Goal: Task Accomplishment & Management: Use online tool/utility

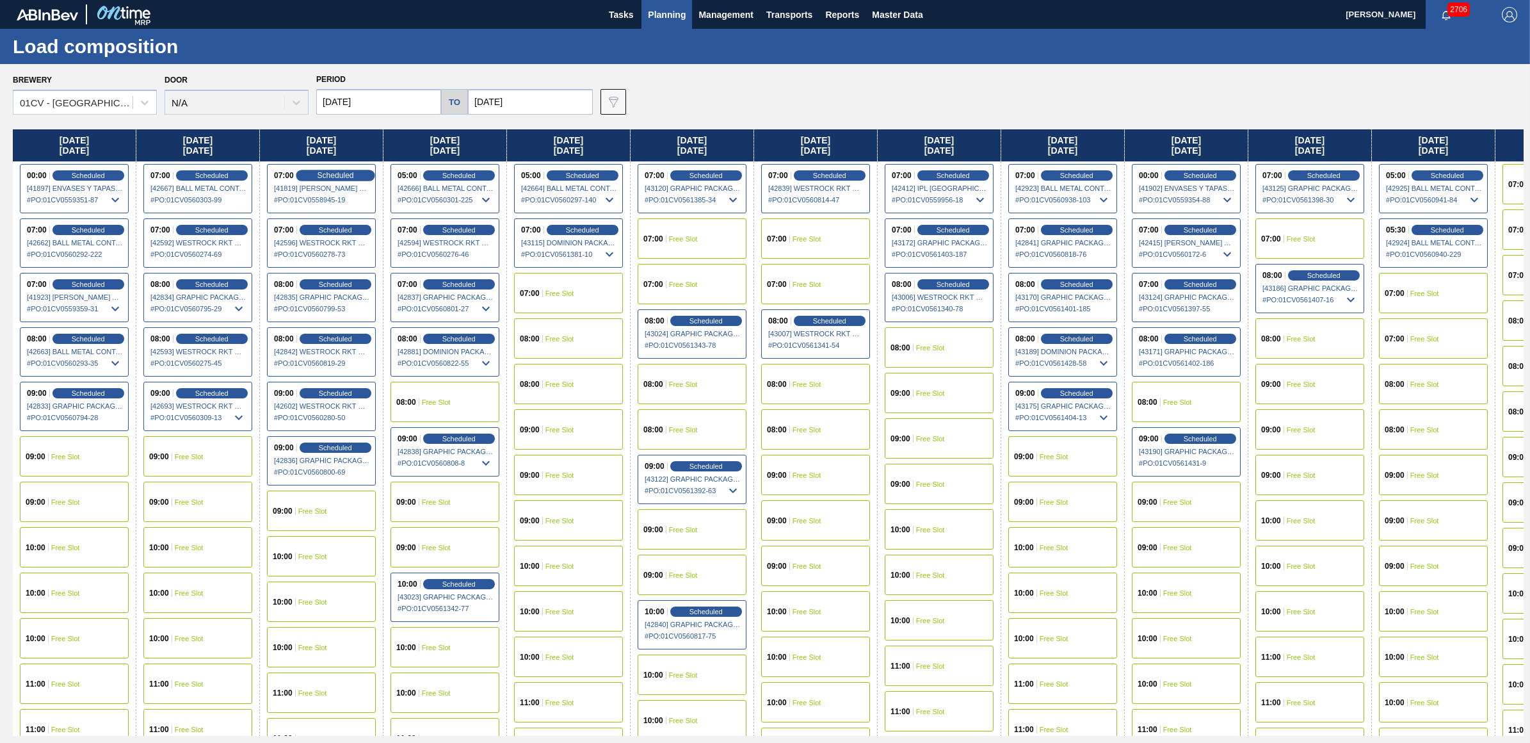
click at [328, 174] on span "Scheduled" at bounding box center [335, 175] width 36 height 8
click at [282, 180] on div "07:00 Scheduled [41819] BERRY GLOBAL INC - 0008311135 # PO : 01CV0558945-19" at bounding box center [321, 188] width 109 height 49
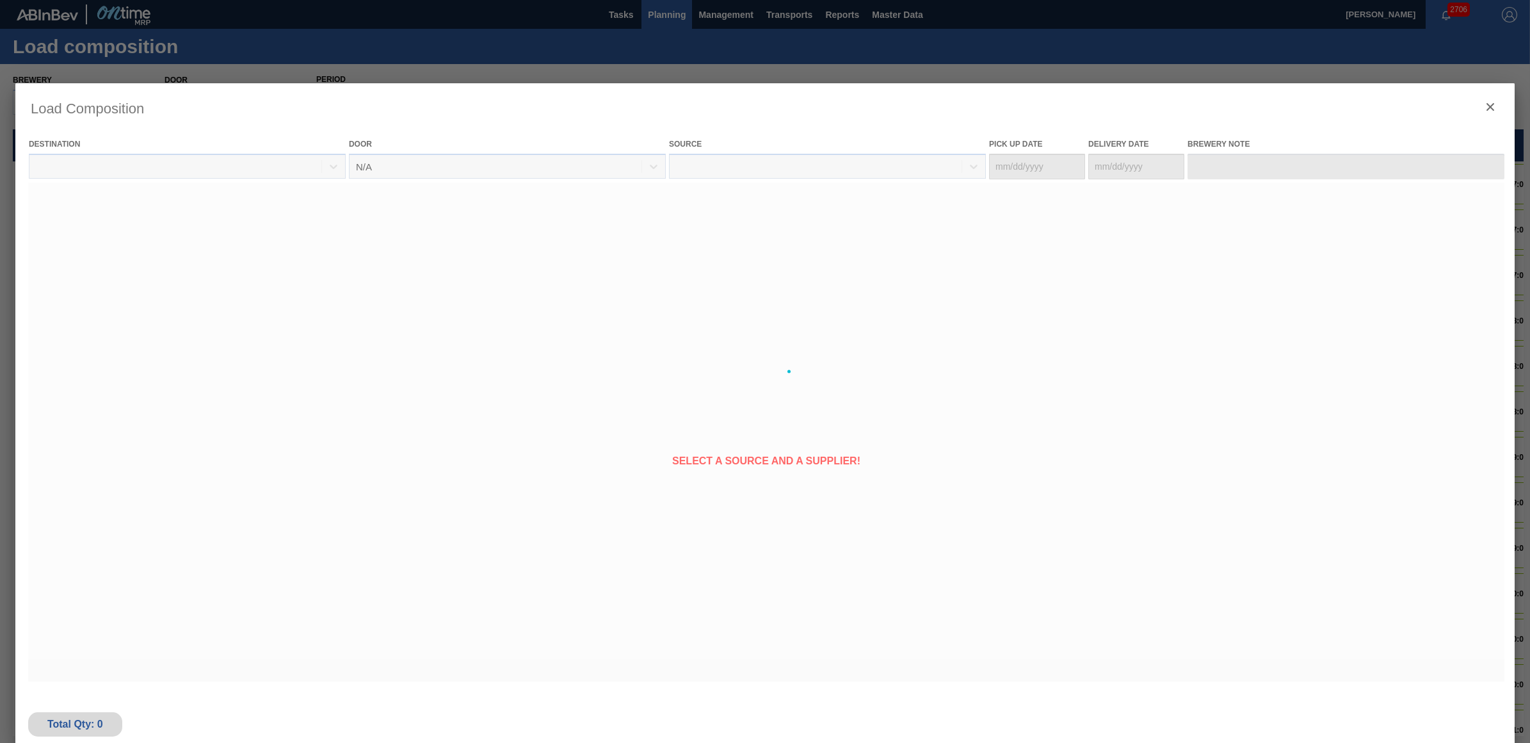
click at [666, 15] on div at bounding box center [765, 371] width 1530 height 743
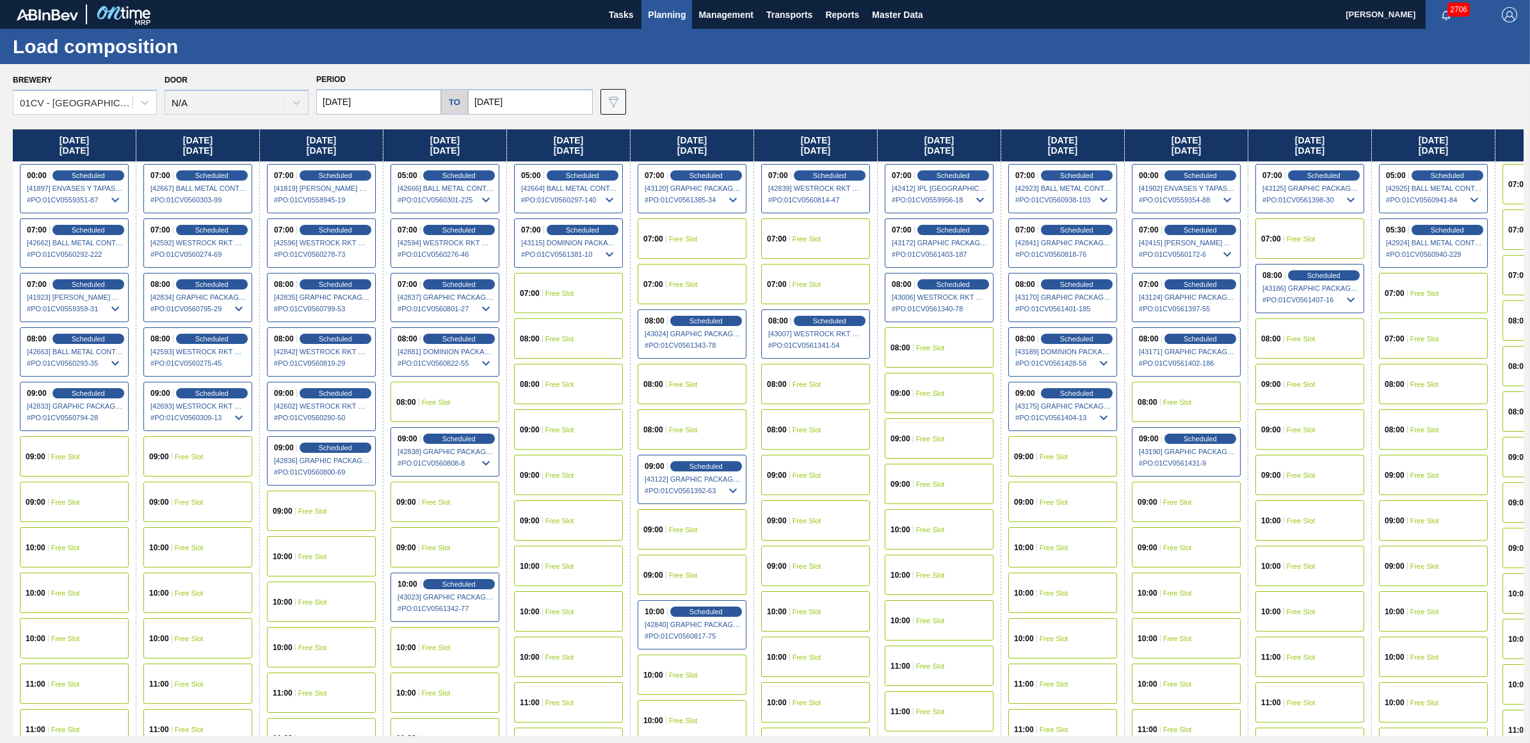
click at [1306, 422] on div "09:00 Free Slot" at bounding box center [1309, 429] width 109 height 40
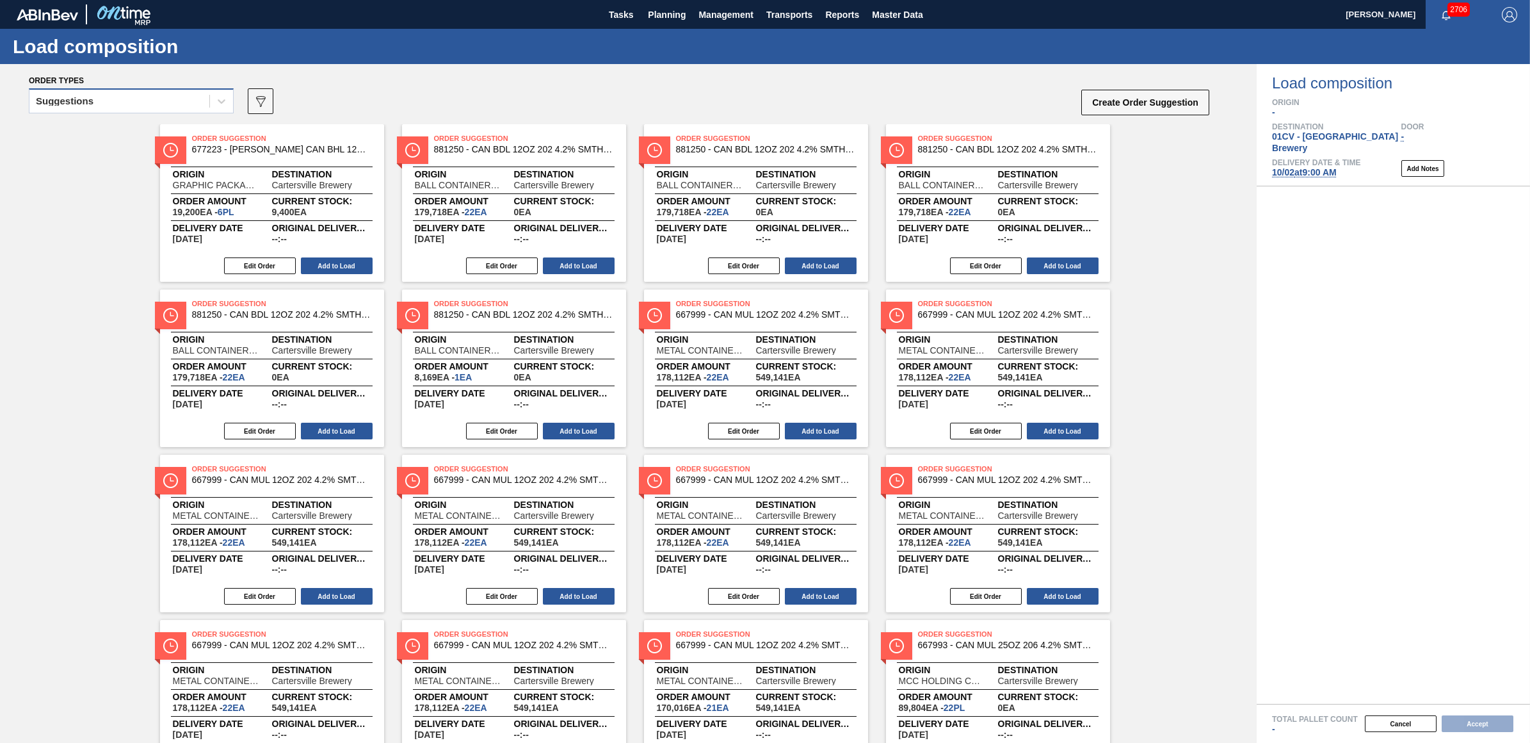
click at [116, 100] on div "Suggestions" at bounding box center [119, 101] width 180 height 19
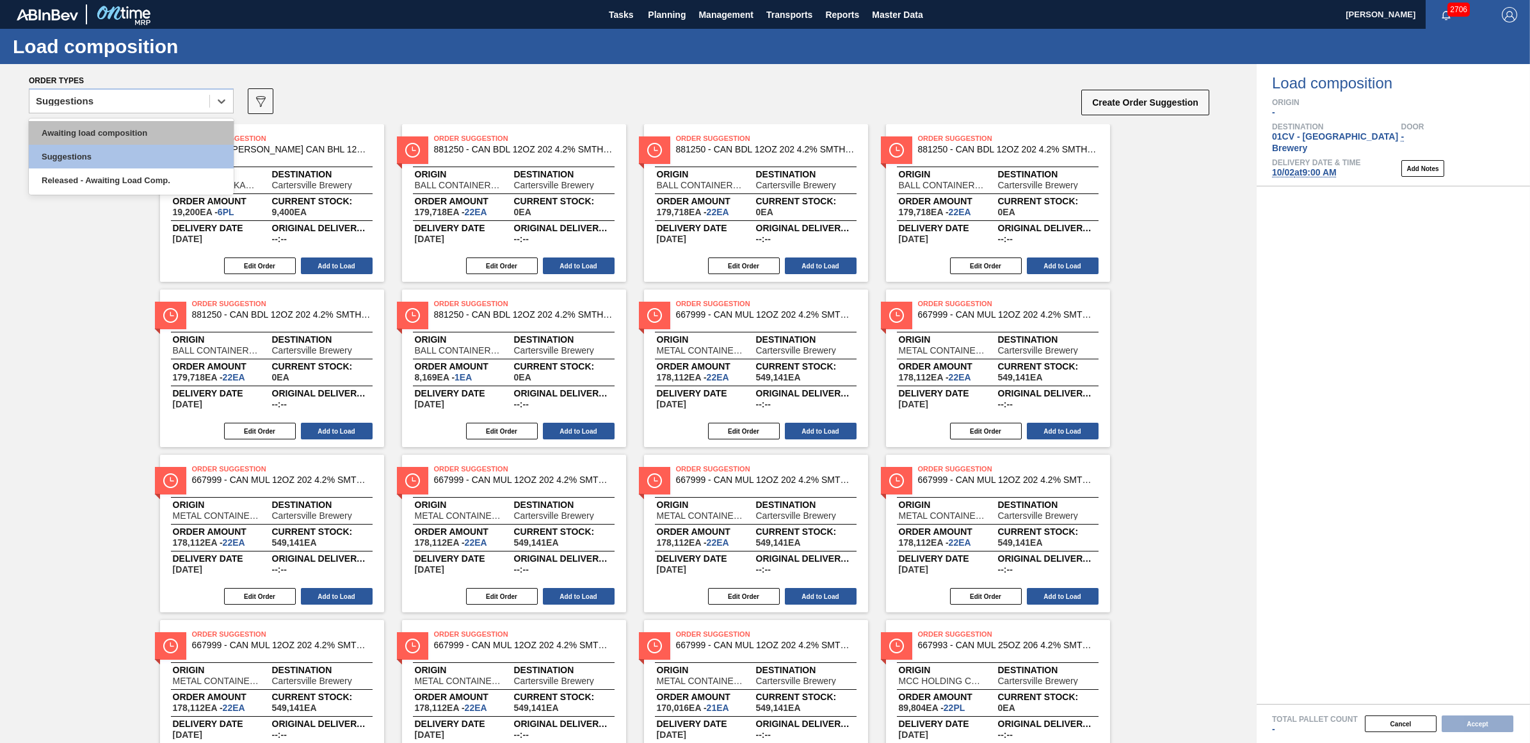
click at [120, 132] on div "Awaiting load composition" at bounding box center [131, 133] width 205 height 24
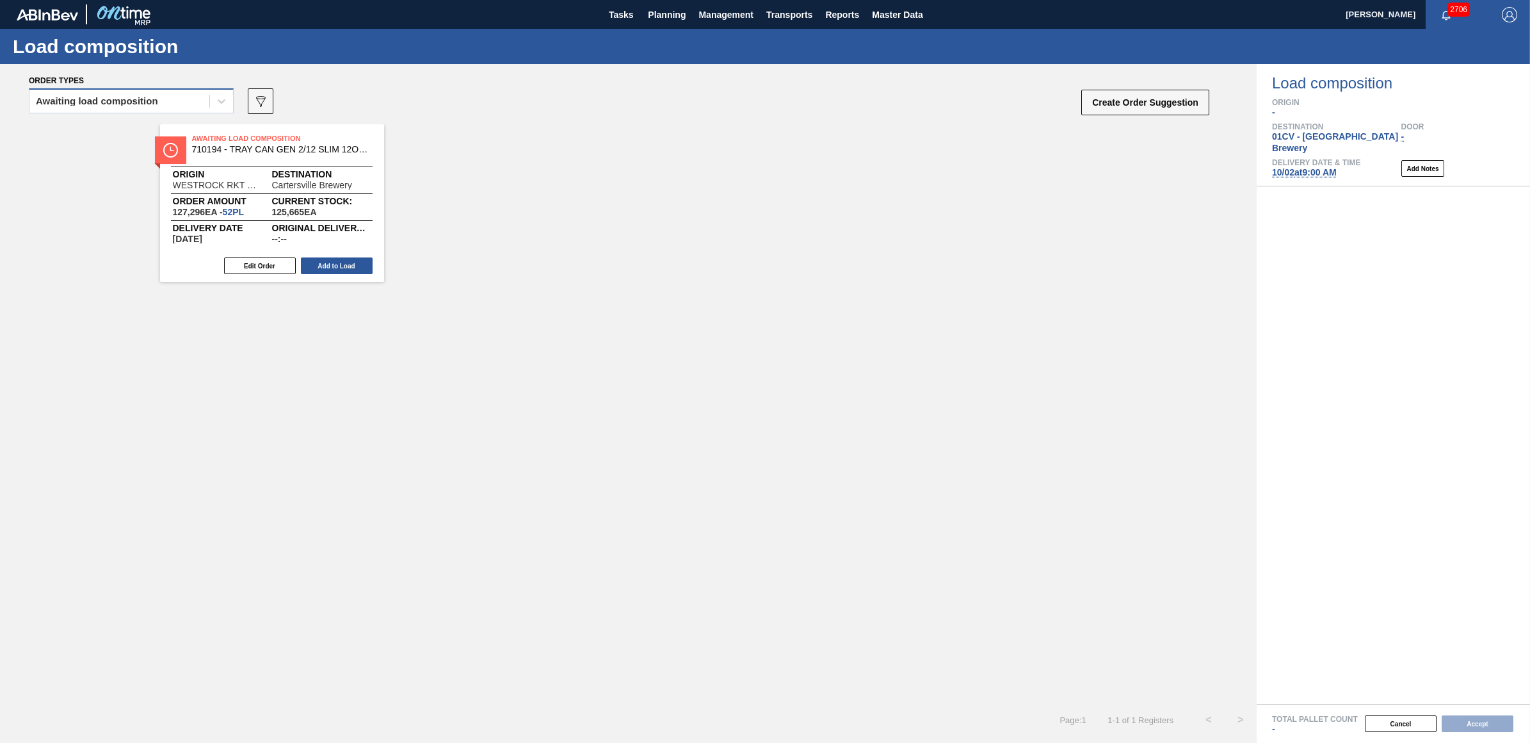
click at [106, 104] on div "Awaiting load composition" at bounding box center [97, 101] width 122 height 9
click at [97, 126] on div "Awaiting load composition" at bounding box center [131, 133] width 205 height 24
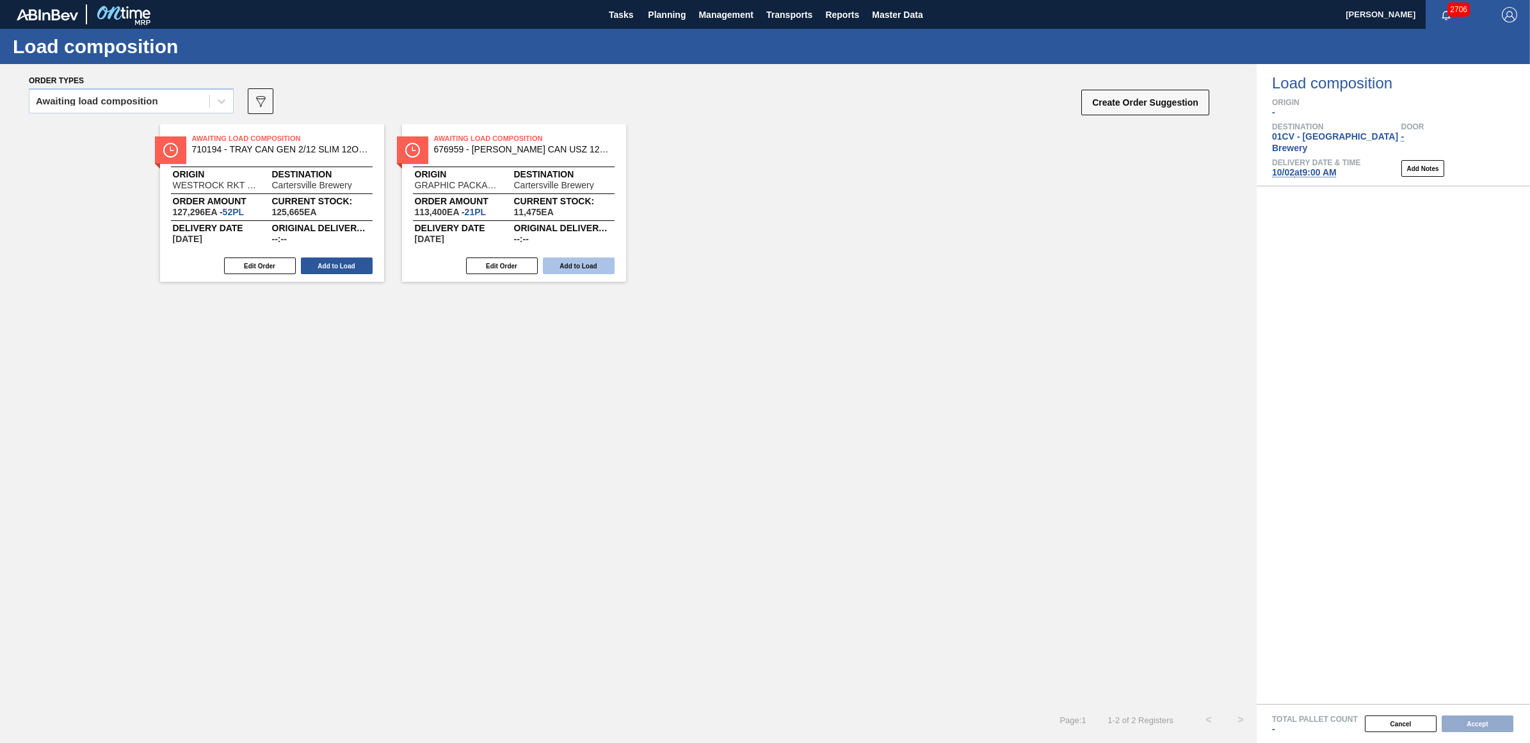
click at [581, 260] on button "Add to Load" at bounding box center [579, 265] width 72 height 17
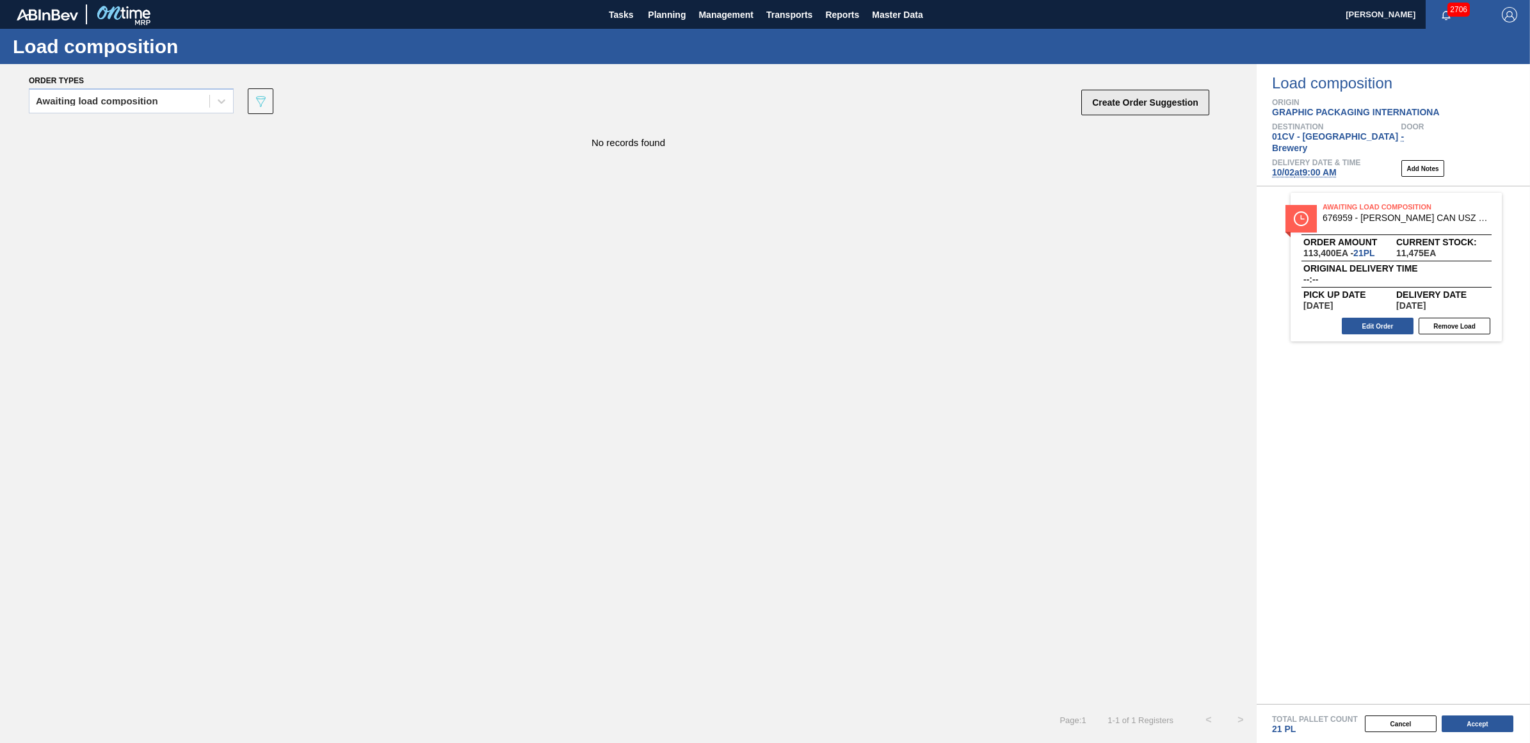
click at [1149, 109] on button "Create Order Suggestion" at bounding box center [1145, 103] width 128 height 26
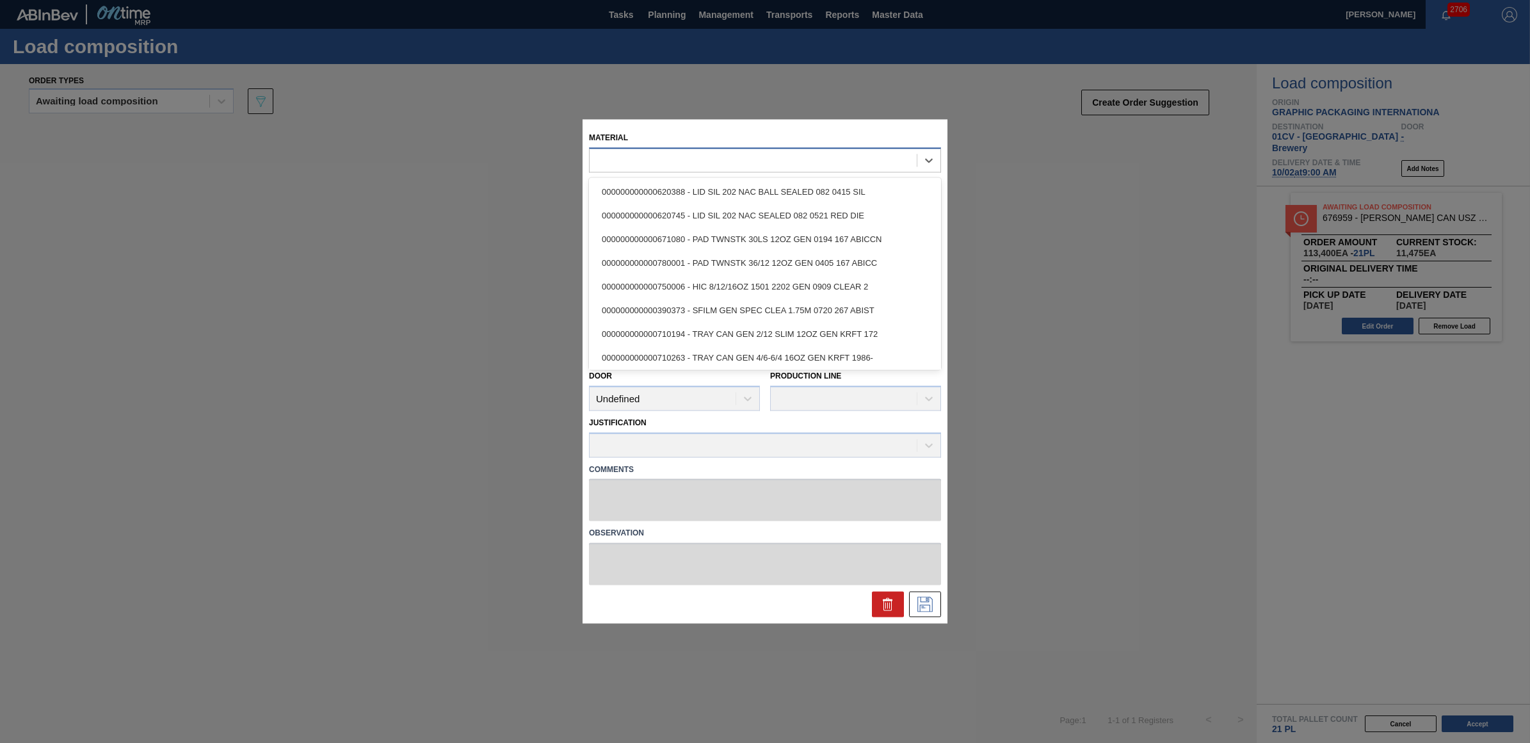
click at [661, 154] on div at bounding box center [753, 160] width 327 height 19
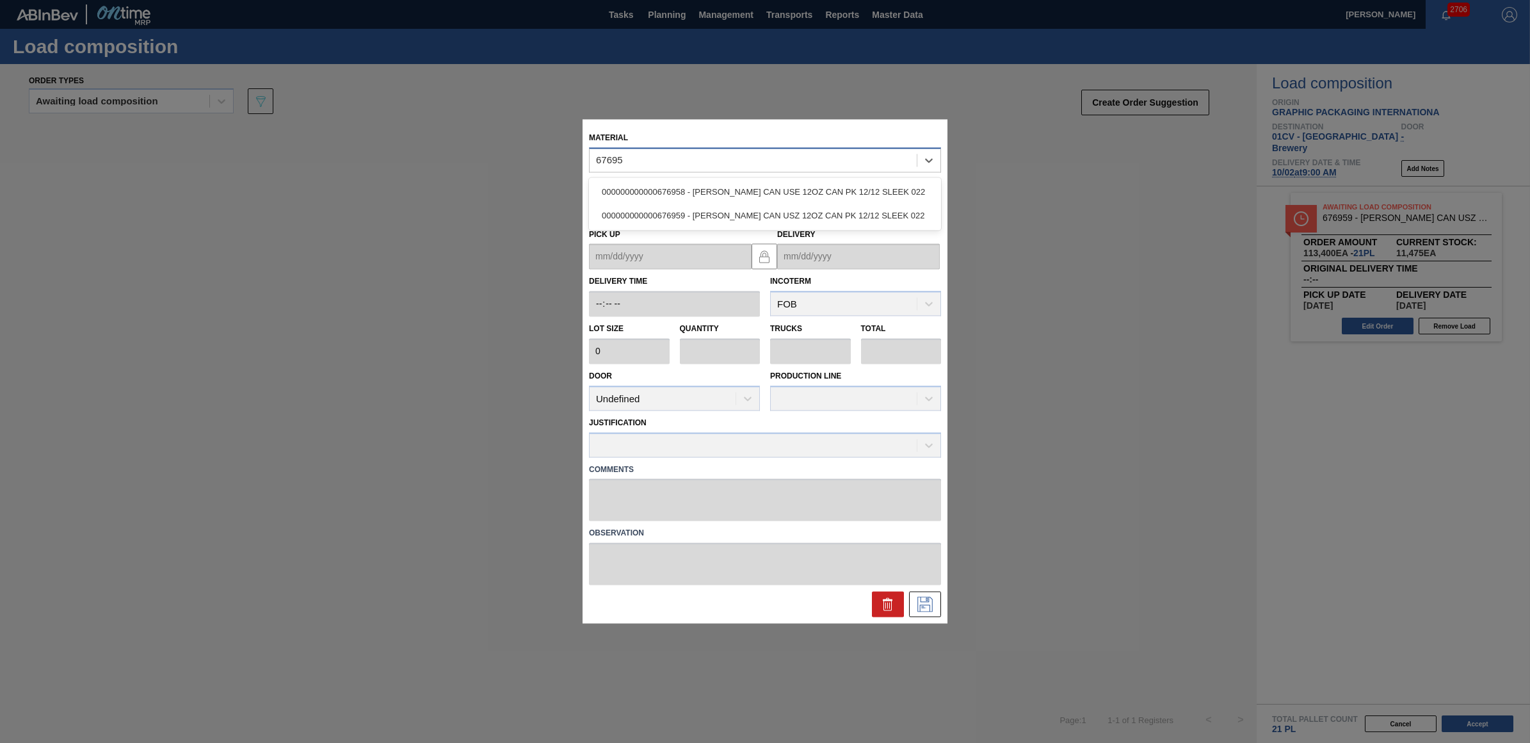
type input "676959"
type input "5,400"
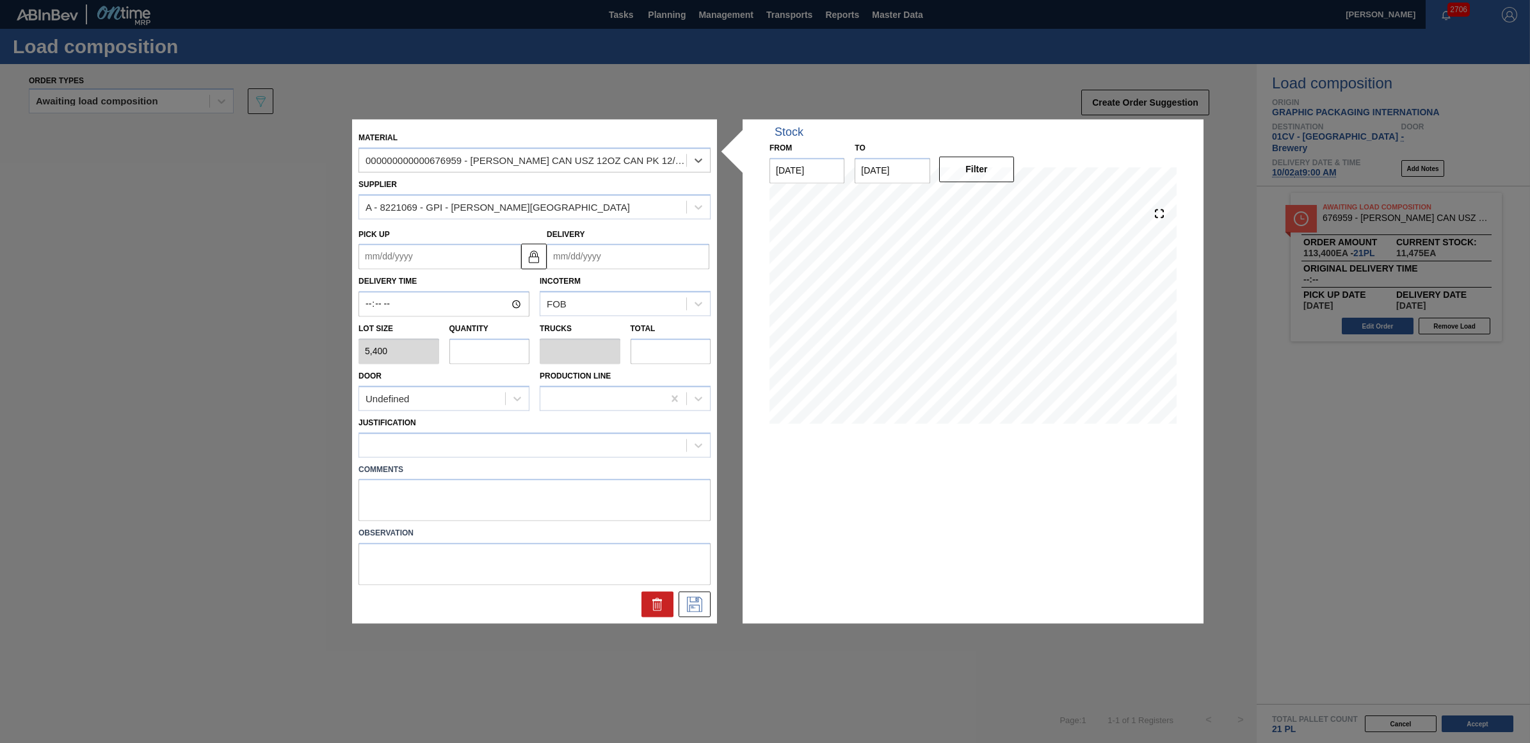
click at [485, 352] on input "text" at bounding box center [489, 351] width 81 height 26
type input "1"
type input "0.038"
type input "5,400"
type input "1"
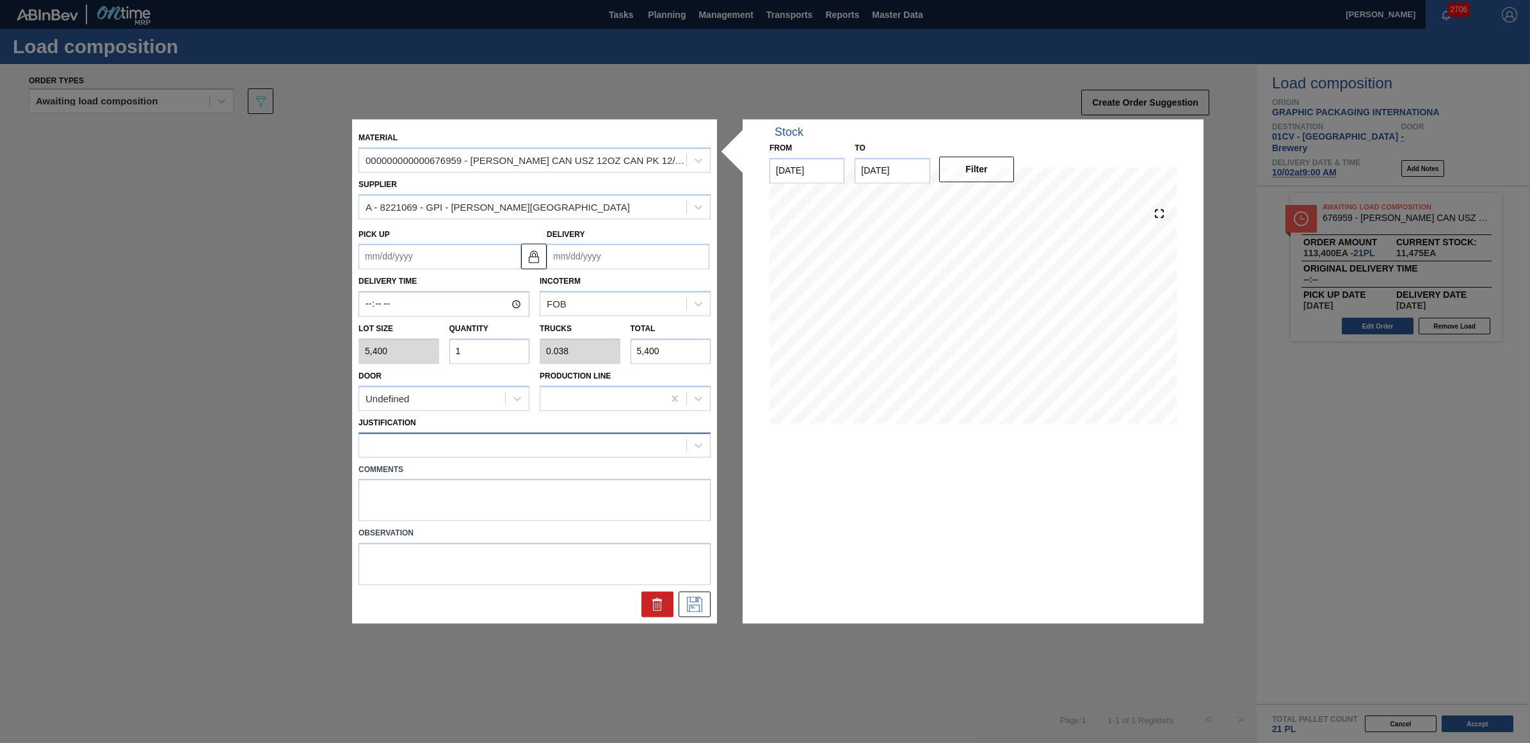
click at [496, 455] on div at bounding box center [534, 444] width 352 height 25
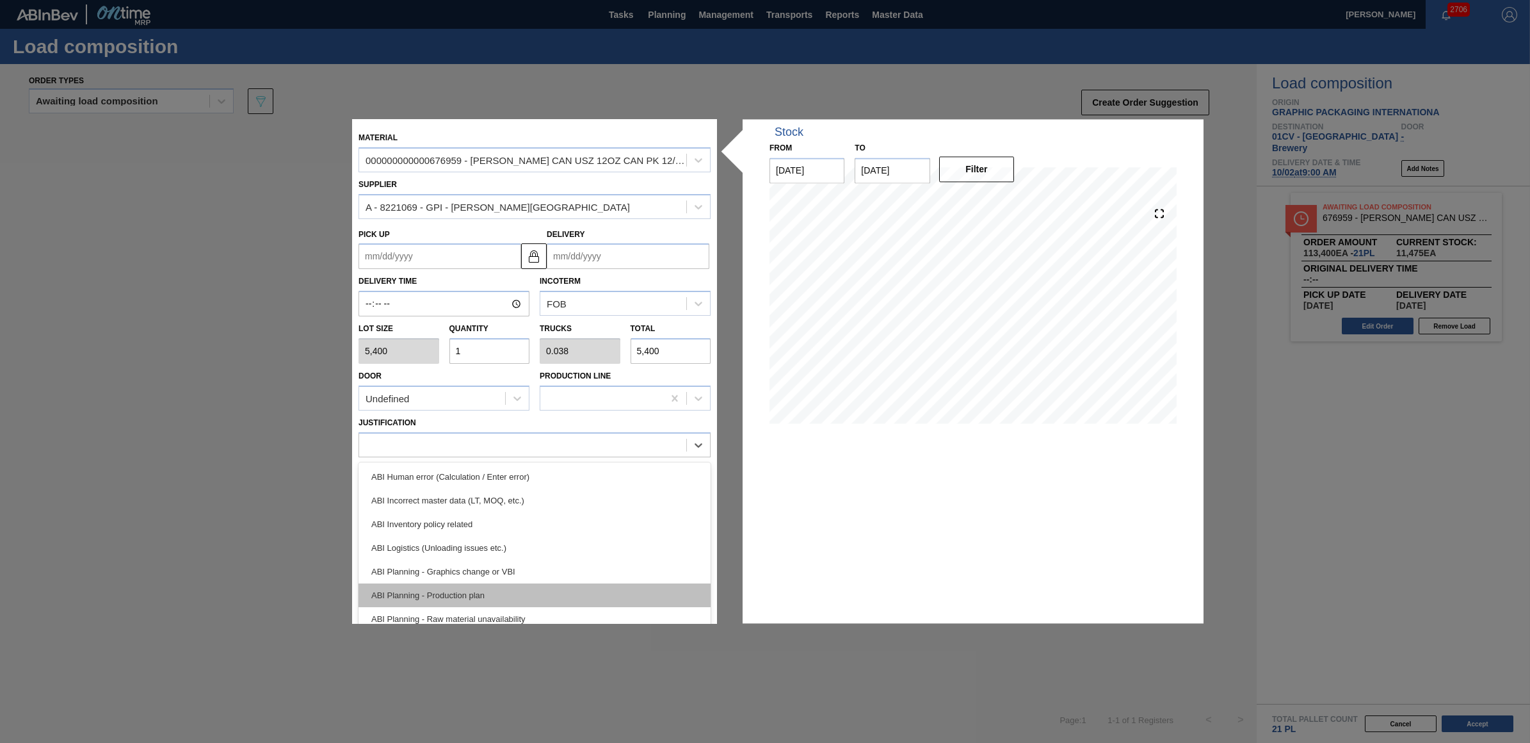
scroll to position [80, 0]
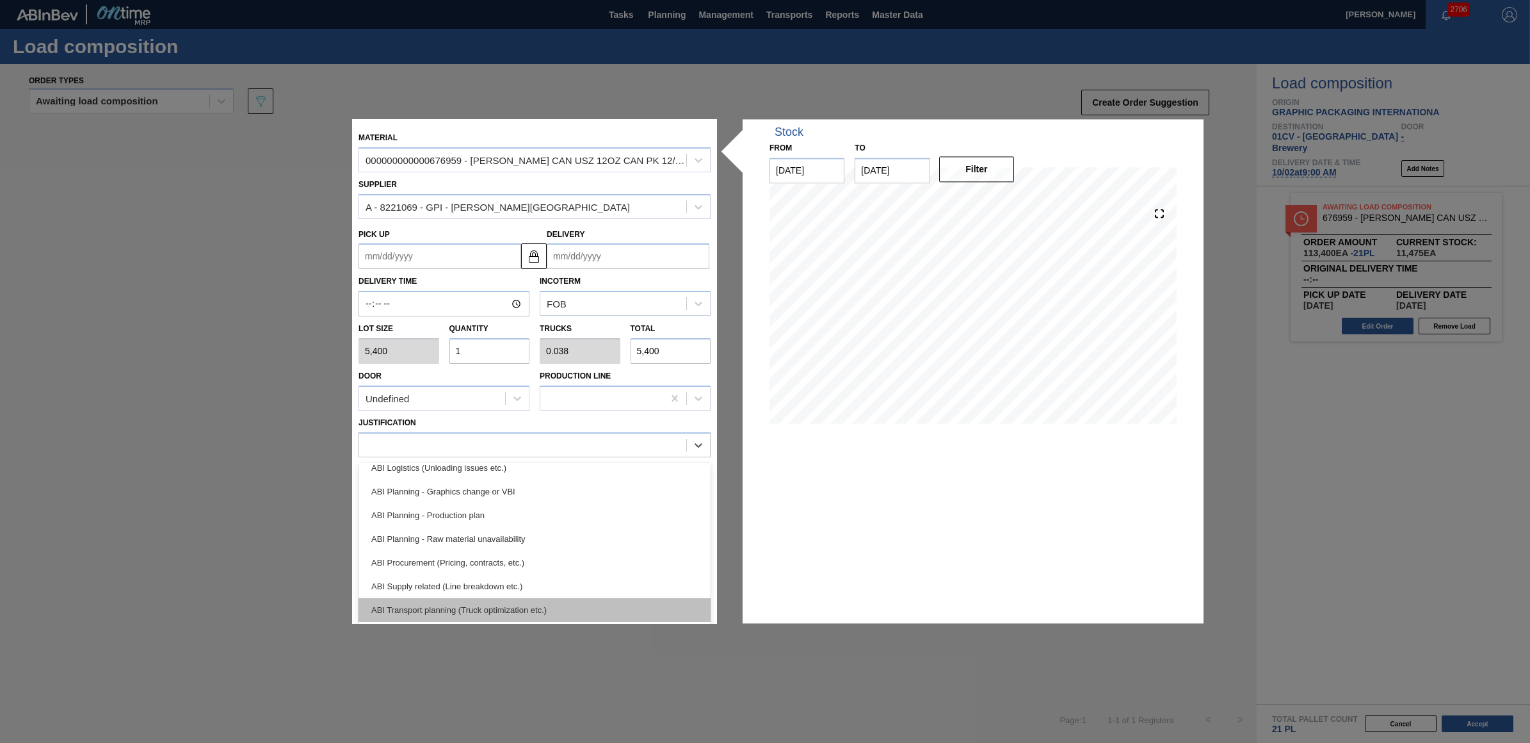
click at [529, 603] on div "ABI Transport planning (Truck optimization etc.)" at bounding box center [534, 610] width 352 height 24
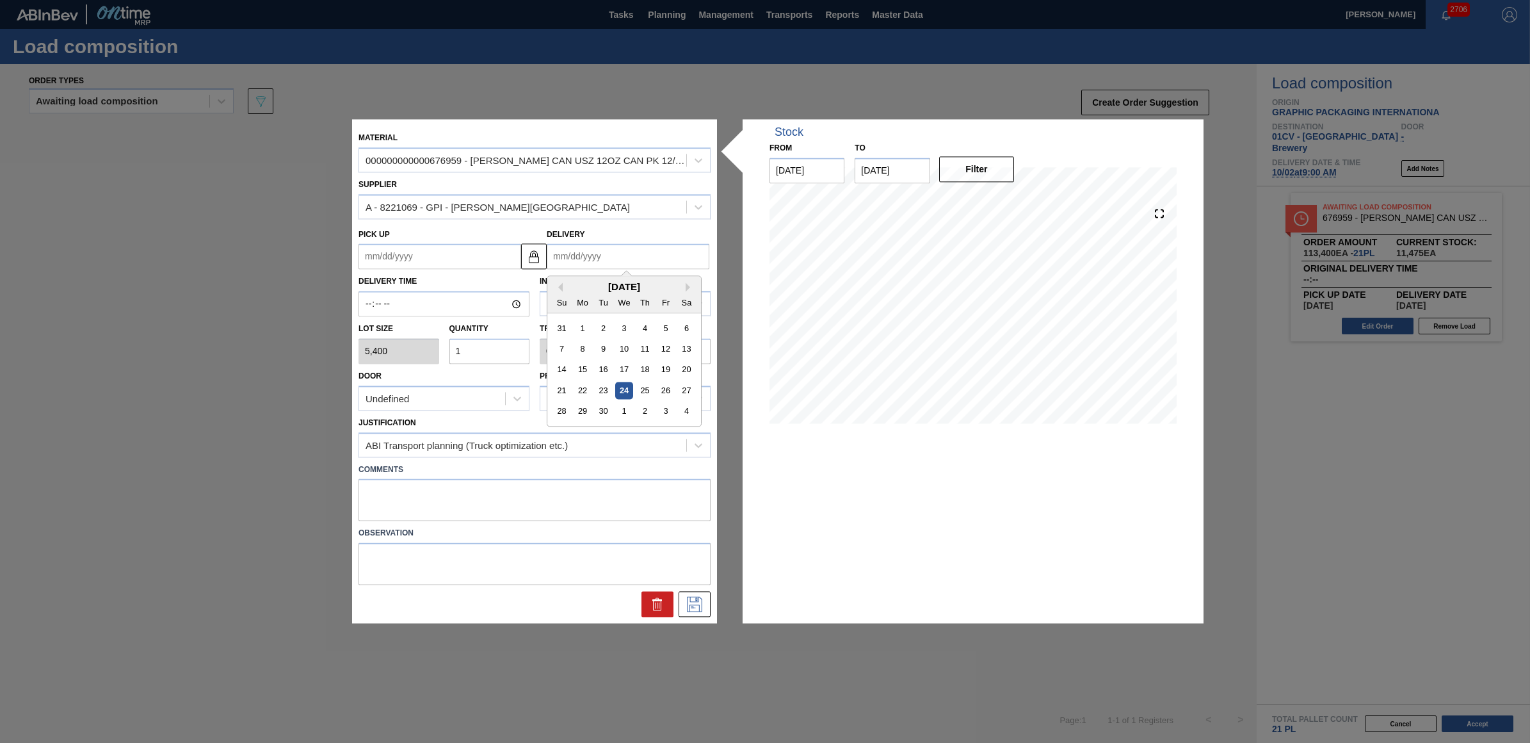
drag, startPoint x: 623, startPoint y: 251, endPoint x: 631, endPoint y: 253, distance: 7.9
click at [623, 251] on input "Delivery" at bounding box center [628, 257] width 163 height 26
click at [640, 413] on div "2" at bounding box center [644, 411] width 17 height 17
type up "09/30/2025"
type input "10/02/2025"
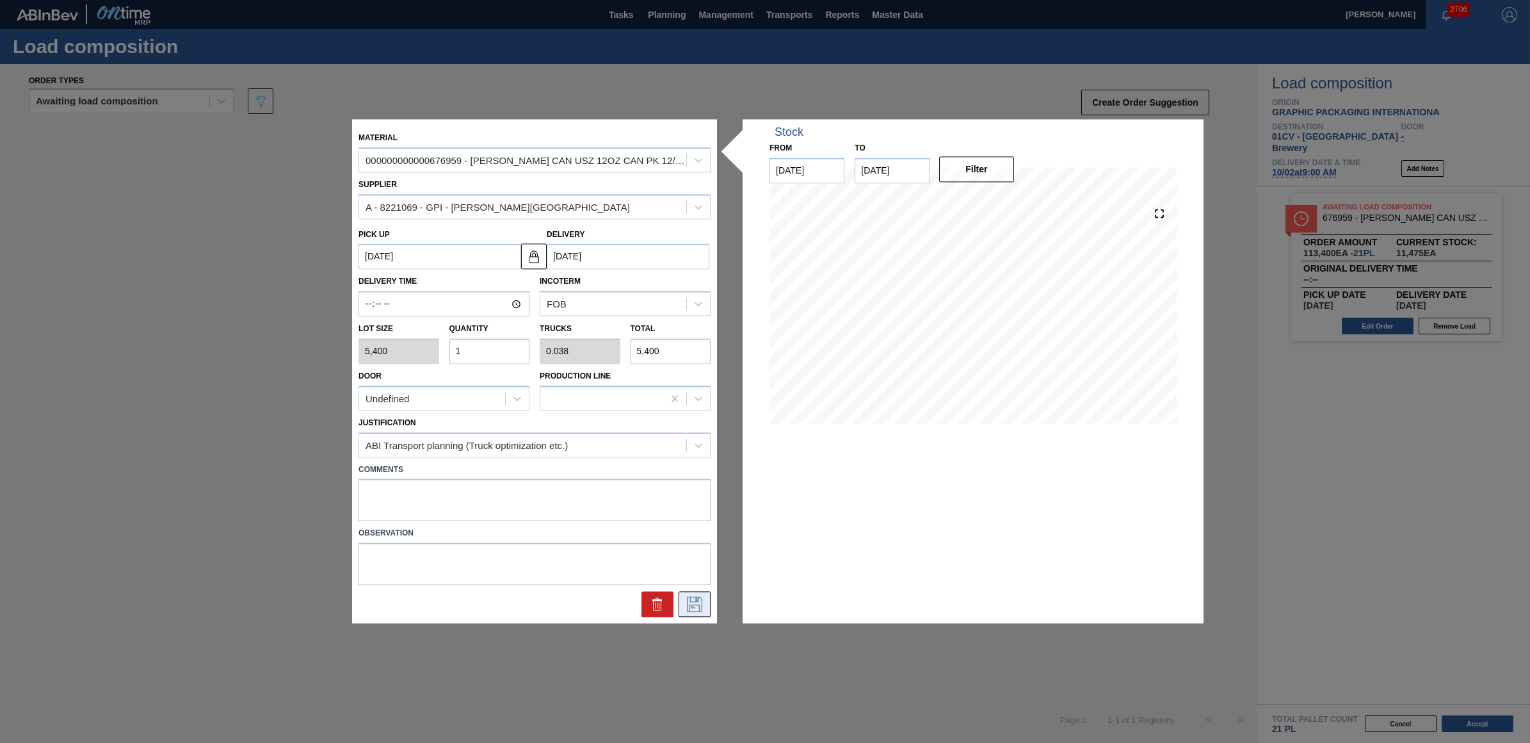
click at [698, 602] on icon at bounding box center [694, 604] width 20 height 15
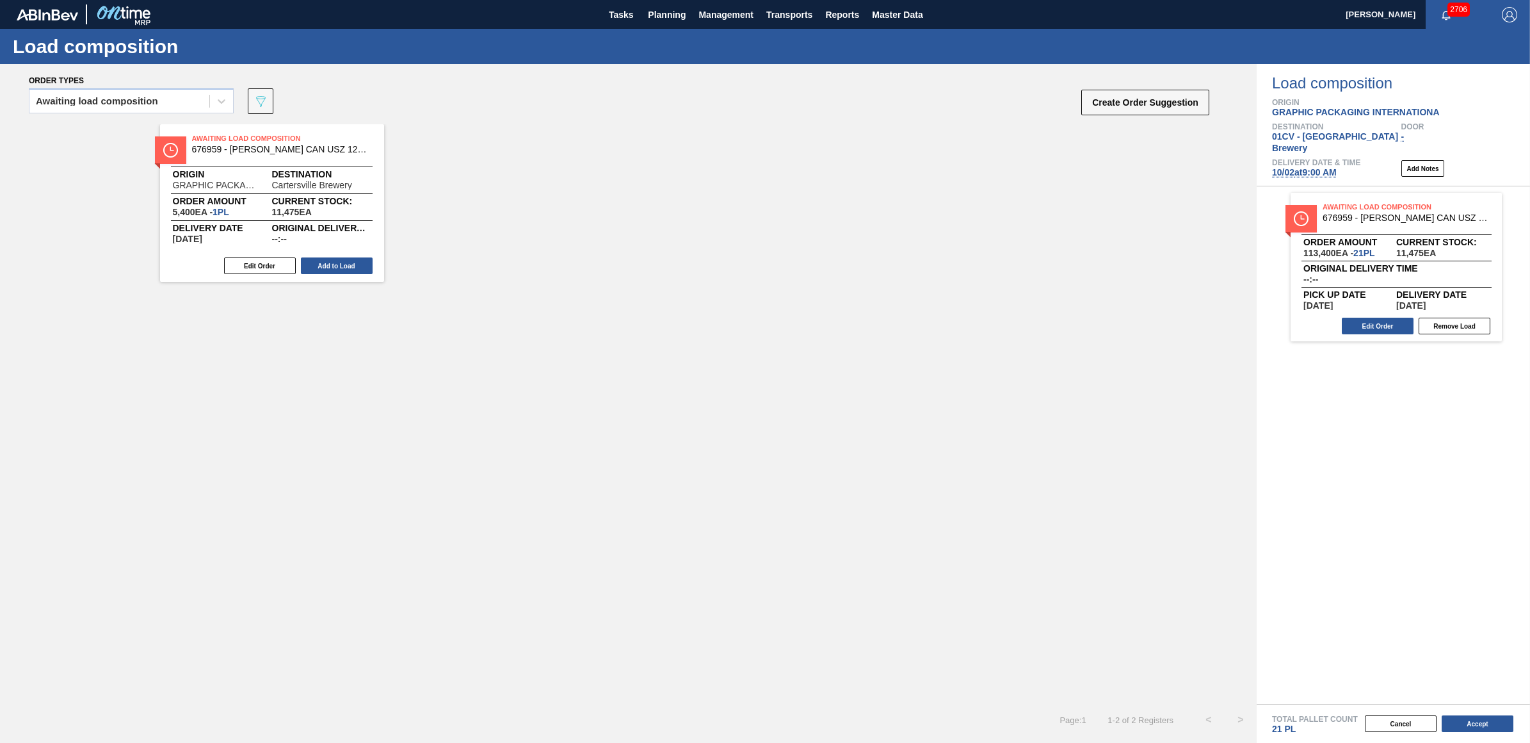
click at [314, 266] on button "Add to Load" at bounding box center [337, 265] width 72 height 17
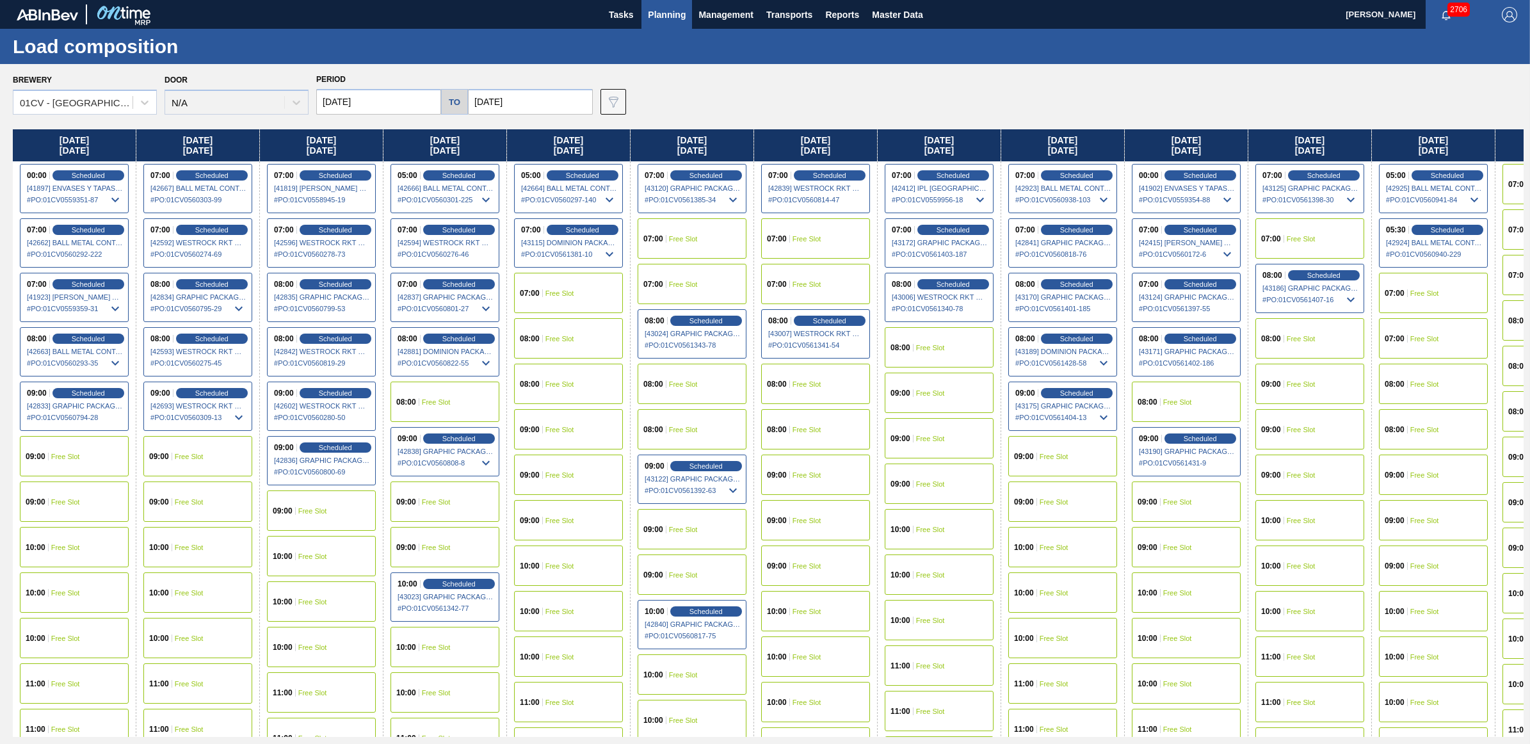
click at [657, 13] on span "Planning" at bounding box center [667, 14] width 38 height 15
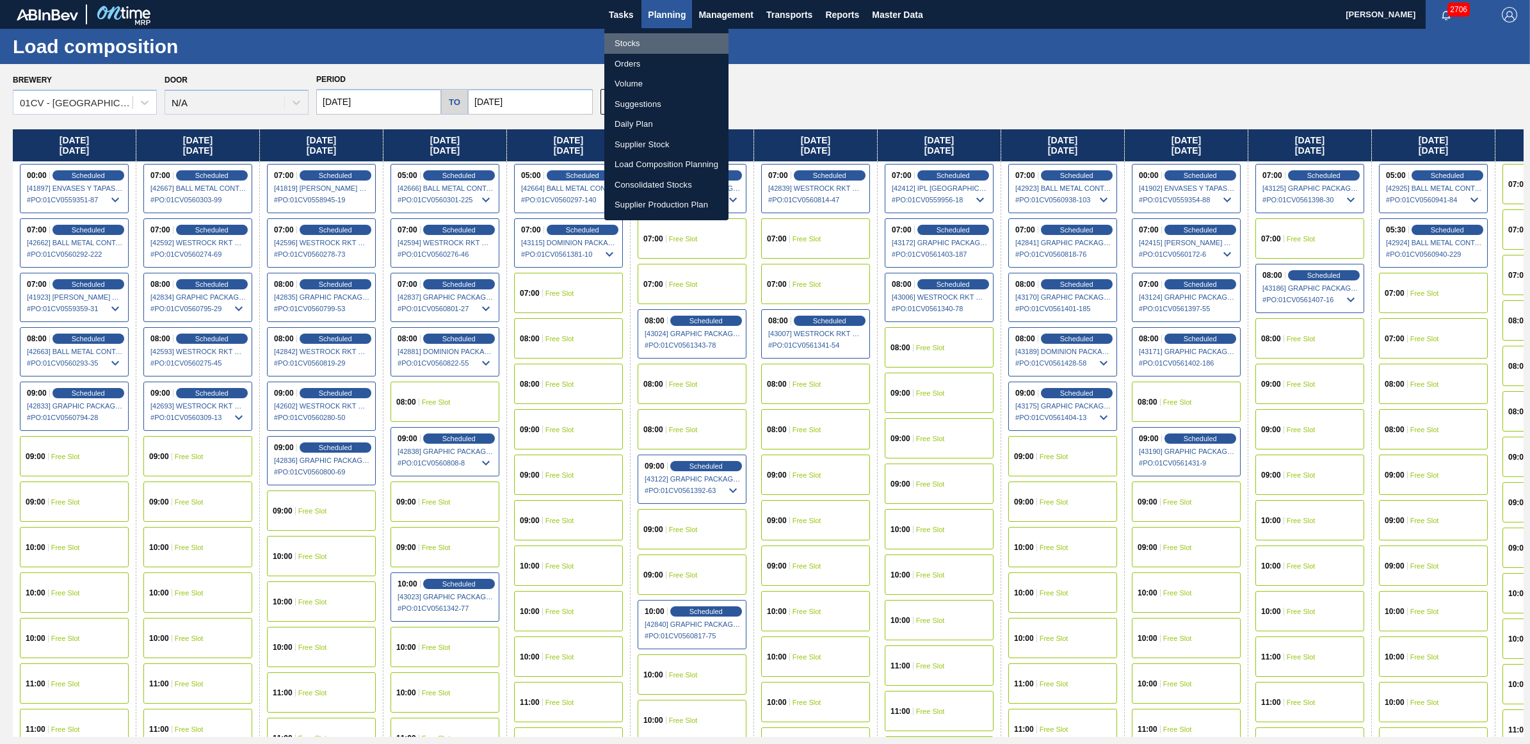
click at [655, 45] on li "Stocks" at bounding box center [666, 43] width 124 height 20
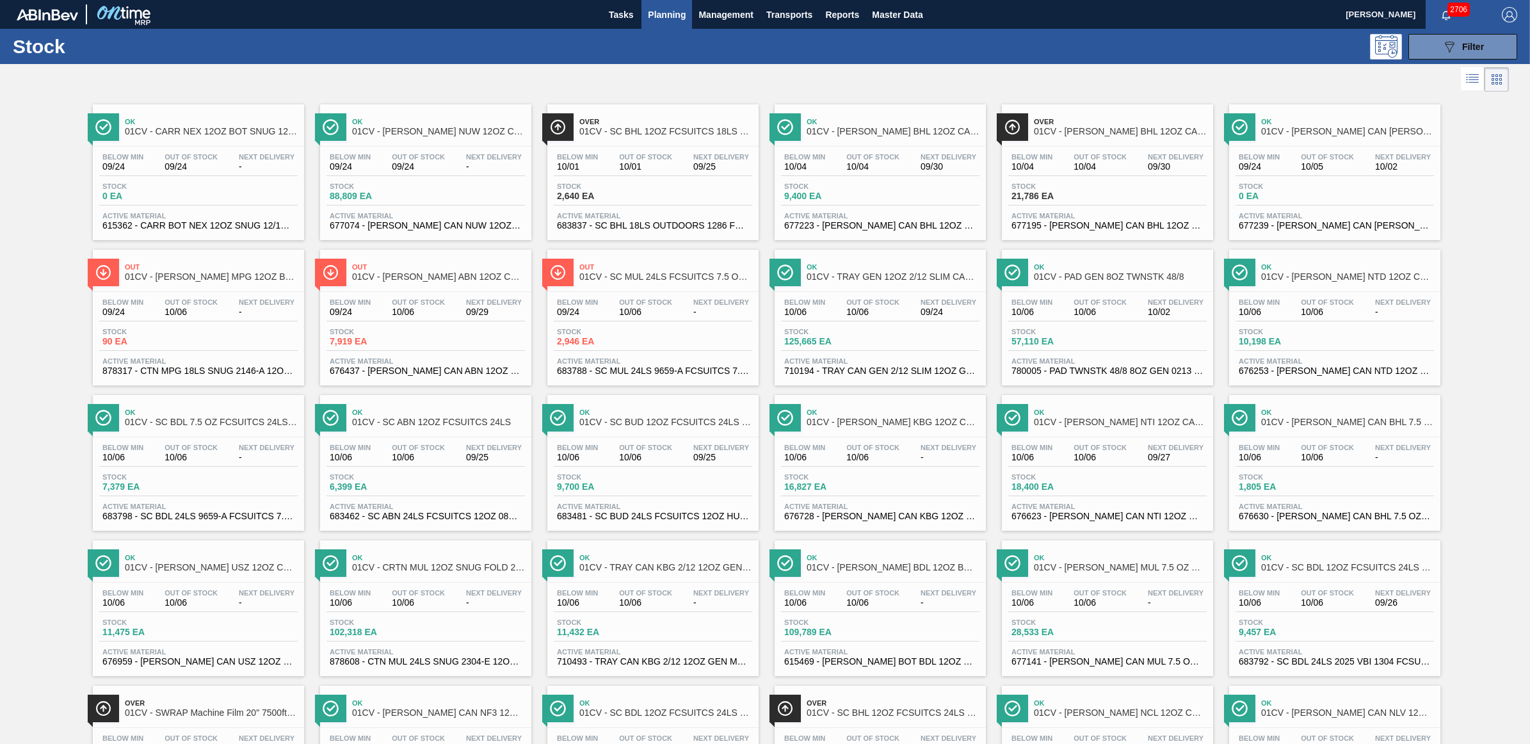
click at [923, 63] on div "Stock 089F7B8B-B2A5-4AFE-B5C0-19BA573D28AC Filter" at bounding box center [765, 46] width 1530 height 35
click at [253, 597] on span "Next Delivery" at bounding box center [267, 593] width 56 height 8
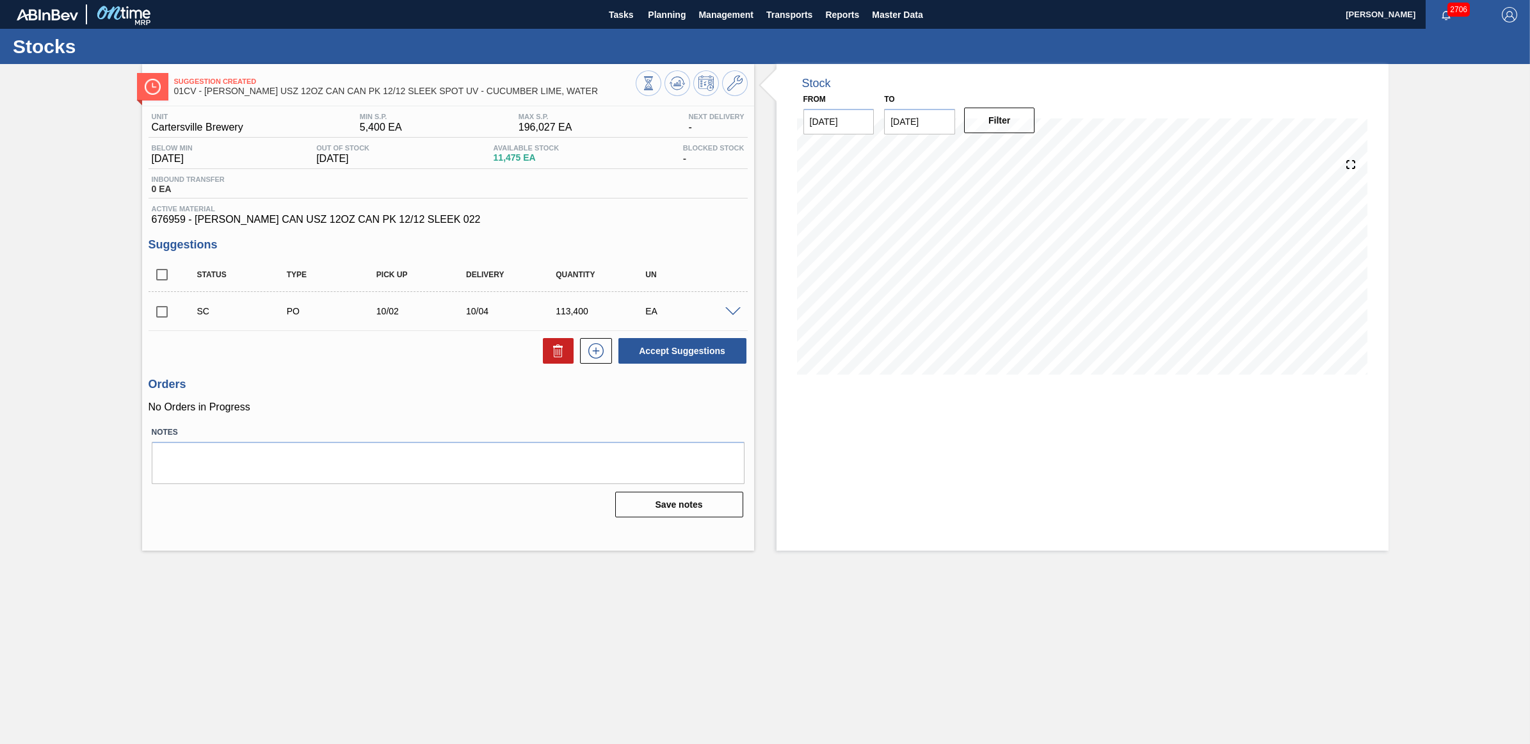
click at [162, 316] on input "checkbox" at bounding box center [162, 311] width 27 height 27
click at [708, 352] on button "Accept Suggestions" at bounding box center [682, 351] width 128 height 26
checkbox input "false"
click at [655, 17] on span "Planning" at bounding box center [667, 14] width 38 height 15
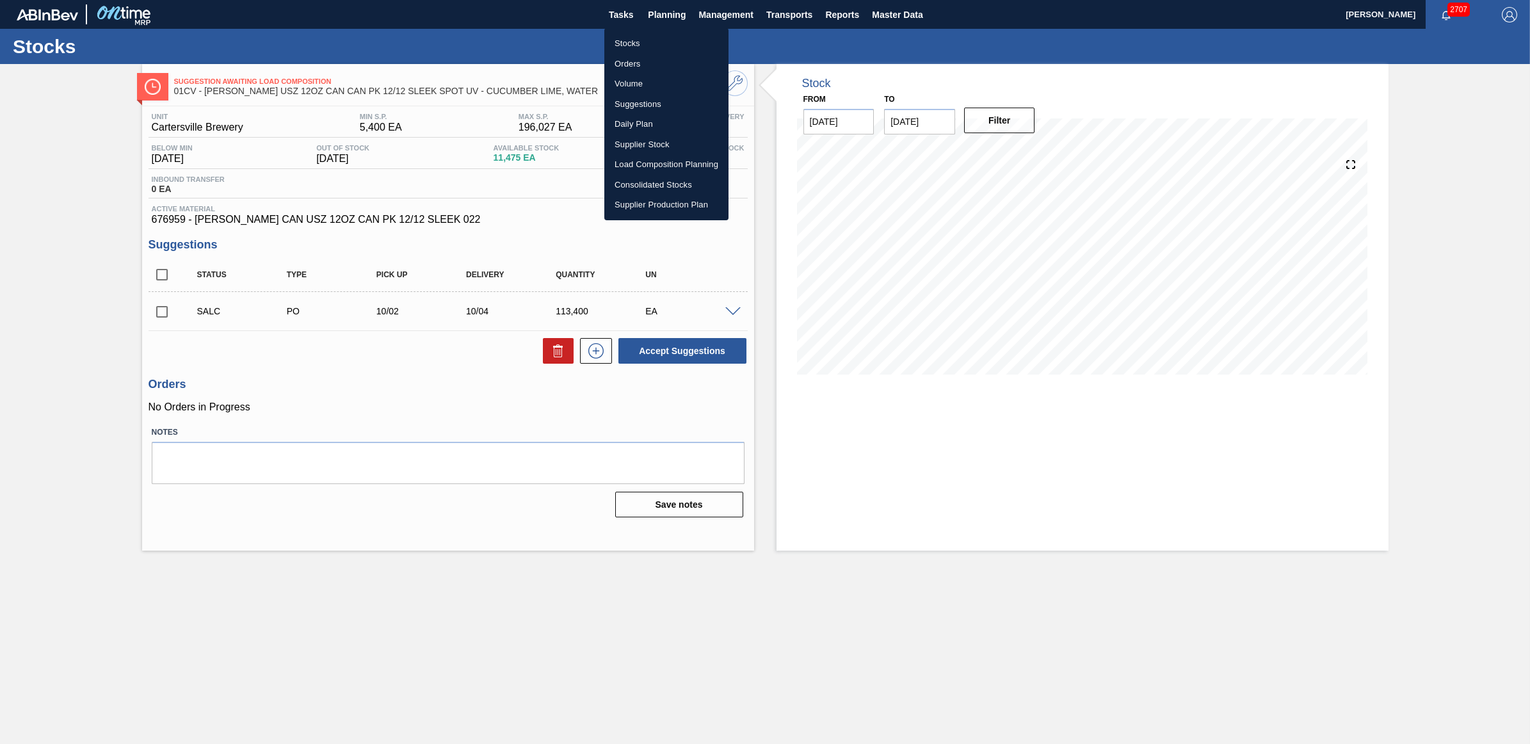
click at [661, 43] on li "Stocks" at bounding box center [666, 43] width 124 height 20
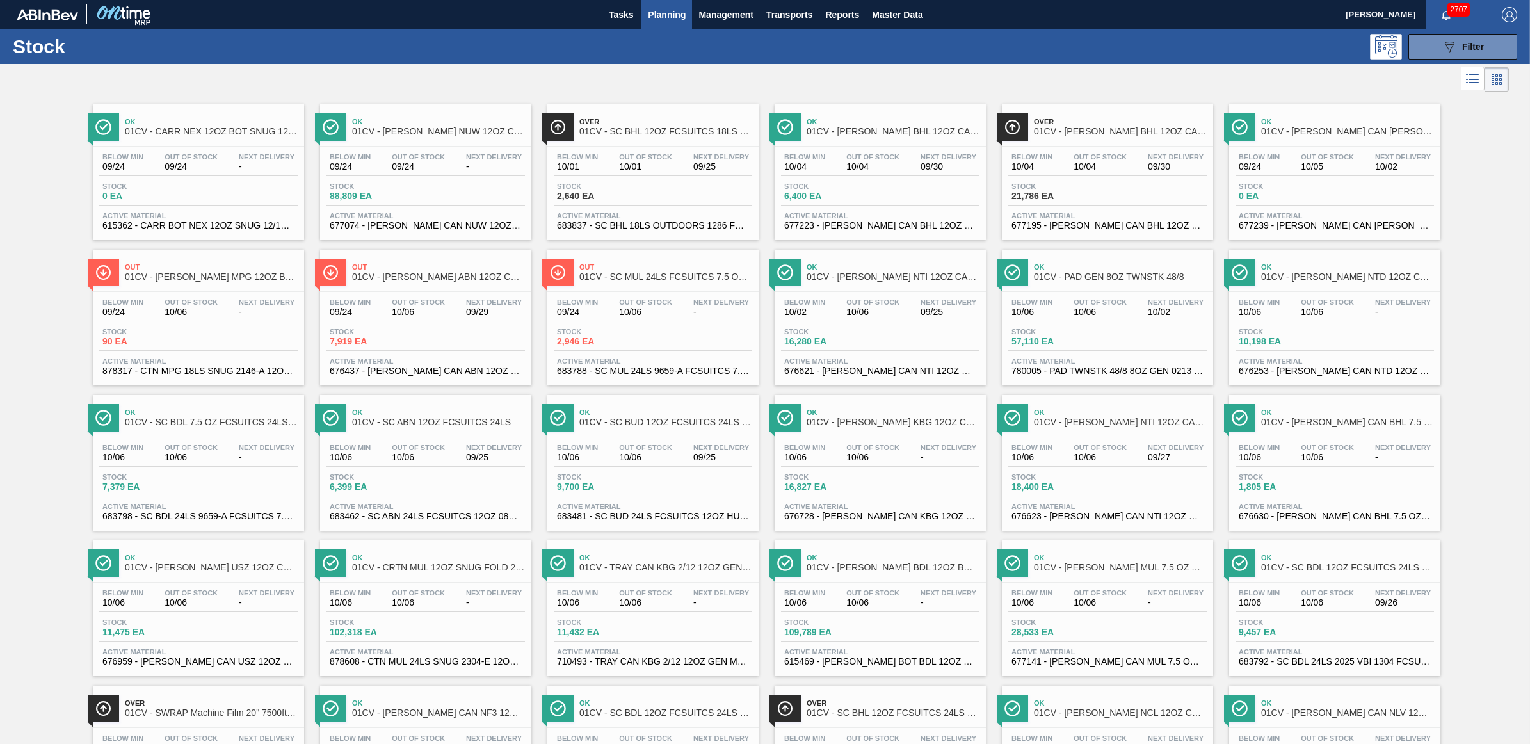
click at [1103, 344] on div "Stock 57,110 EA" at bounding box center [1107, 339] width 198 height 23
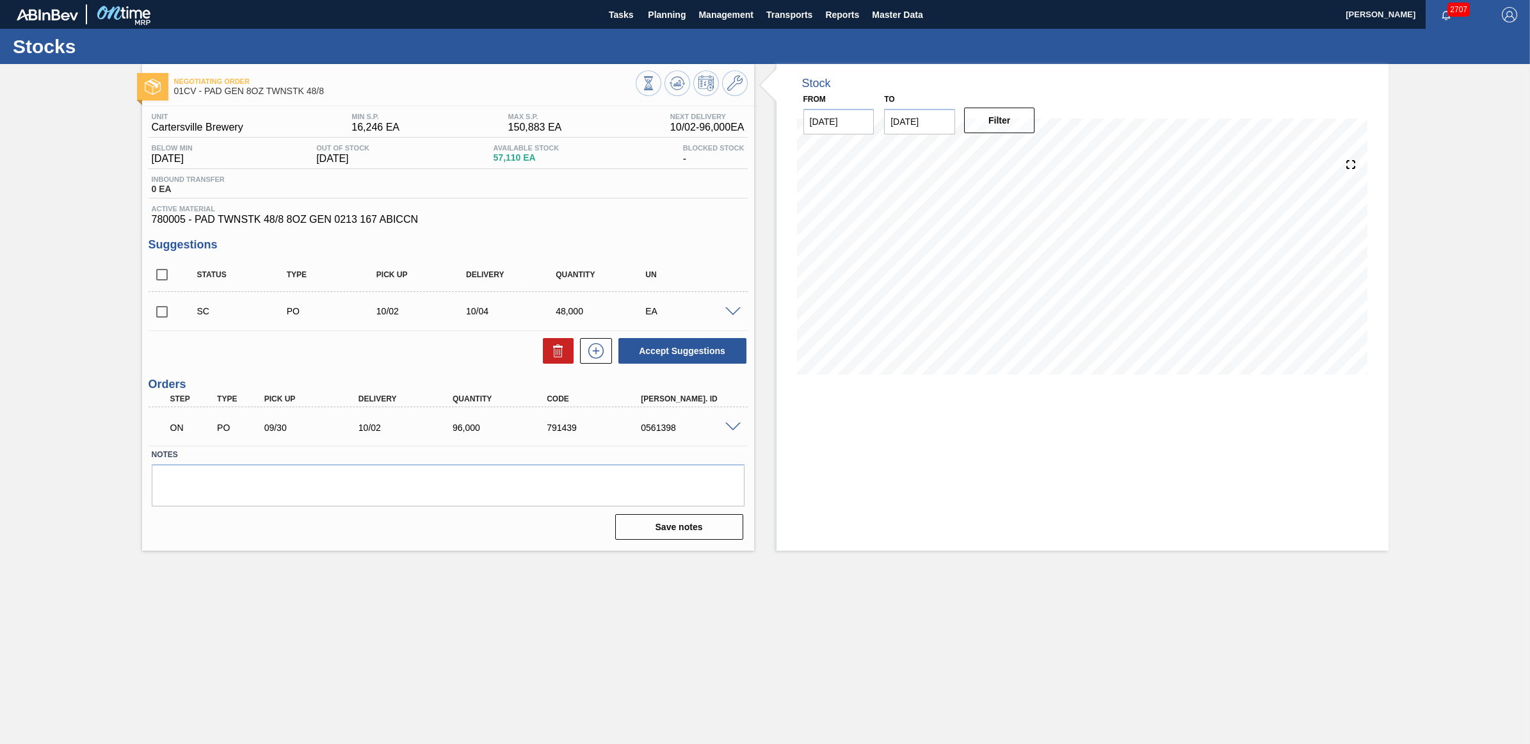
click at [164, 317] on input "checkbox" at bounding box center [162, 311] width 27 height 27
checkbox input "true"
click at [953, 117] on input "[DATE]" at bounding box center [919, 122] width 71 height 26
click at [1019, 211] on div "11" at bounding box center [1023, 213] width 17 height 17
type input "[DATE]"
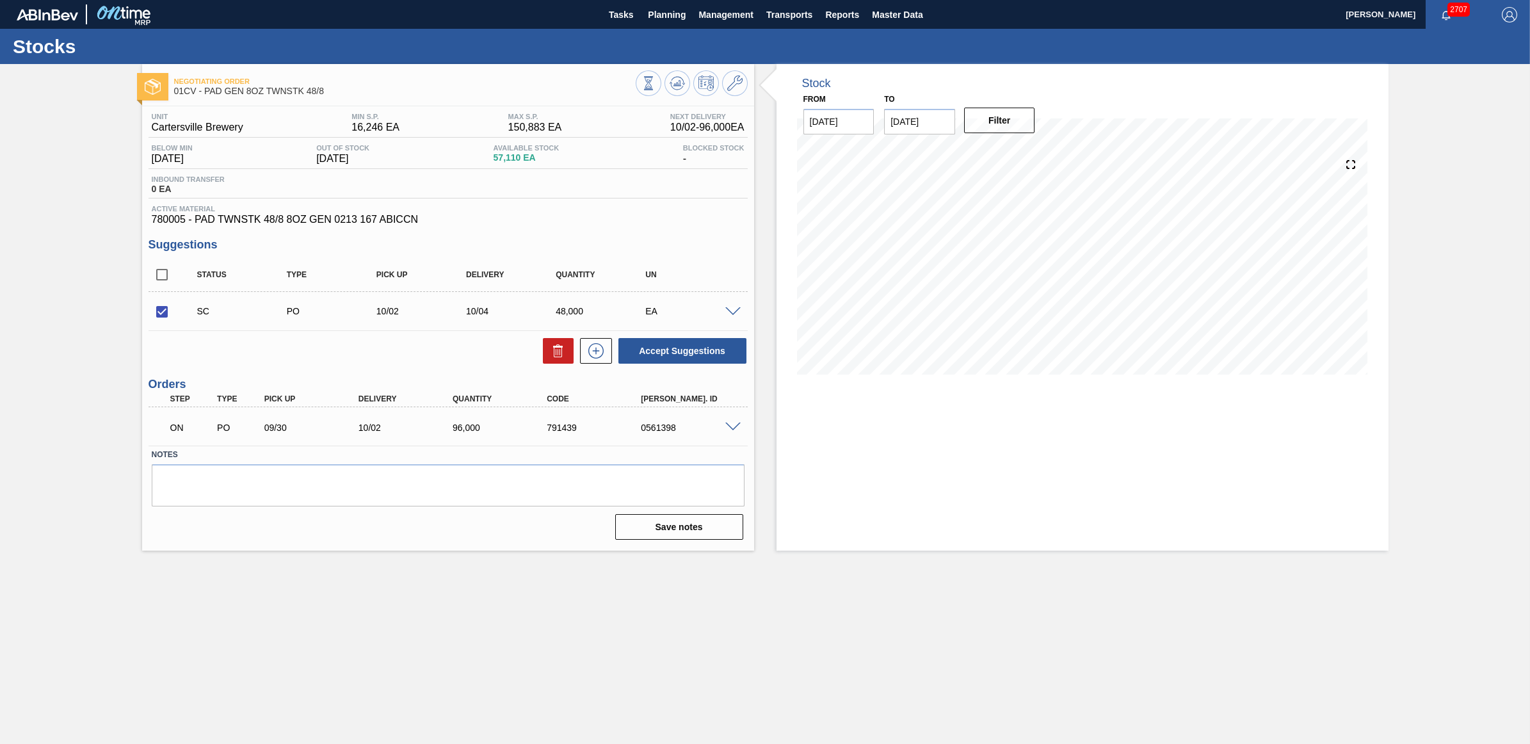
click at [661, 85] on div at bounding box center [692, 84] width 112 height 29
click at [674, 88] on icon at bounding box center [677, 83] width 15 height 15
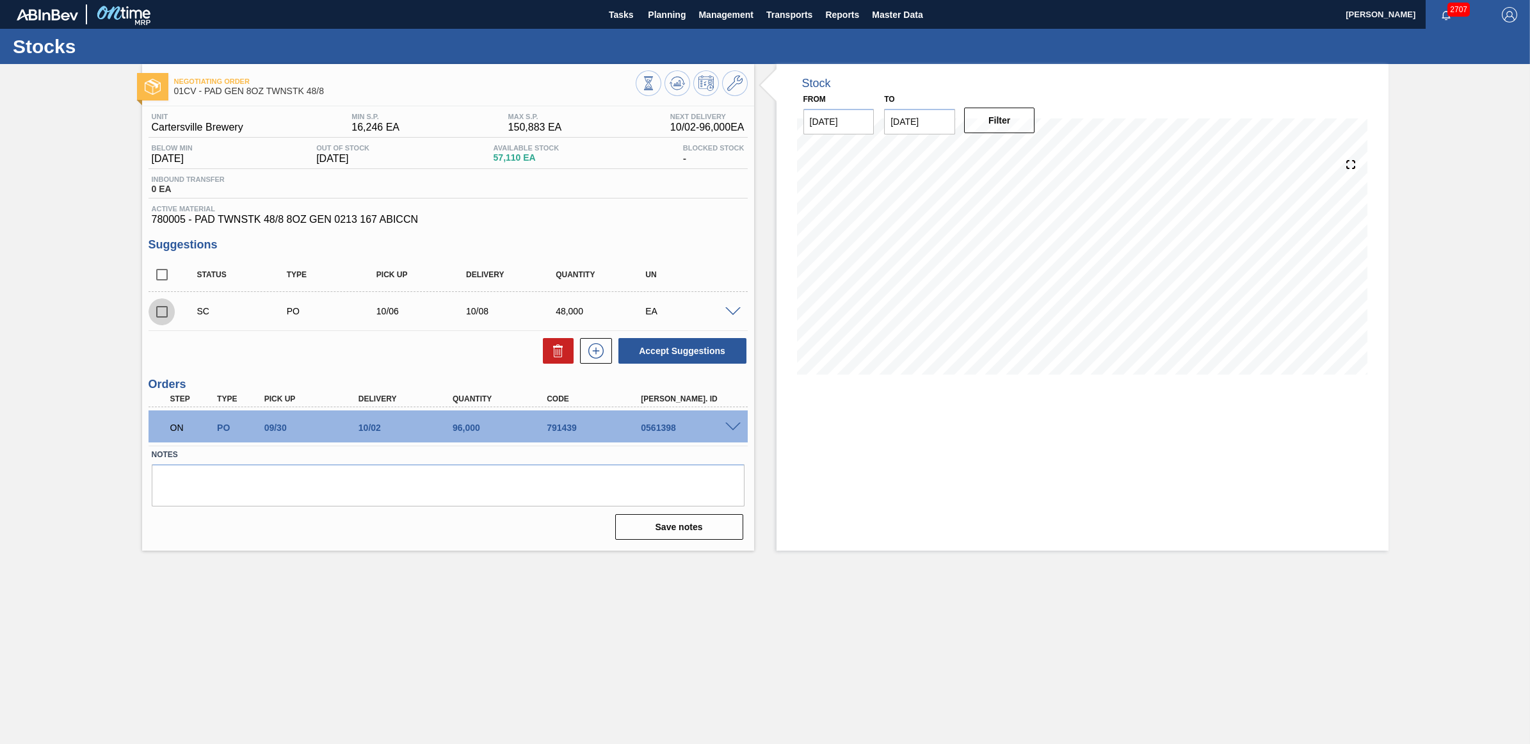
click at [161, 312] on input "checkbox" at bounding box center [162, 311] width 27 height 27
click at [682, 346] on button "Accept Suggestions" at bounding box center [682, 351] width 128 height 26
checkbox input "false"
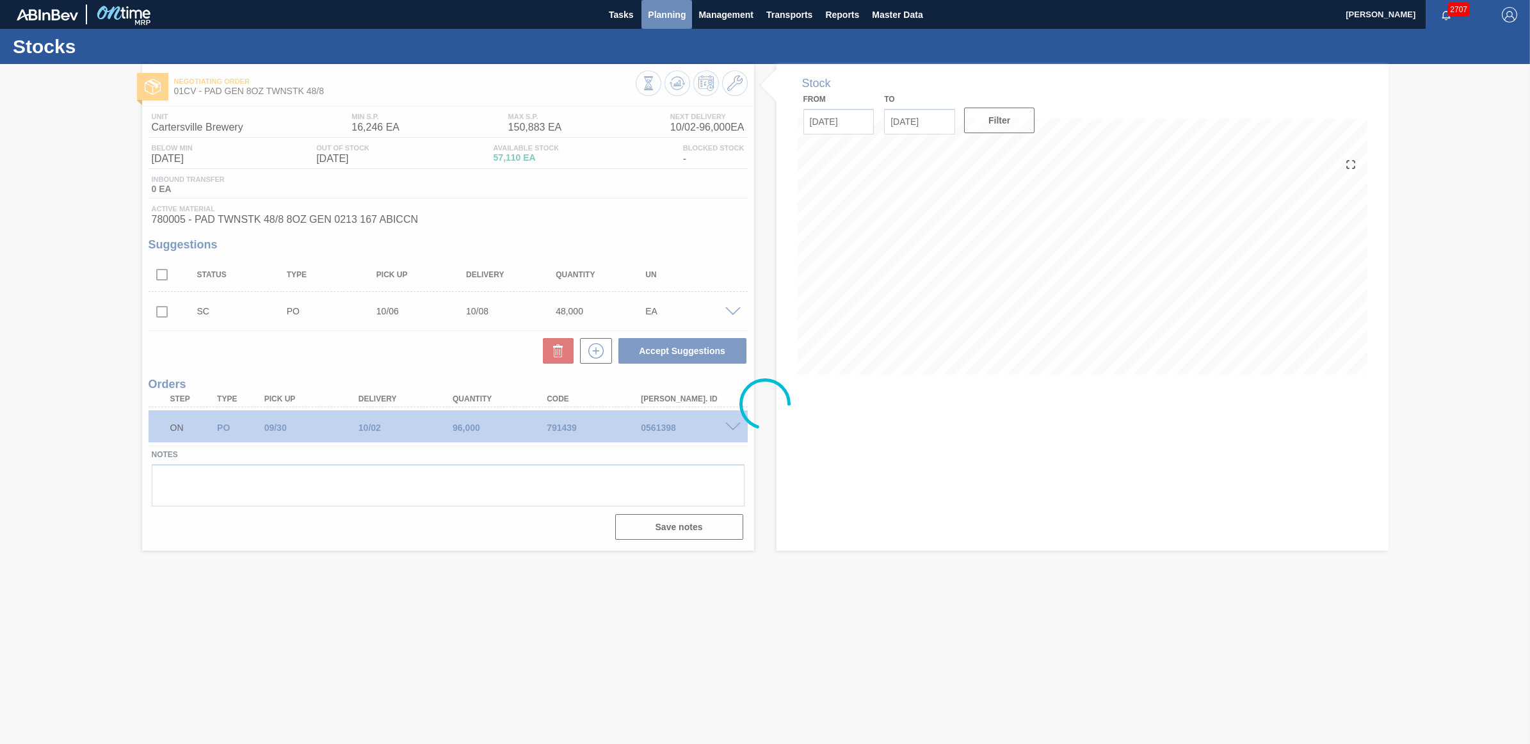
click at [663, 12] on span "Planning" at bounding box center [667, 14] width 38 height 15
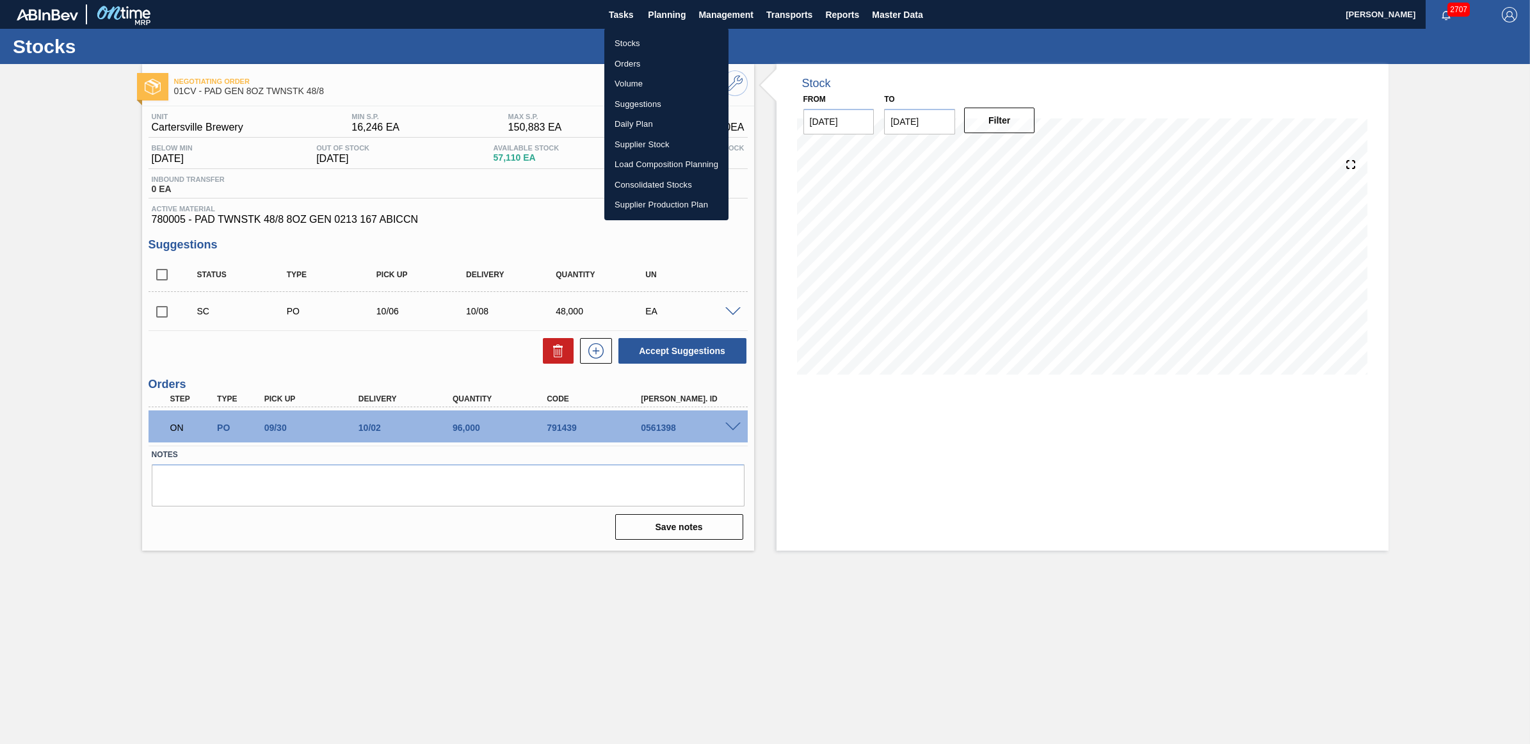
click at [163, 308] on div at bounding box center [765, 372] width 1530 height 744
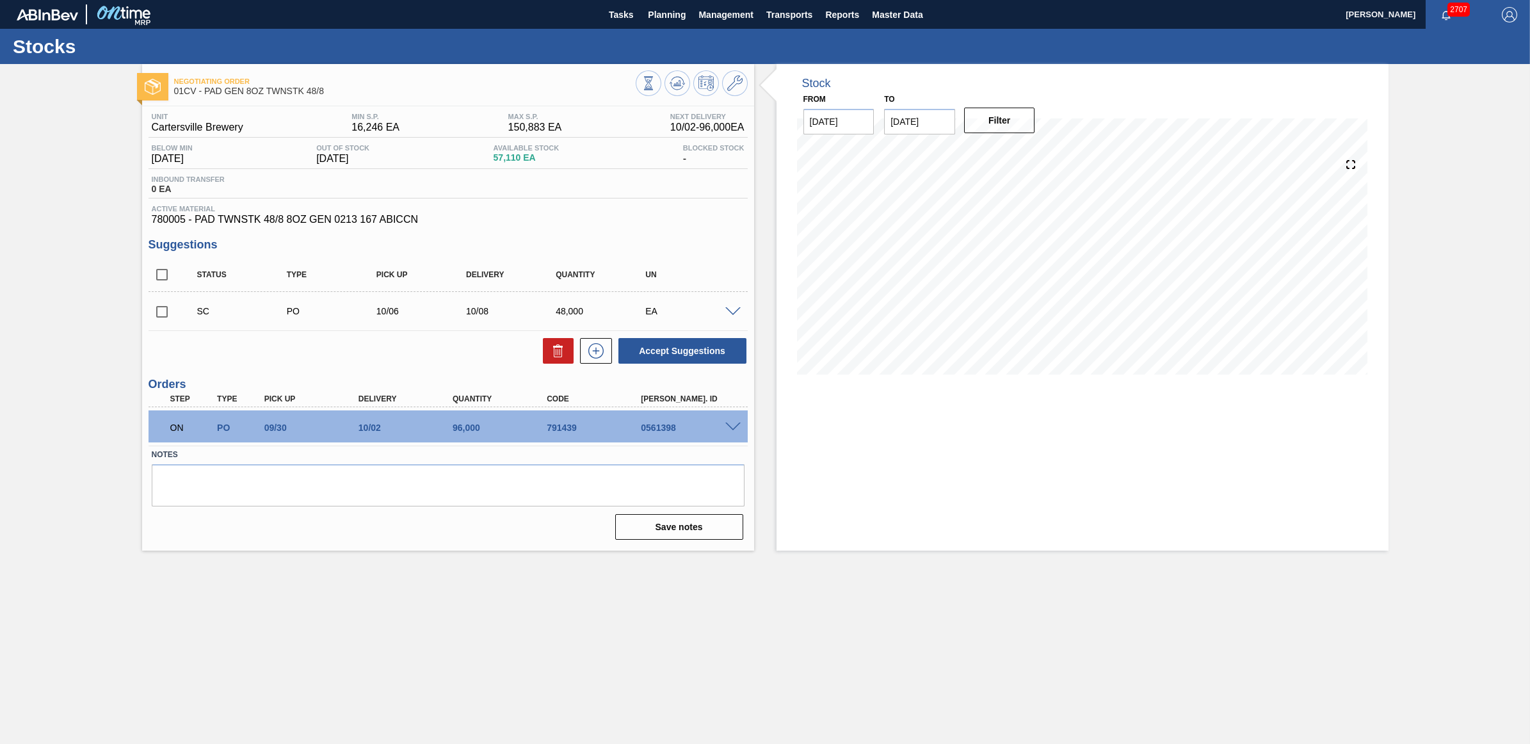
click at [163, 314] on input "checkbox" at bounding box center [162, 311] width 27 height 27
click at [661, 356] on button "Accept Suggestions" at bounding box center [682, 351] width 128 height 26
checkbox input "false"
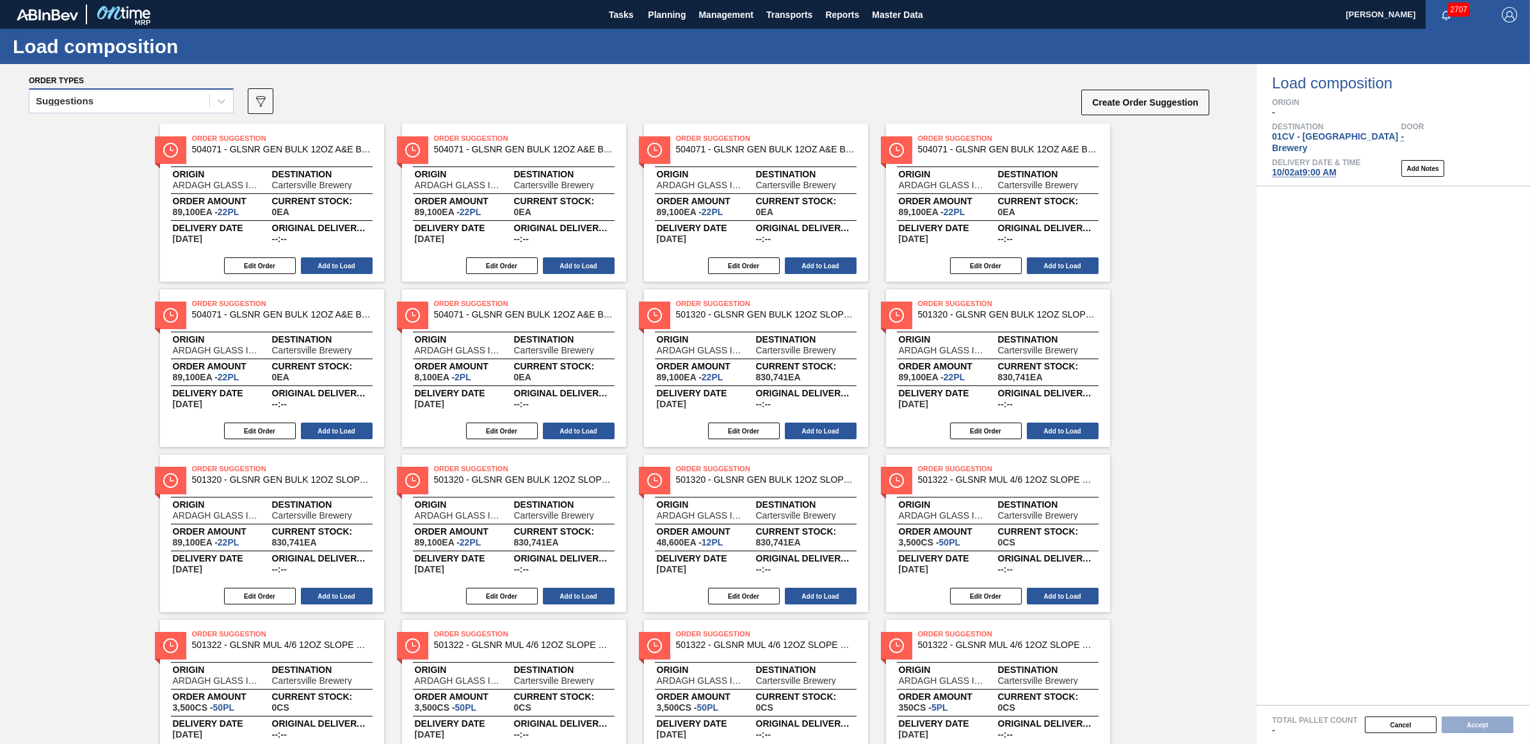
click at [99, 98] on div "Suggestions" at bounding box center [119, 101] width 180 height 19
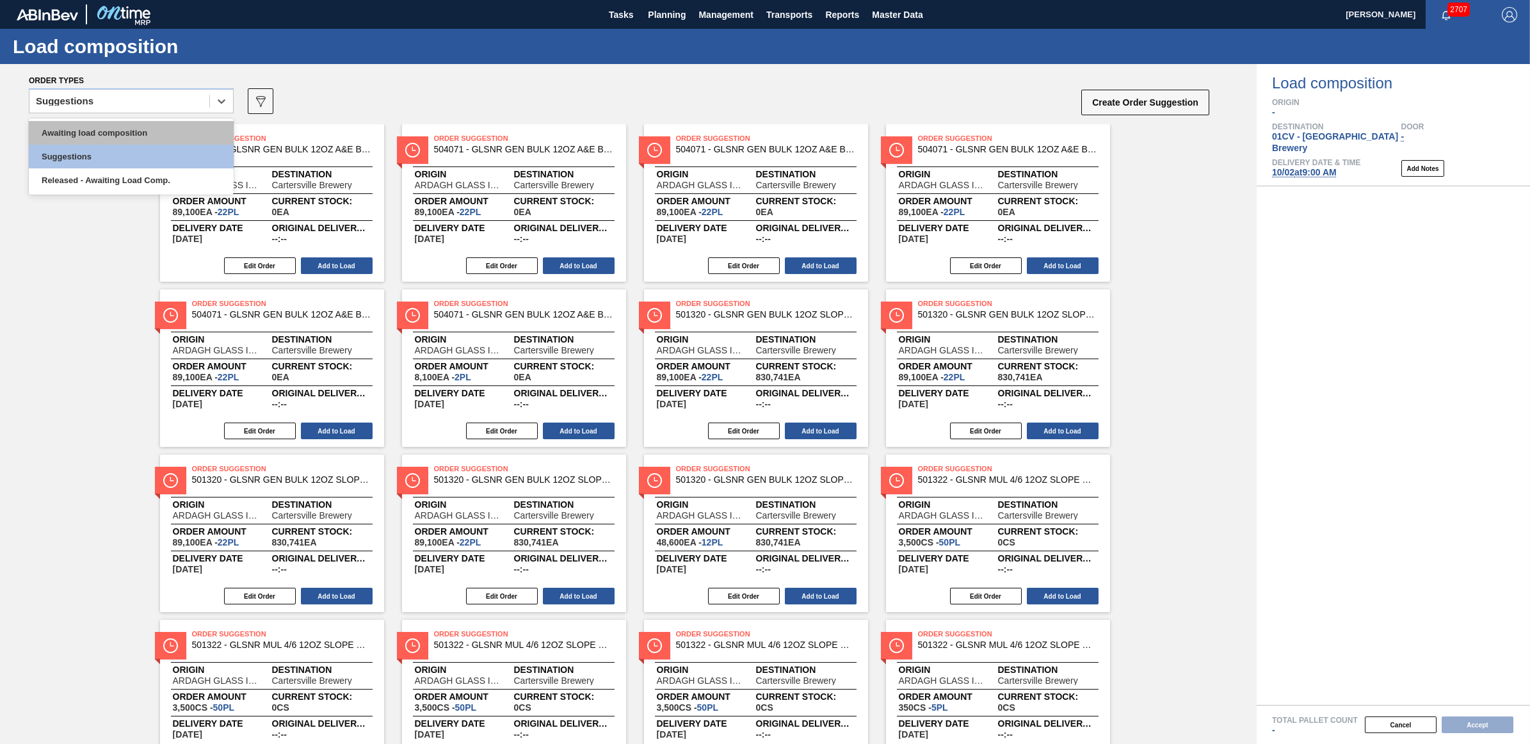
click at [113, 133] on div "Awaiting load composition" at bounding box center [131, 133] width 205 height 24
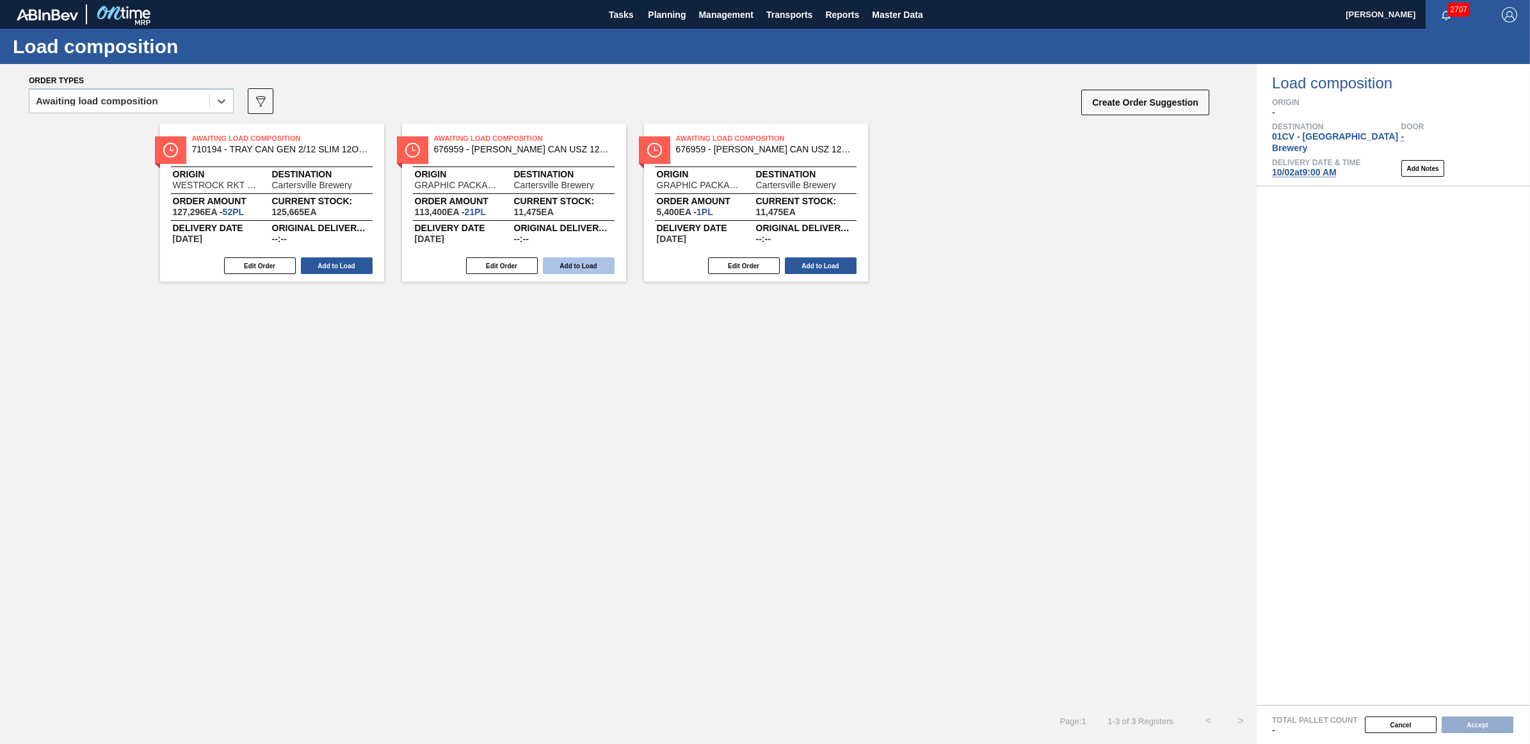
click at [565, 266] on button "Add to Load" at bounding box center [579, 265] width 72 height 17
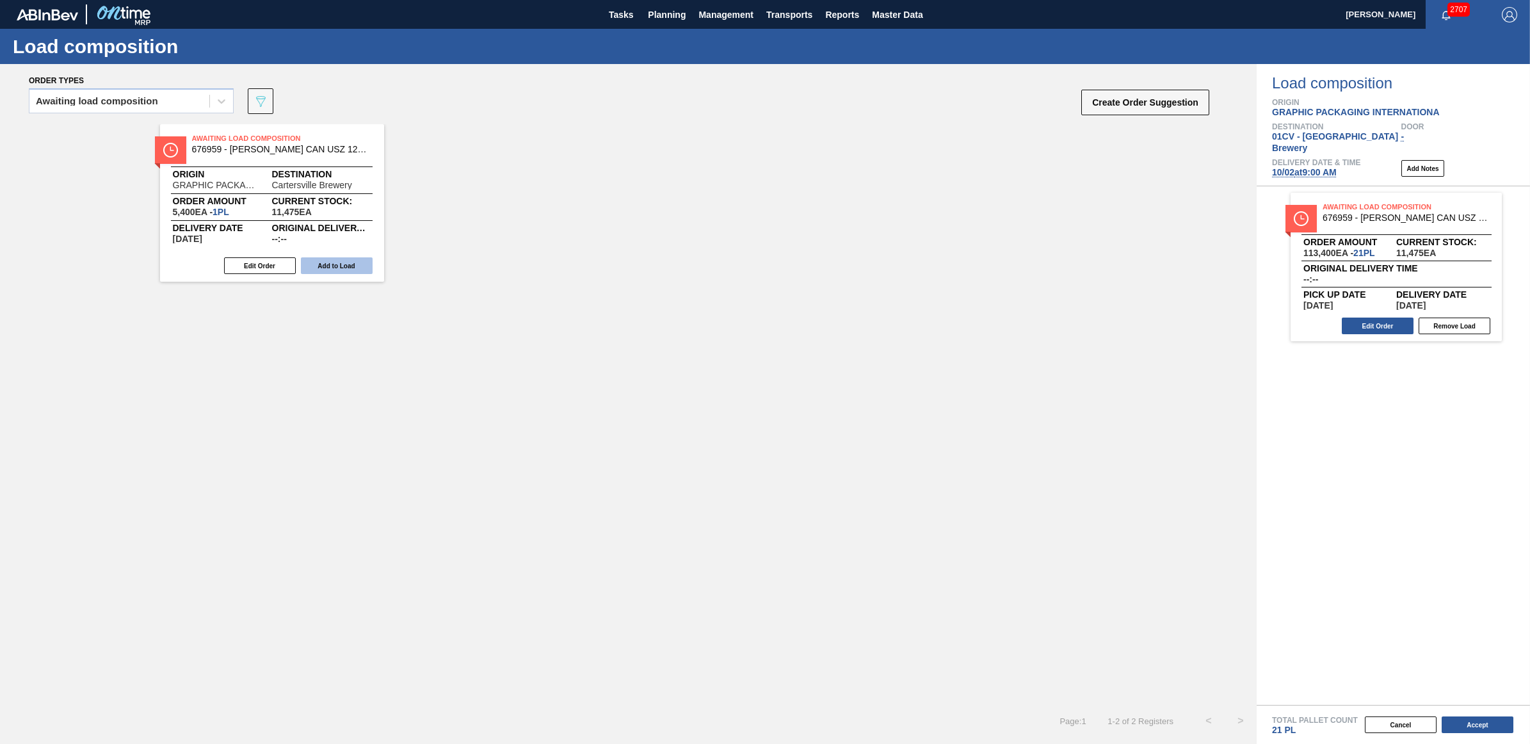
click at [354, 269] on button "Add to Load" at bounding box center [337, 265] width 72 height 17
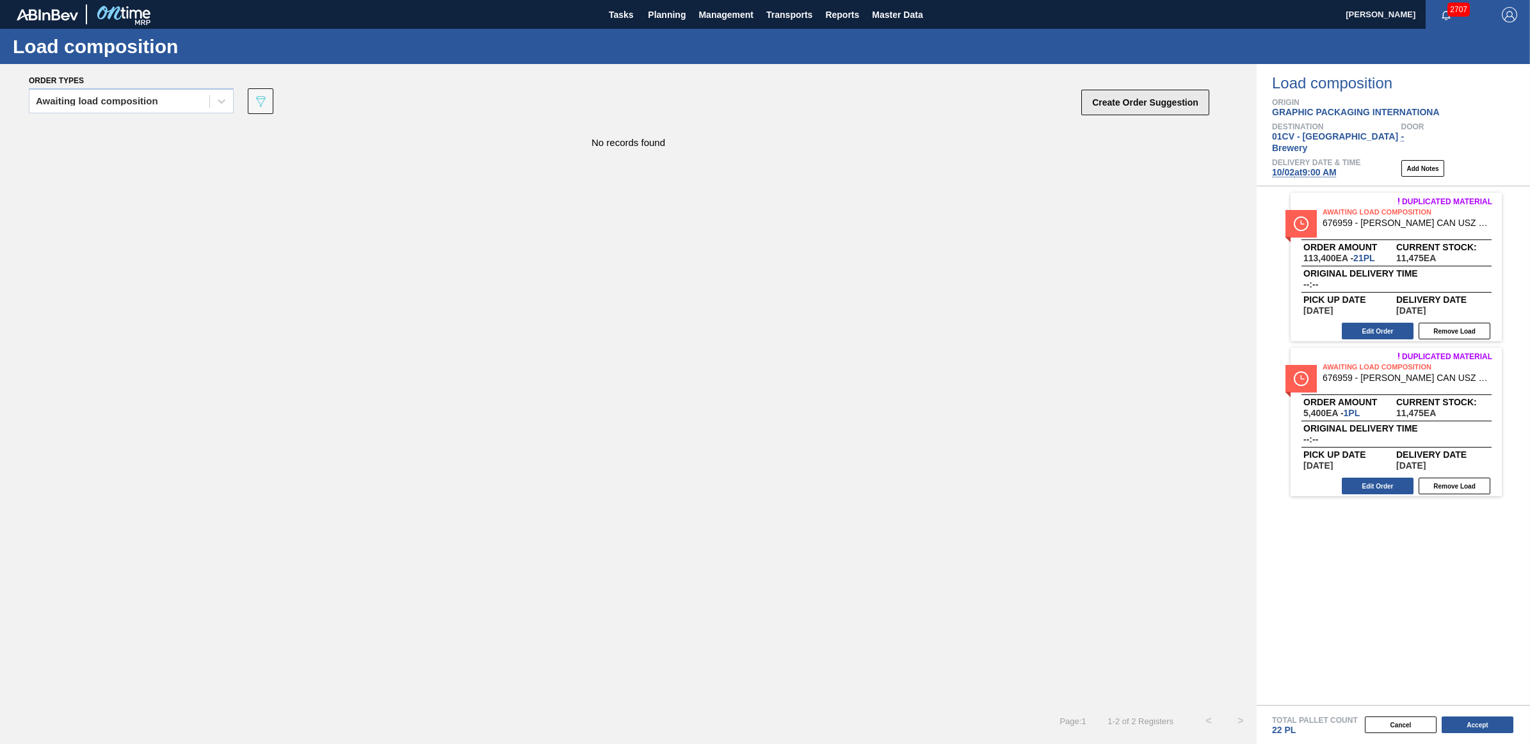
click at [1180, 106] on button "Create Order Suggestion" at bounding box center [1145, 103] width 128 height 26
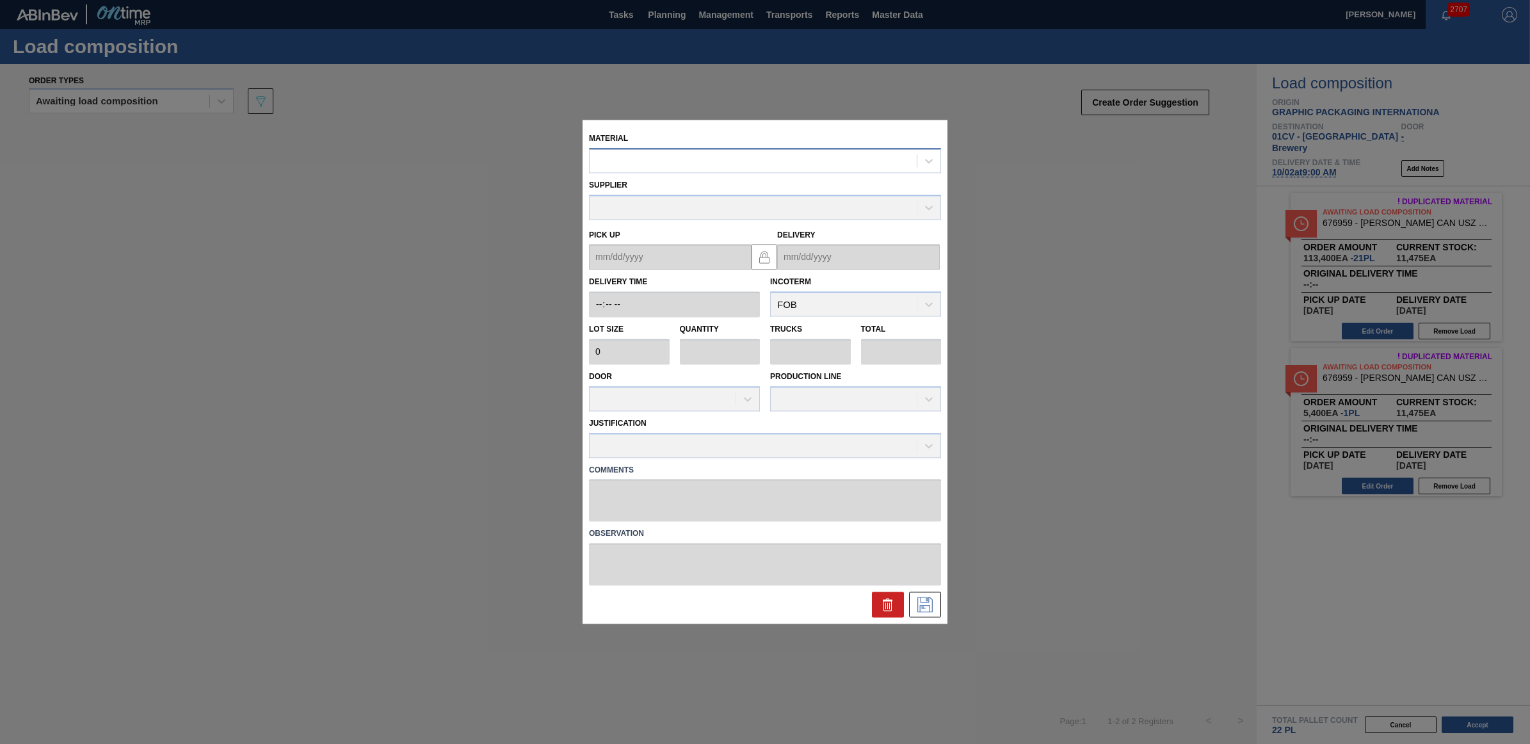
click at [676, 161] on div at bounding box center [753, 161] width 327 height 19
type input "780005"
type input "24,000"
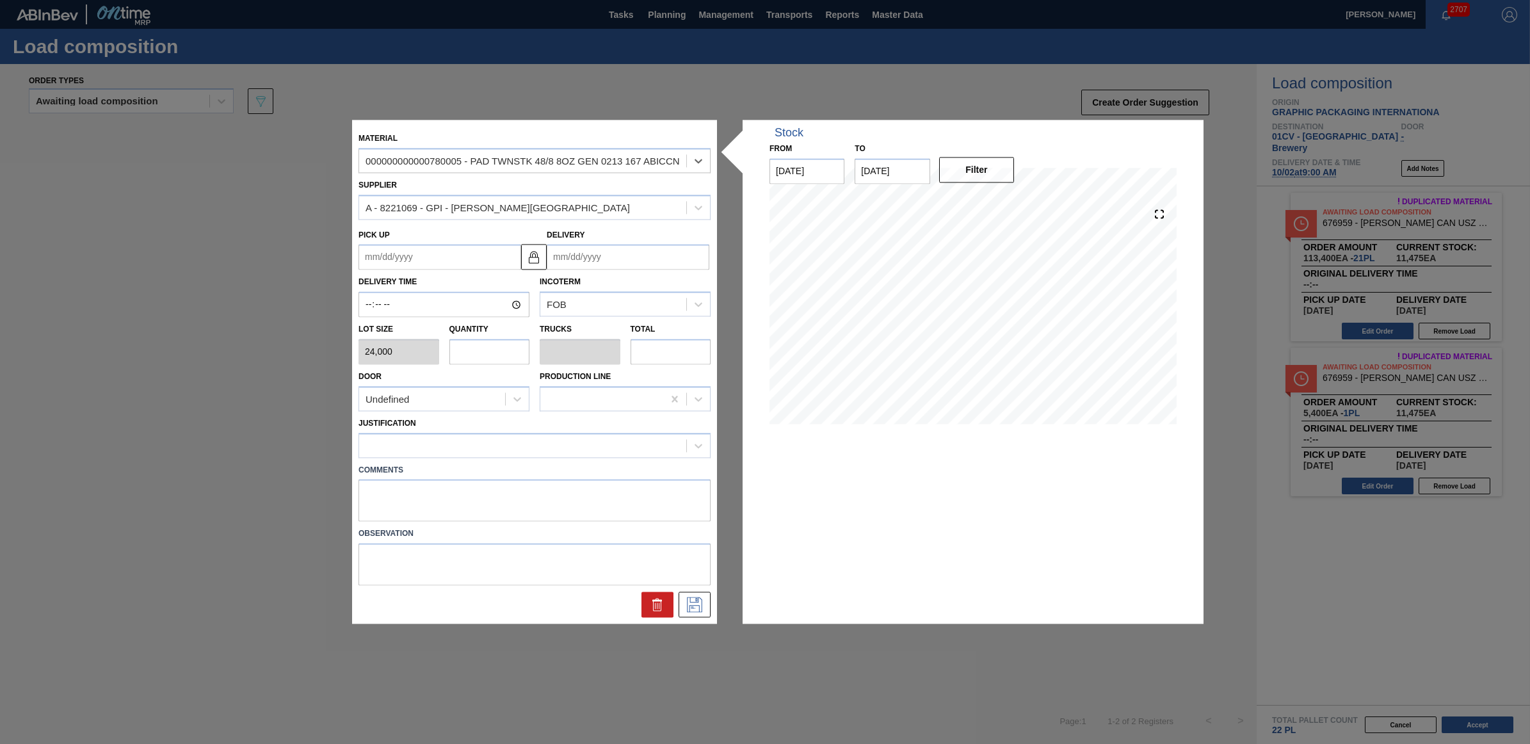
click at [472, 354] on input "text" at bounding box center [489, 352] width 81 height 26
type input "2"
type input "0.083"
type input "48,000"
type input "2"
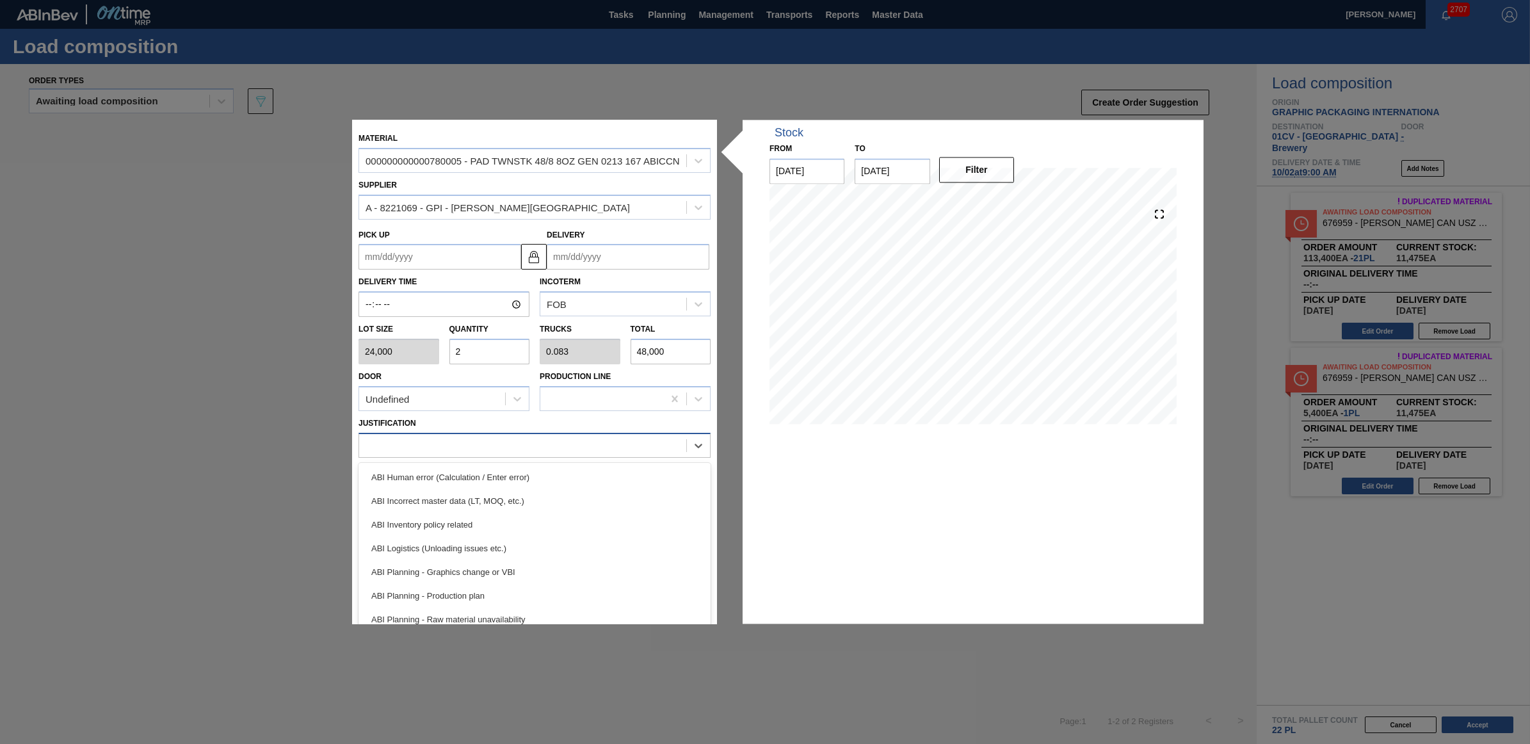
click at [481, 453] on div at bounding box center [522, 445] width 327 height 19
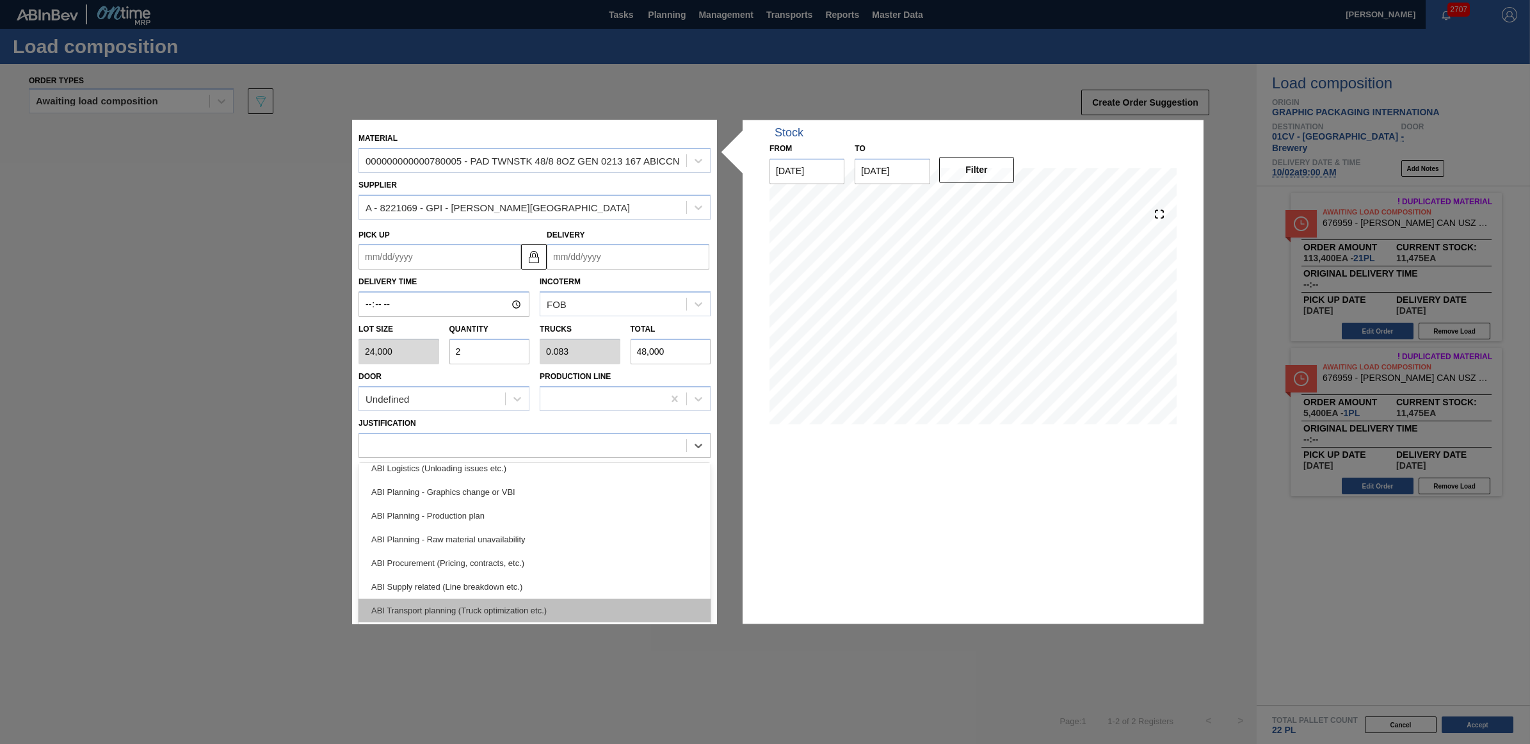
click at [517, 609] on div "ABI Transport planning (Truck optimization etc.)" at bounding box center [534, 611] width 352 height 24
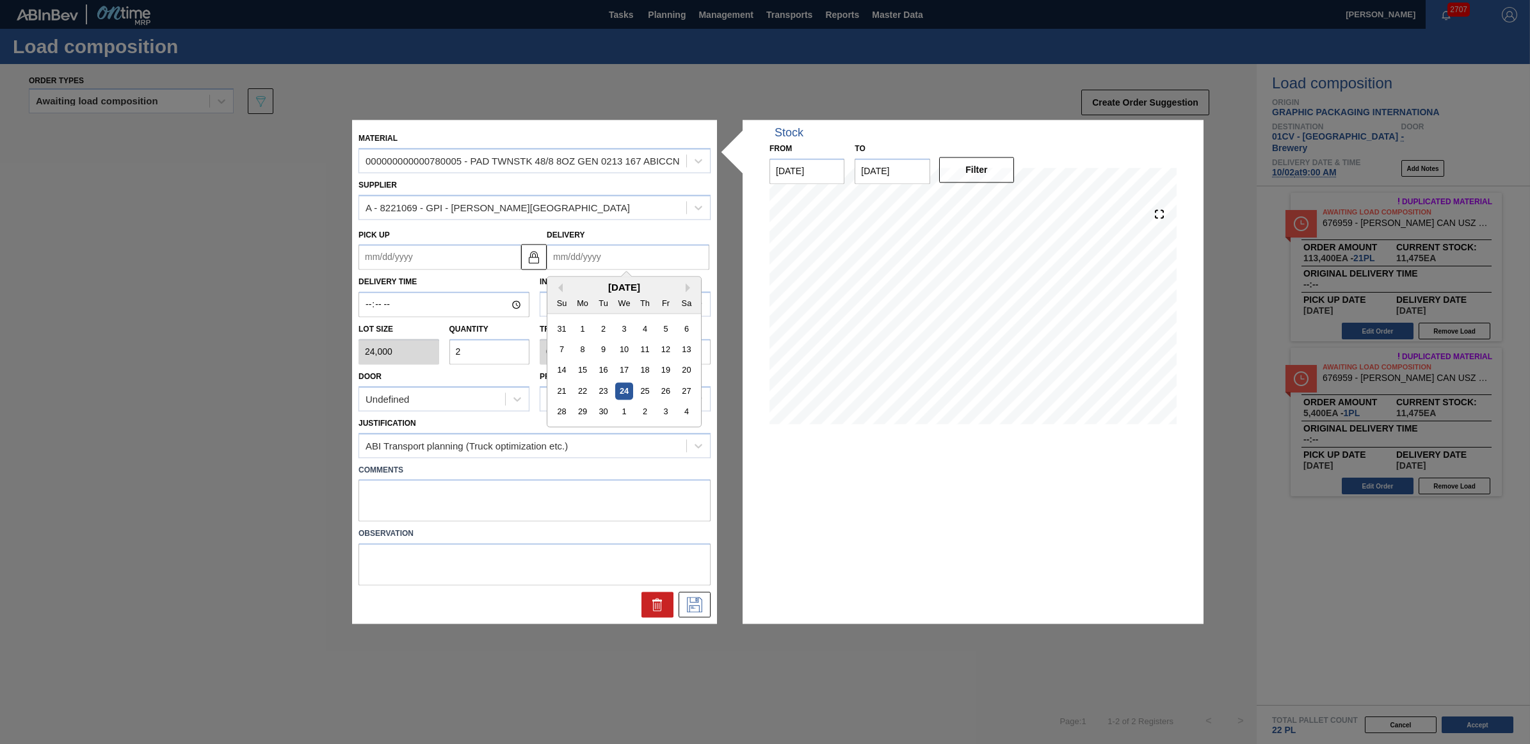
click at [652, 258] on input "Delivery" at bounding box center [628, 258] width 163 height 26
click at [647, 411] on div "2" at bounding box center [644, 411] width 17 height 17
type up "[DATE]"
type input "[DATE]"
click at [695, 607] on icon at bounding box center [694, 604] width 20 height 15
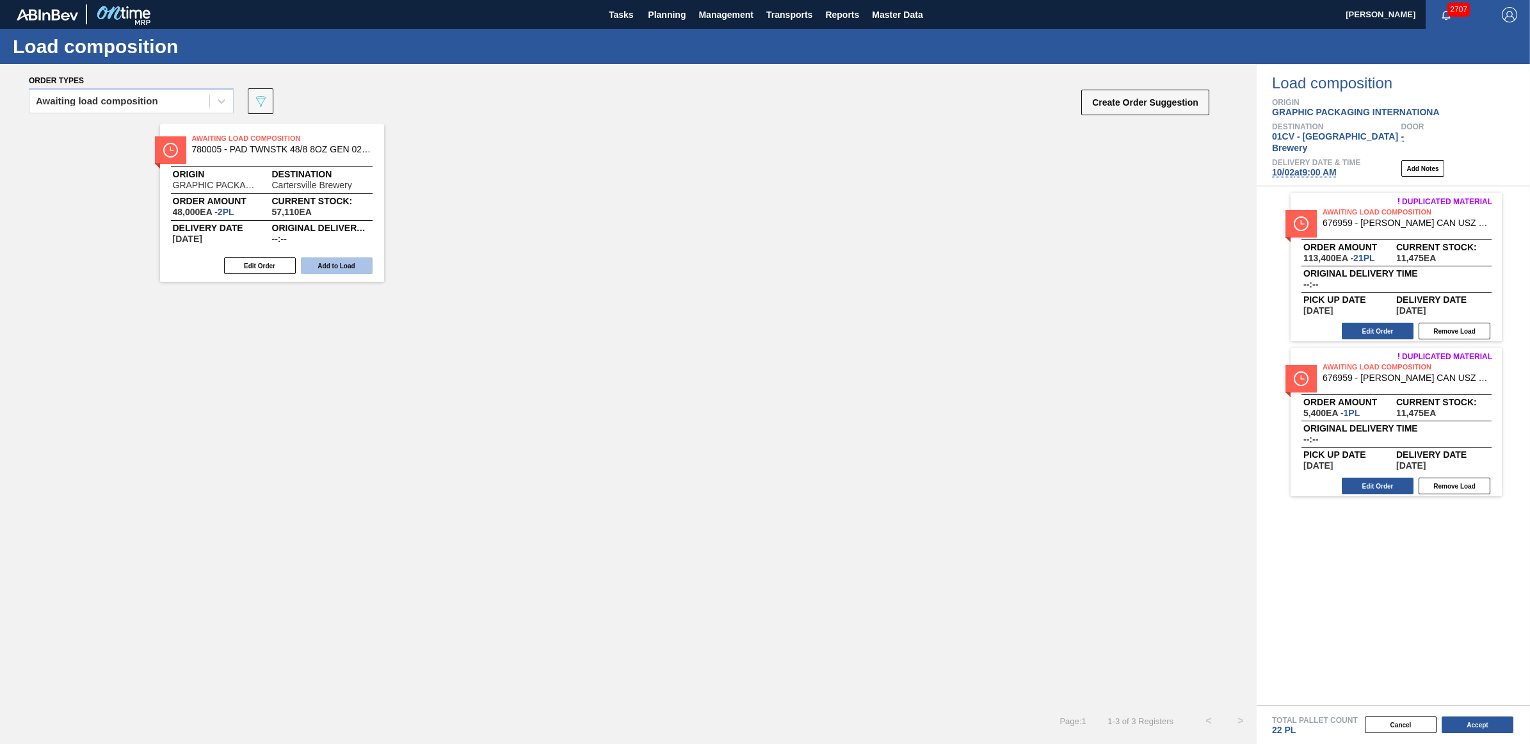
click at [321, 273] on button "Add to Load" at bounding box center [337, 265] width 72 height 17
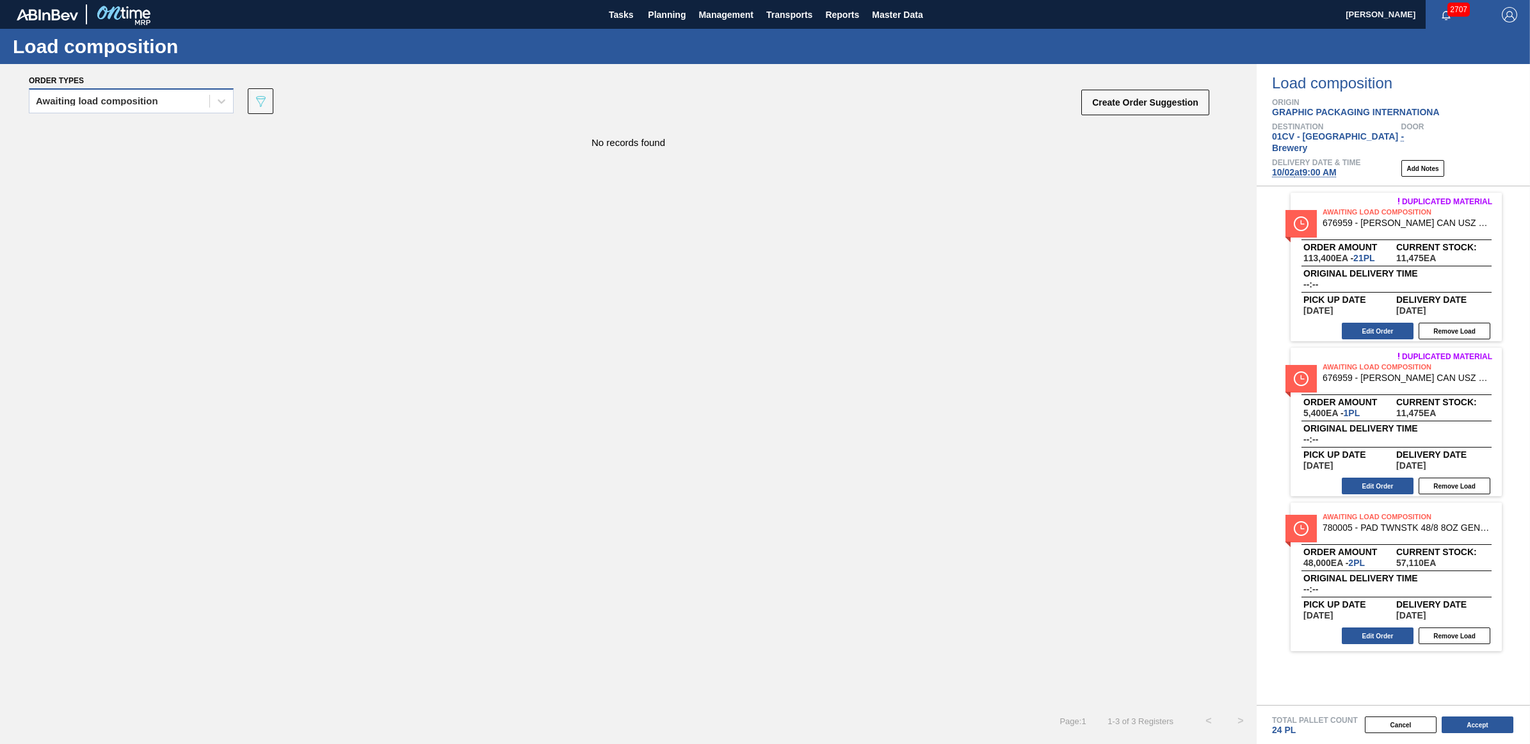
click at [202, 106] on div "Awaiting load composition" at bounding box center [119, 101] width 180 height 19
click at [193, 138] on div "Awaiting load composition" at bounding box center [131, 133] width 205 height 24
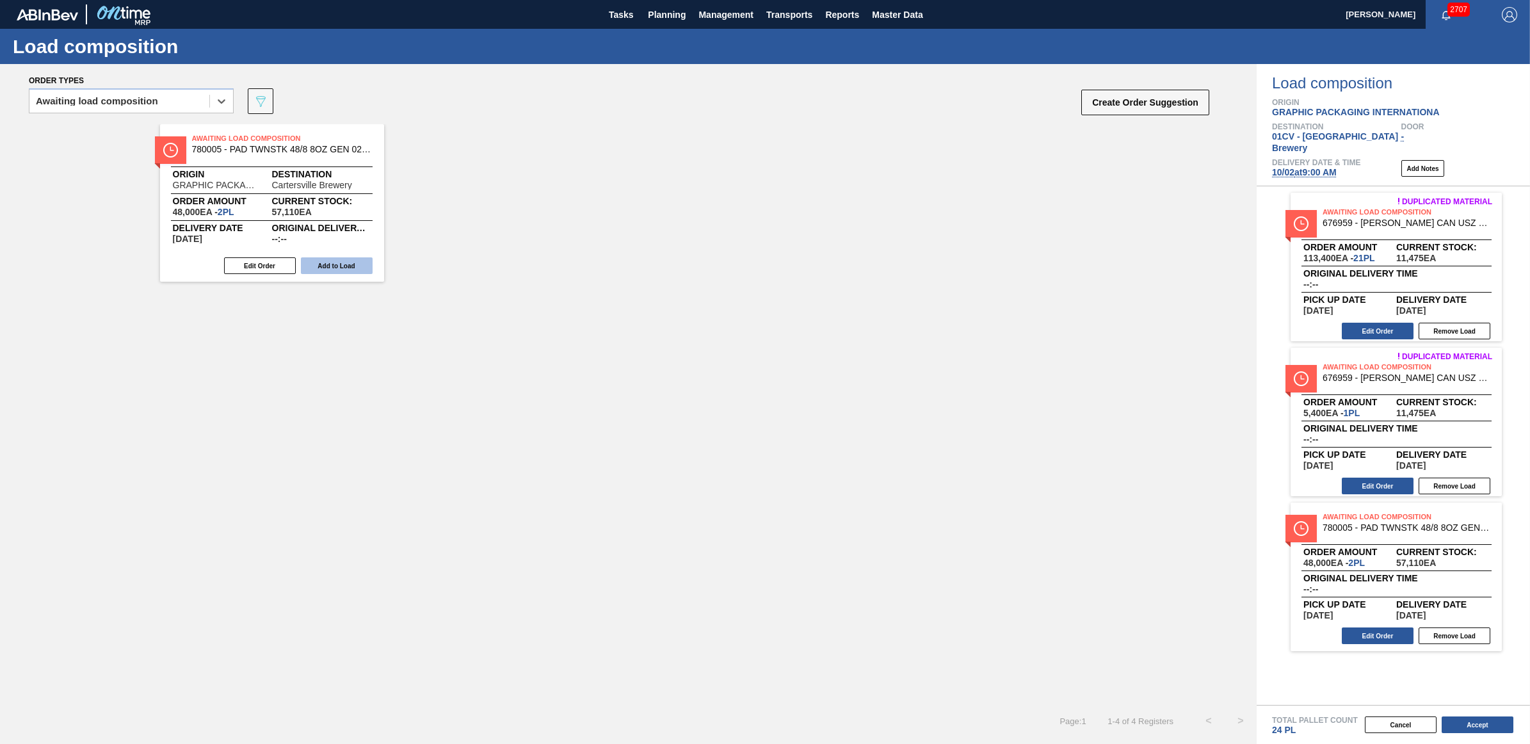
click at [320, 266] on button "Add to Load" at bounding box center [337, 265] width 72 height 17
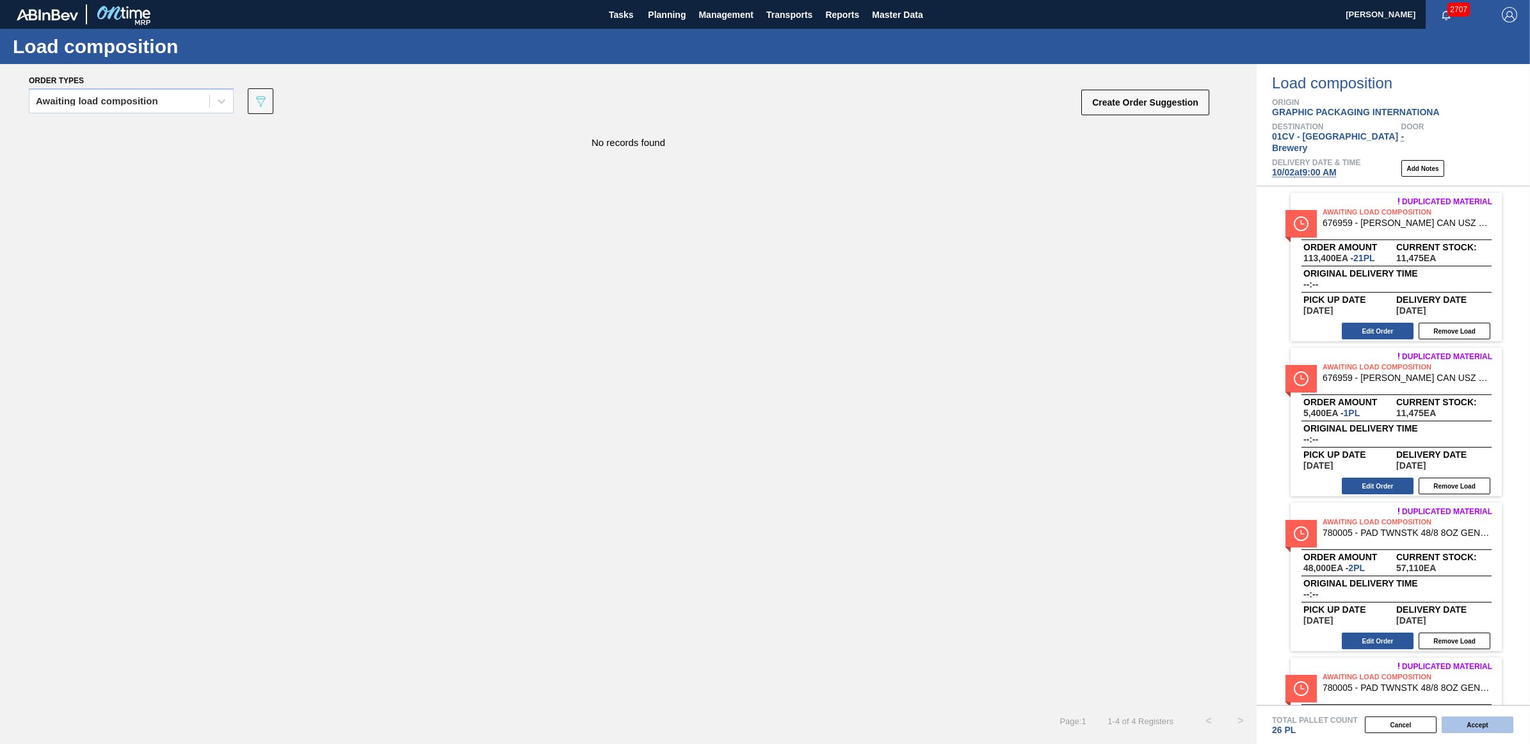
click at [1477, 721] on button "Accept" at bounding box center [1478, 724] width 72 height 17
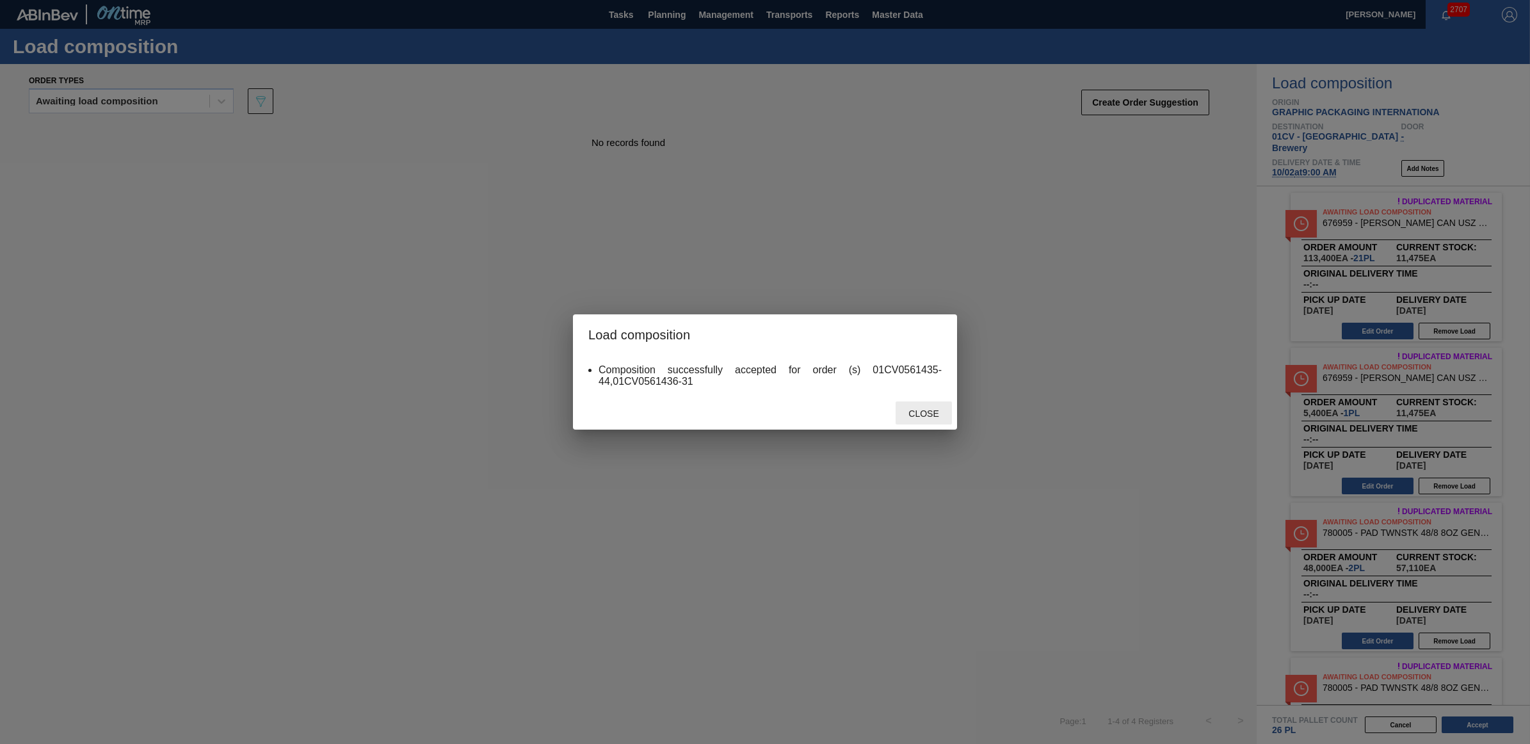
click at [922, 414] on span "Close" at bounding box center [923, 413] width 51 height 10
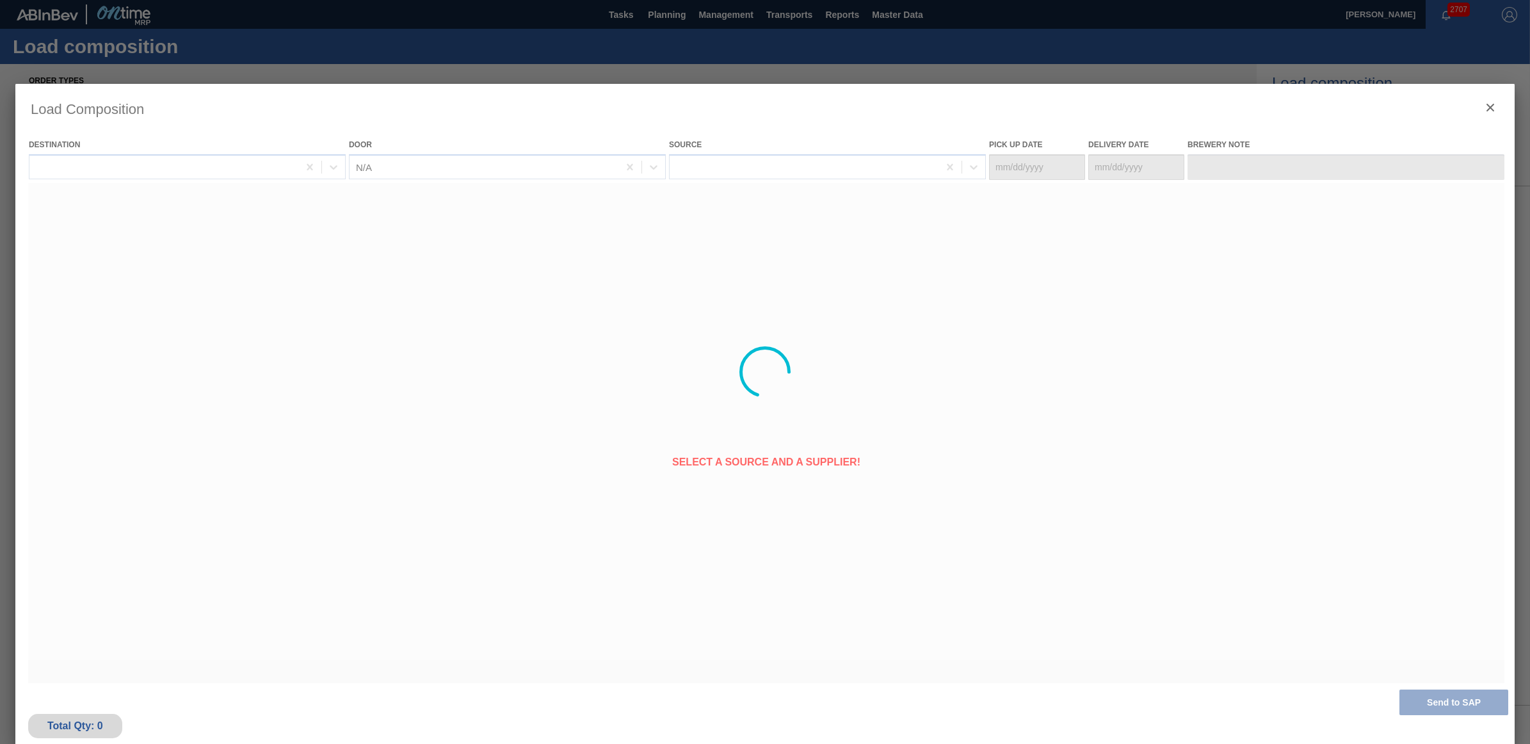
type Date "[DATE]"
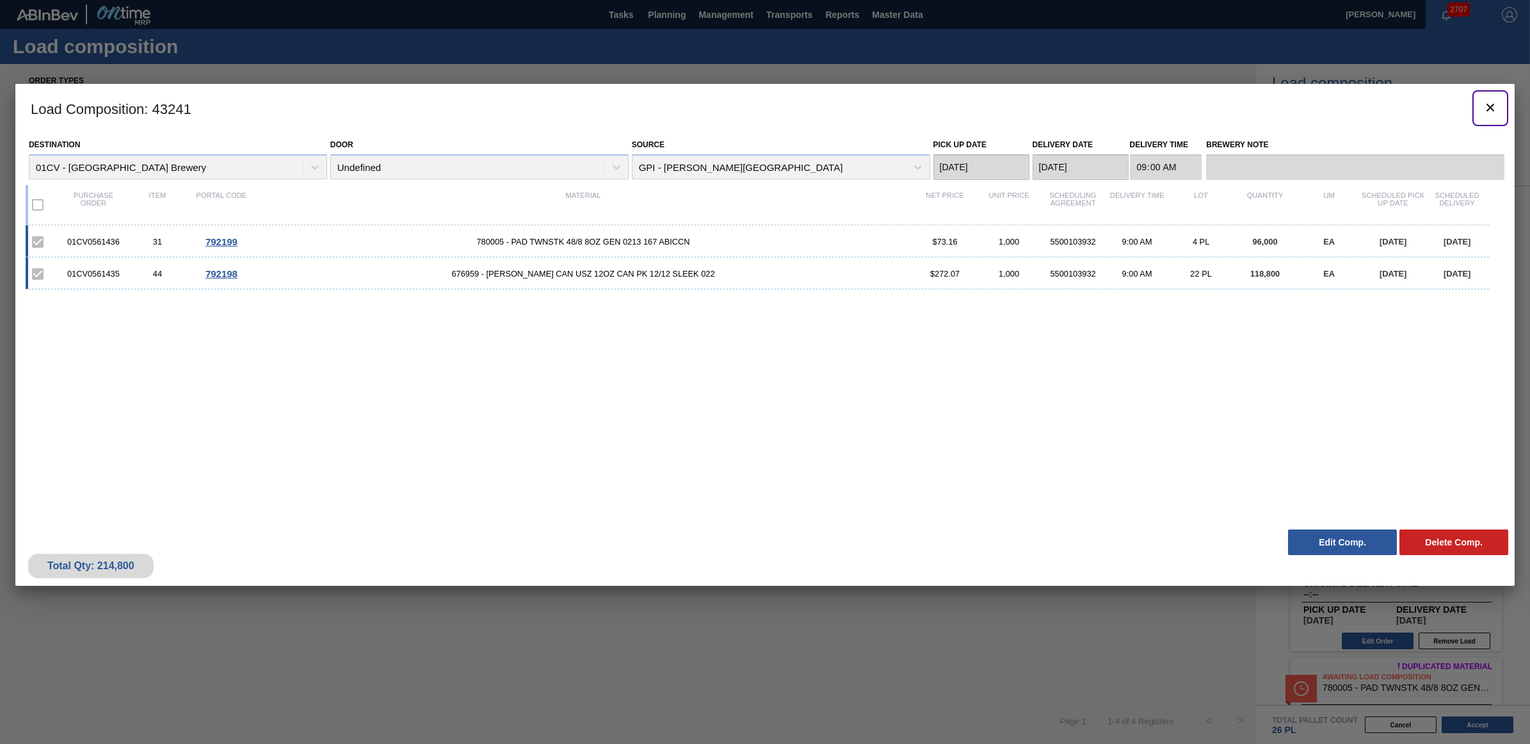
click at [1490, 106] on icon "botão de ícone" at bounding box center [1490, 108] width 8 height 8
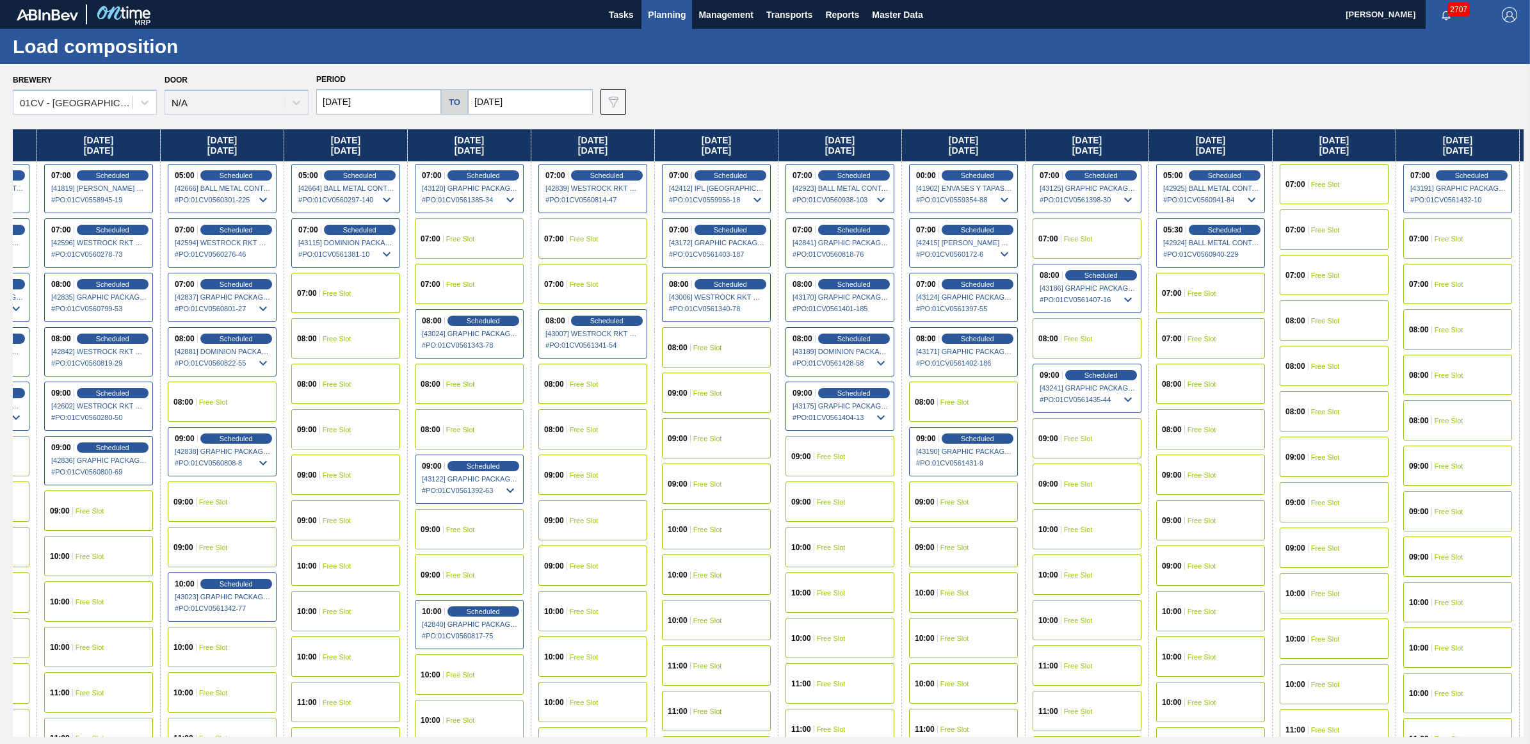
drag, startPoint x: 1368, startPoint y: 142, endPoint x: 1095, endPoint y: 141, distance: 273.3
click at [1095, 141] on div "Monday 09/22/2025 00:00 Scheduled [41897] ENVASES Y TAPAS MODELO S A DE - 00082…" at bounding box center [768, 432] width 1511 height 607
click at [1321, 173] on div "07:00 Free Slot" at bounding box center [1332, 184] width 109 height 40
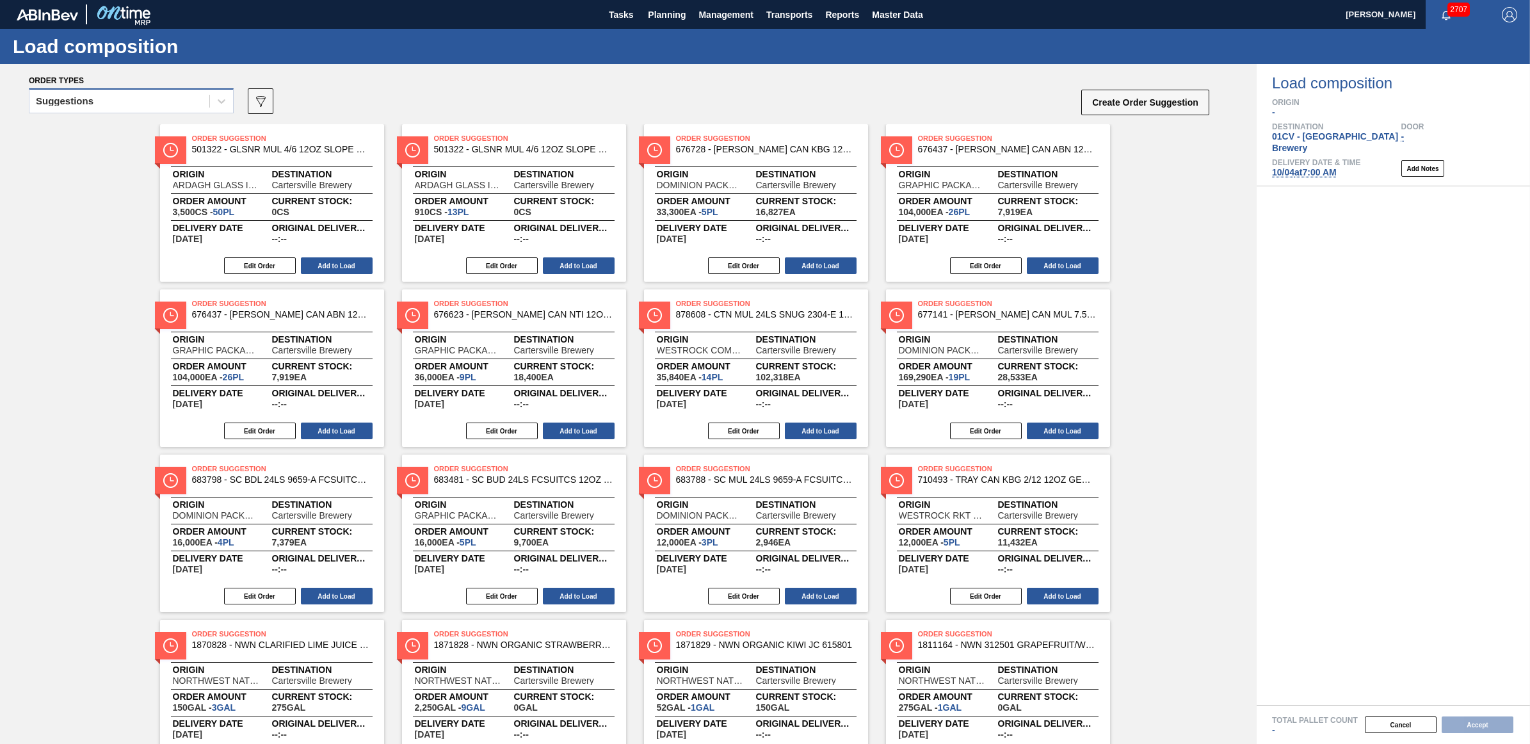
click at [152, 100] on div "Suggestions" at bounding box center [119, 101] width 180 height 19
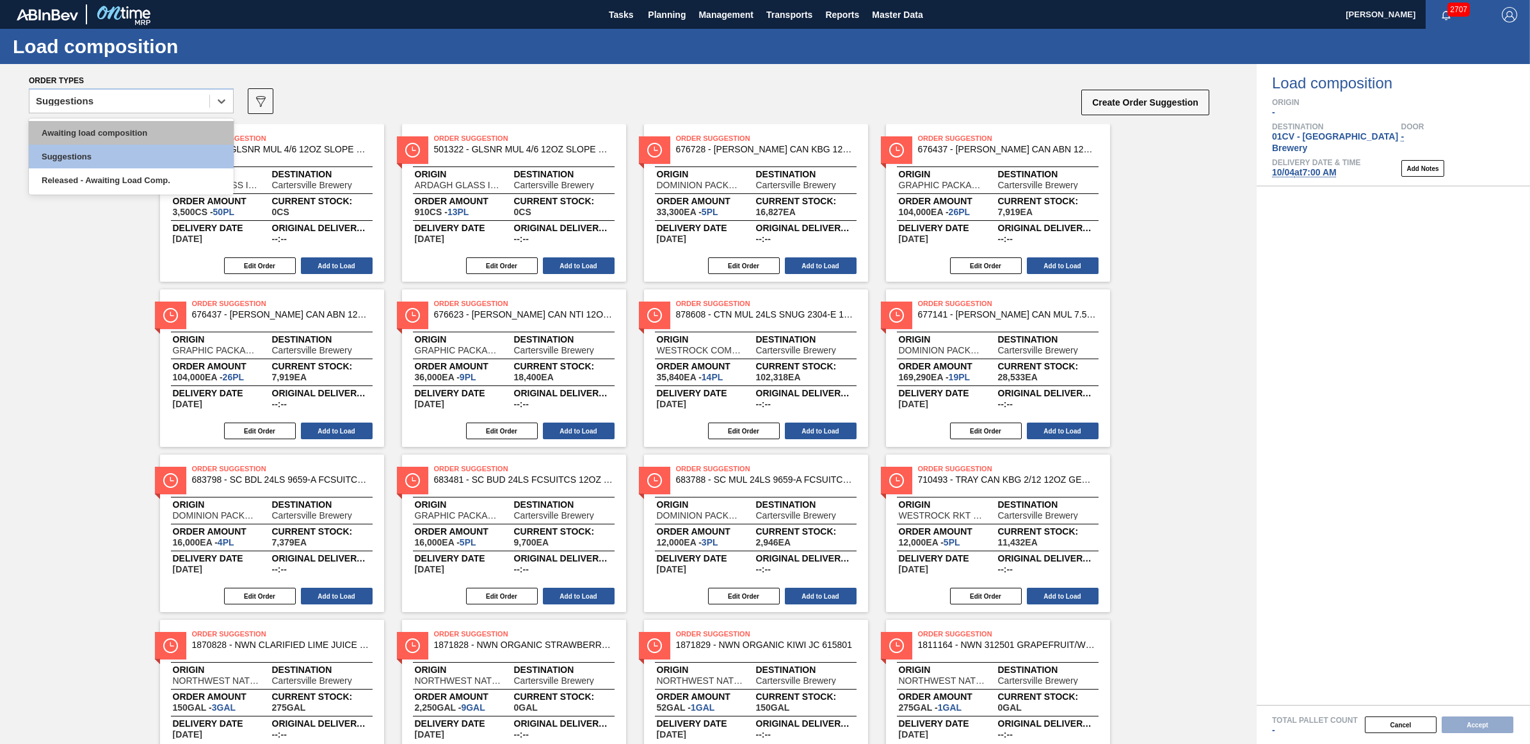
click at [170, 136] on div "Awaiting load composition" at bounding box center [131, 133] width 205 height 24
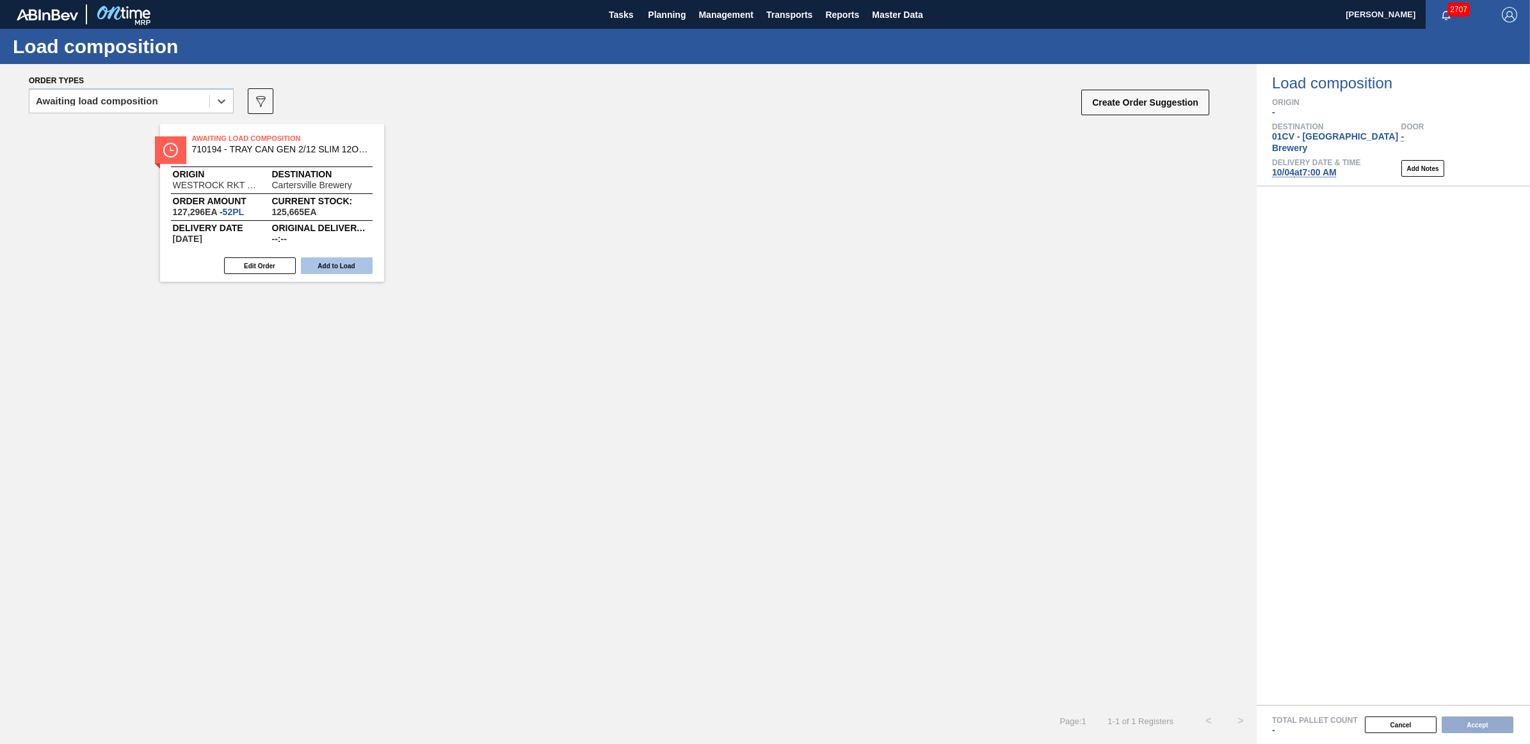
click at [338, 267] on button "Add to Load" at bounding box center [337, 265] width 72 height 17
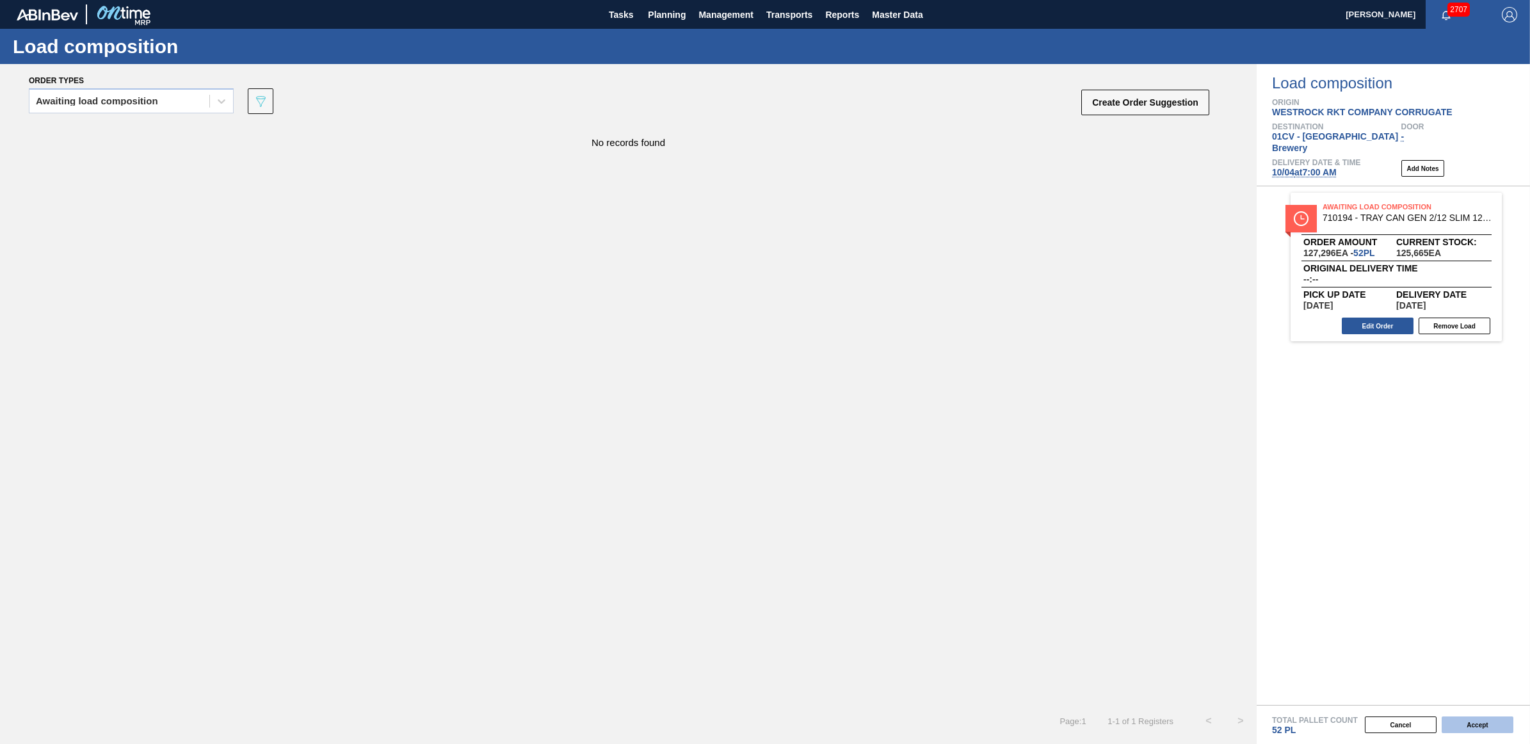
click at [1486, 723] on button "Accept" at bounding box center [1478, 724] width 72 height 17
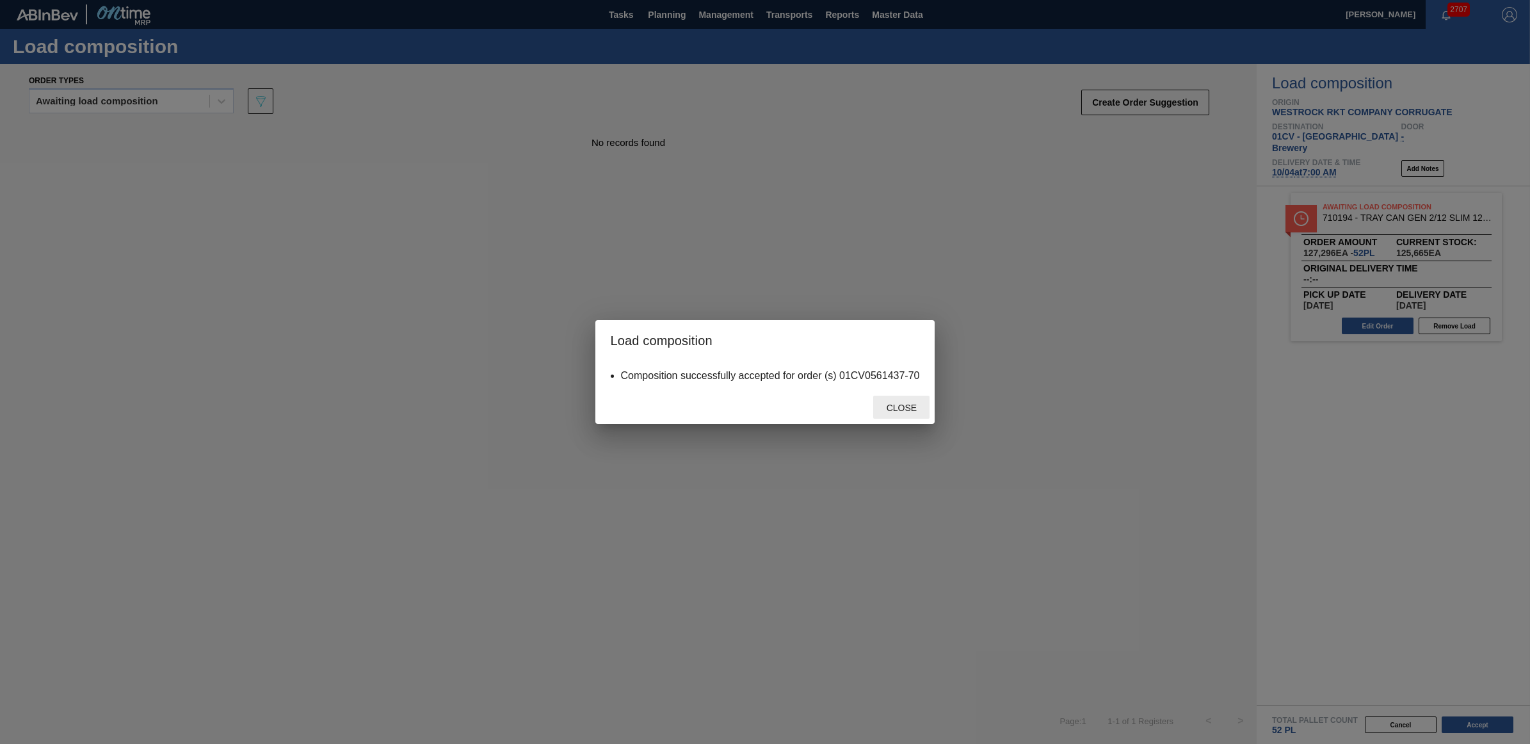
click at [898, 399] on div "Close" at bounding box center [901, 408] width 56 height 24
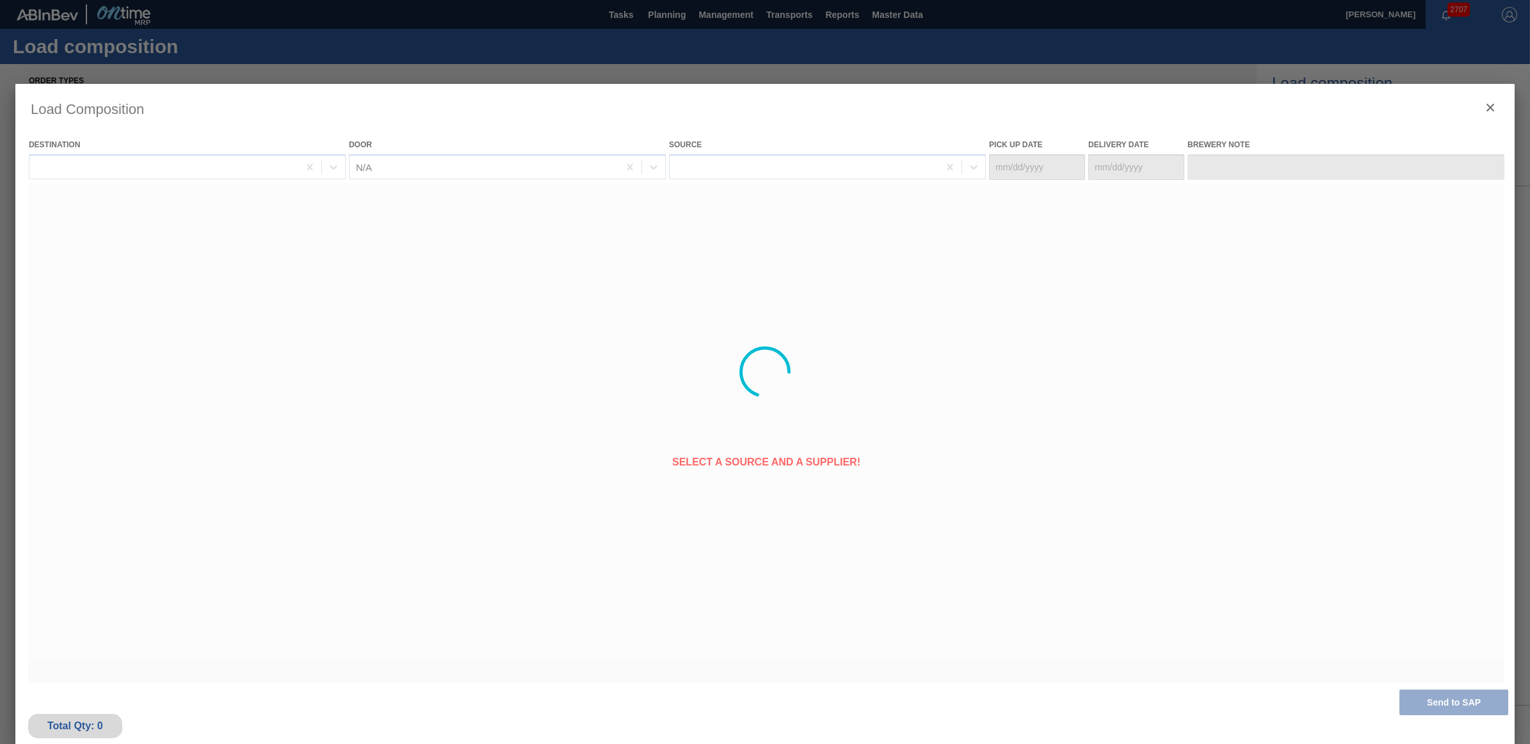
type Date "[DATE]"
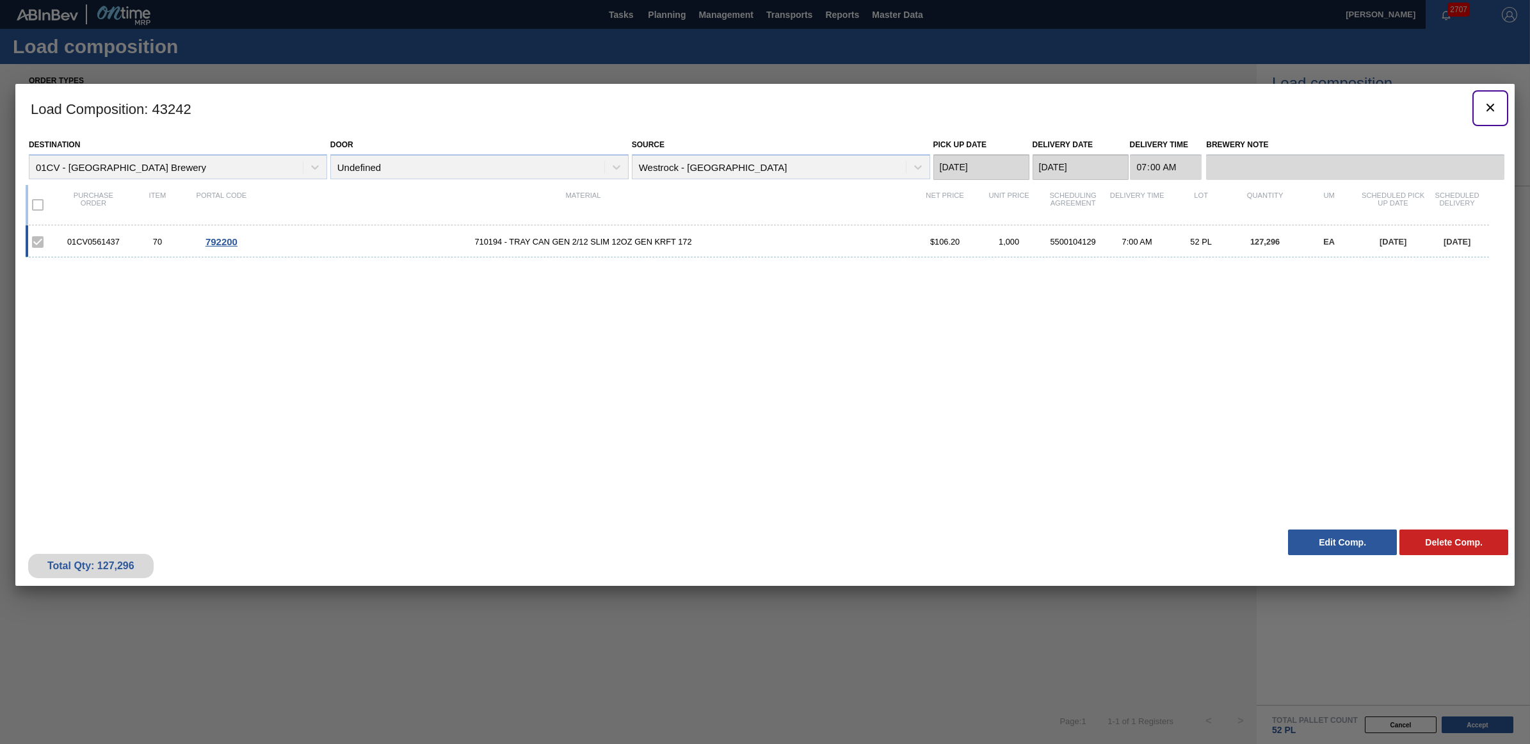
click at [1499, 108] on button "botão de ícone" at bounding box center [1490, 108] width 31 height 31
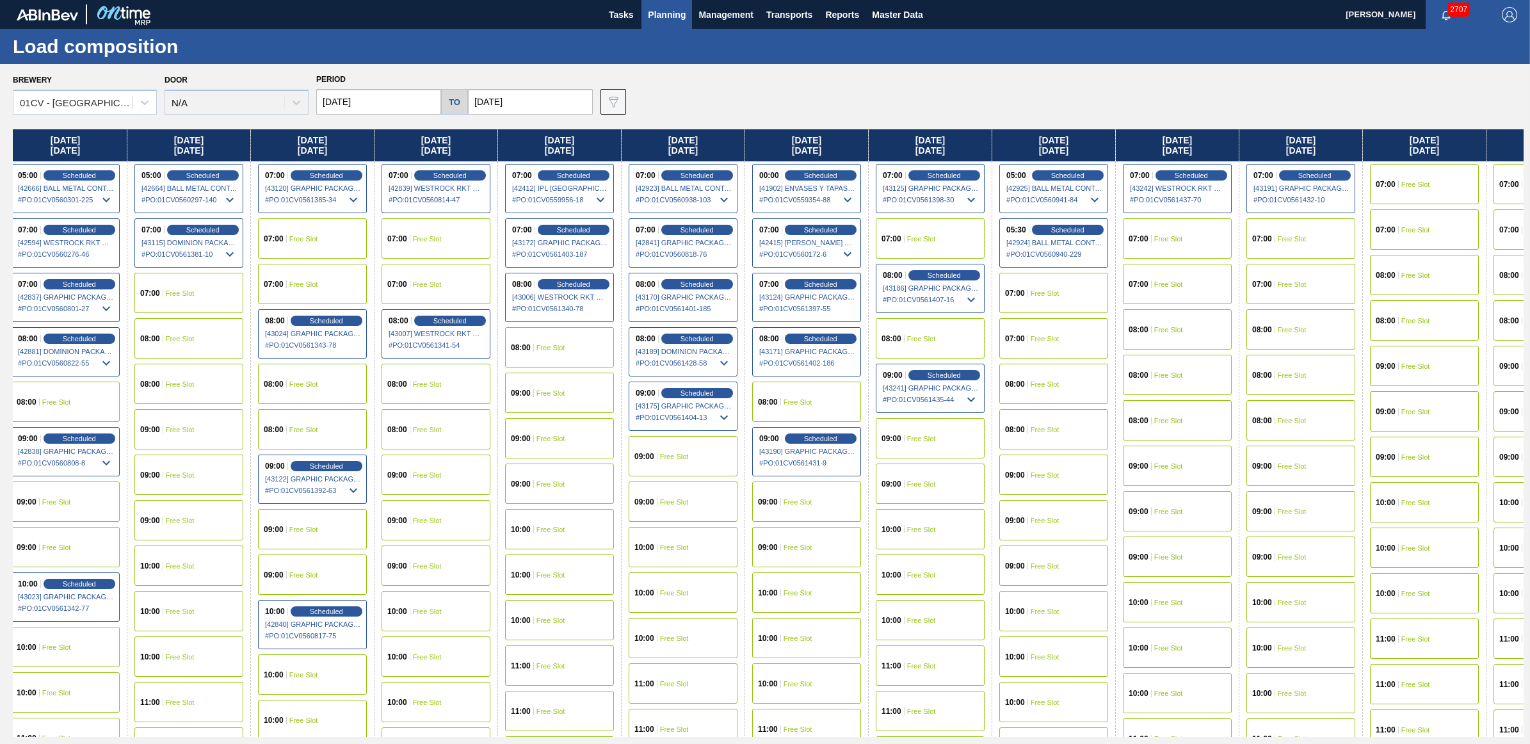
scroll to position [0, 475]
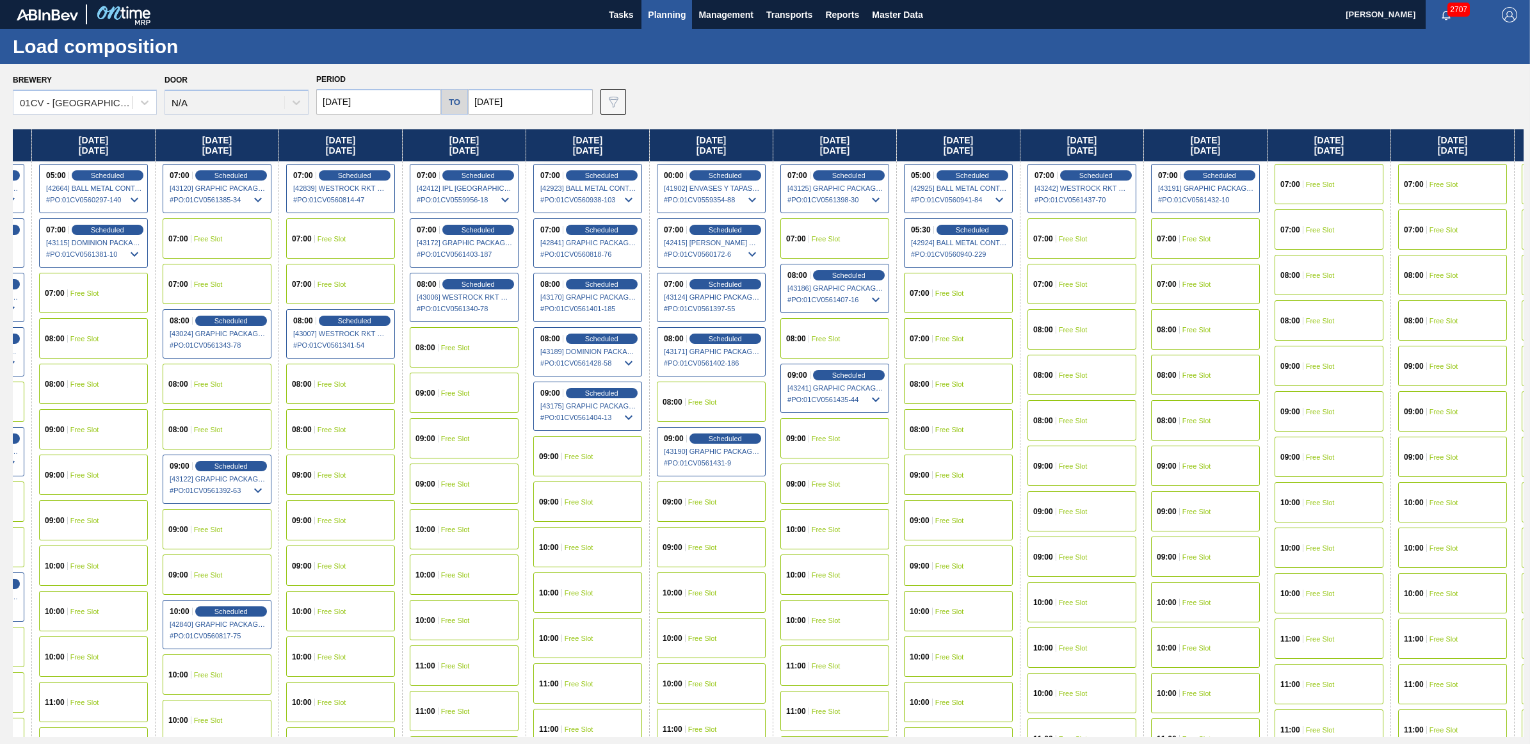
drag, startPoint x: 1447, startPoint y: 145, endPoint x: 954, endPoint y: 148, distance: 492.9
click at [954, 148] on div "Monday 09/22/2025 00:00 Scheduled [41897] ENVASES Y TAPAS MODELO S A DE - 00082…" at bounding box center [768, 432] width 1511 height 607
click at [1330, 181] on span "Free Slot" at bounding box center [1320, 185] width 29 height 8
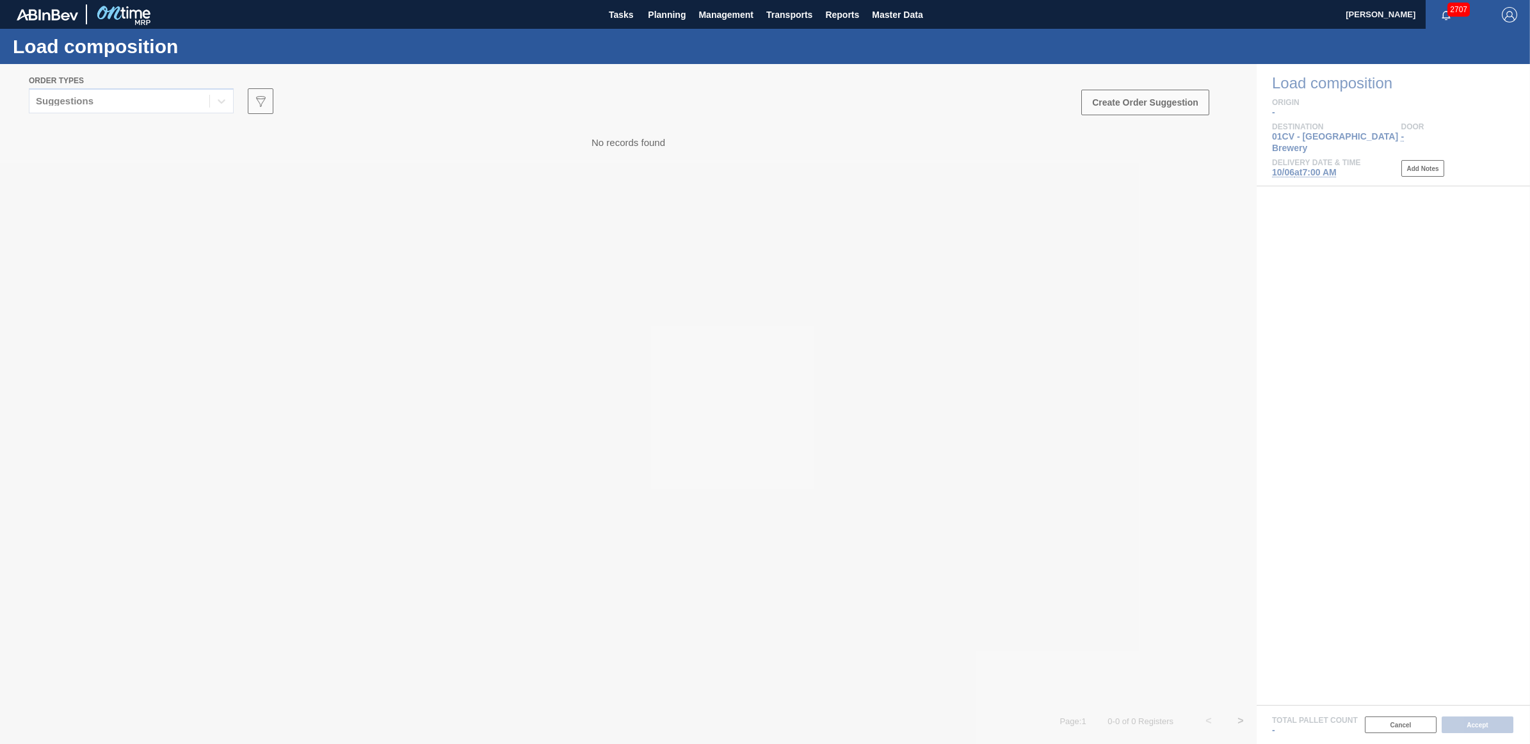
click at [140, 101] on div at bounding box center [765, 404] width 1530 height 680
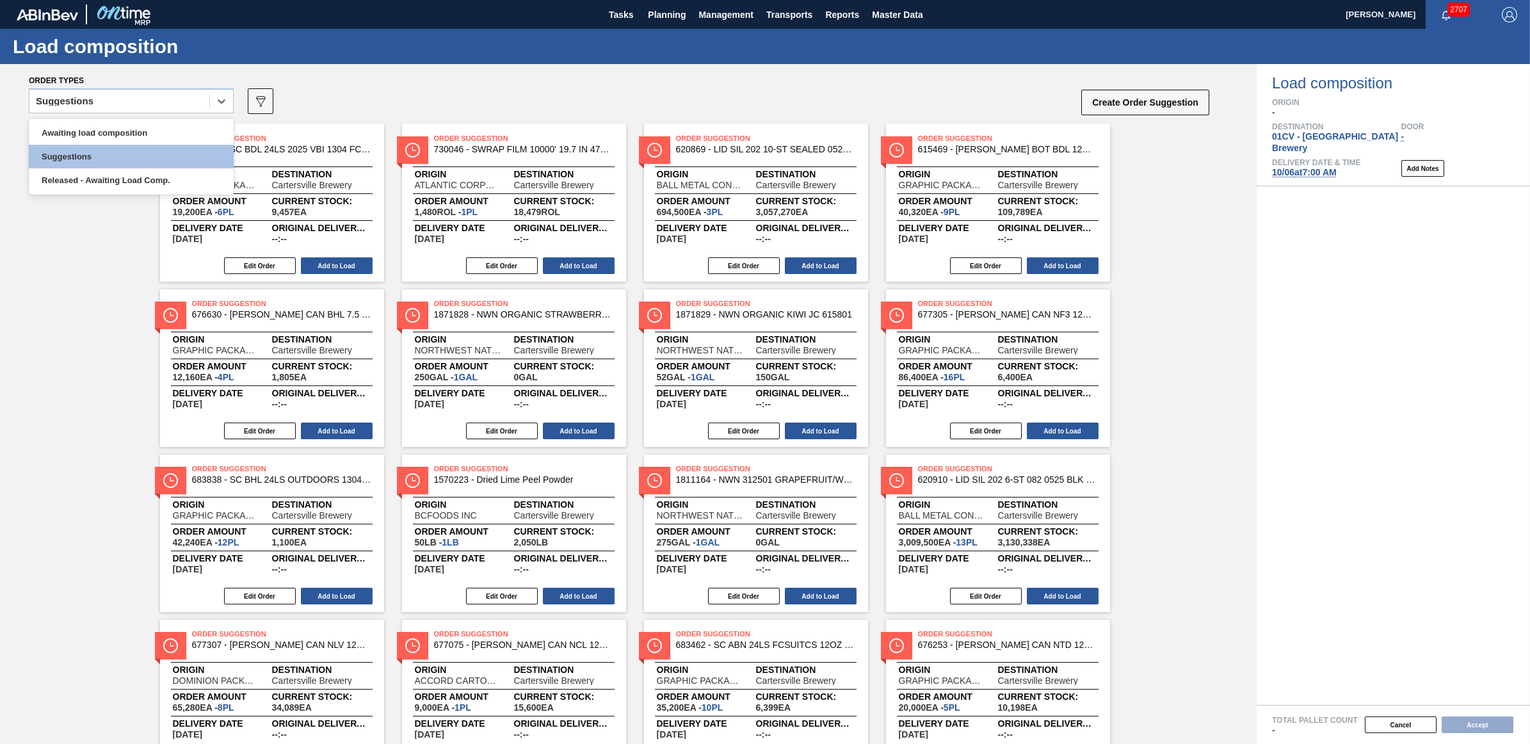
click at [140, 101] on div "Suggestions" at bounding box center [119, 101] width 180 height 19
click at [149, 131] on div "Awaiting load composition" at bounding box center [131, 133] width 205 height 24
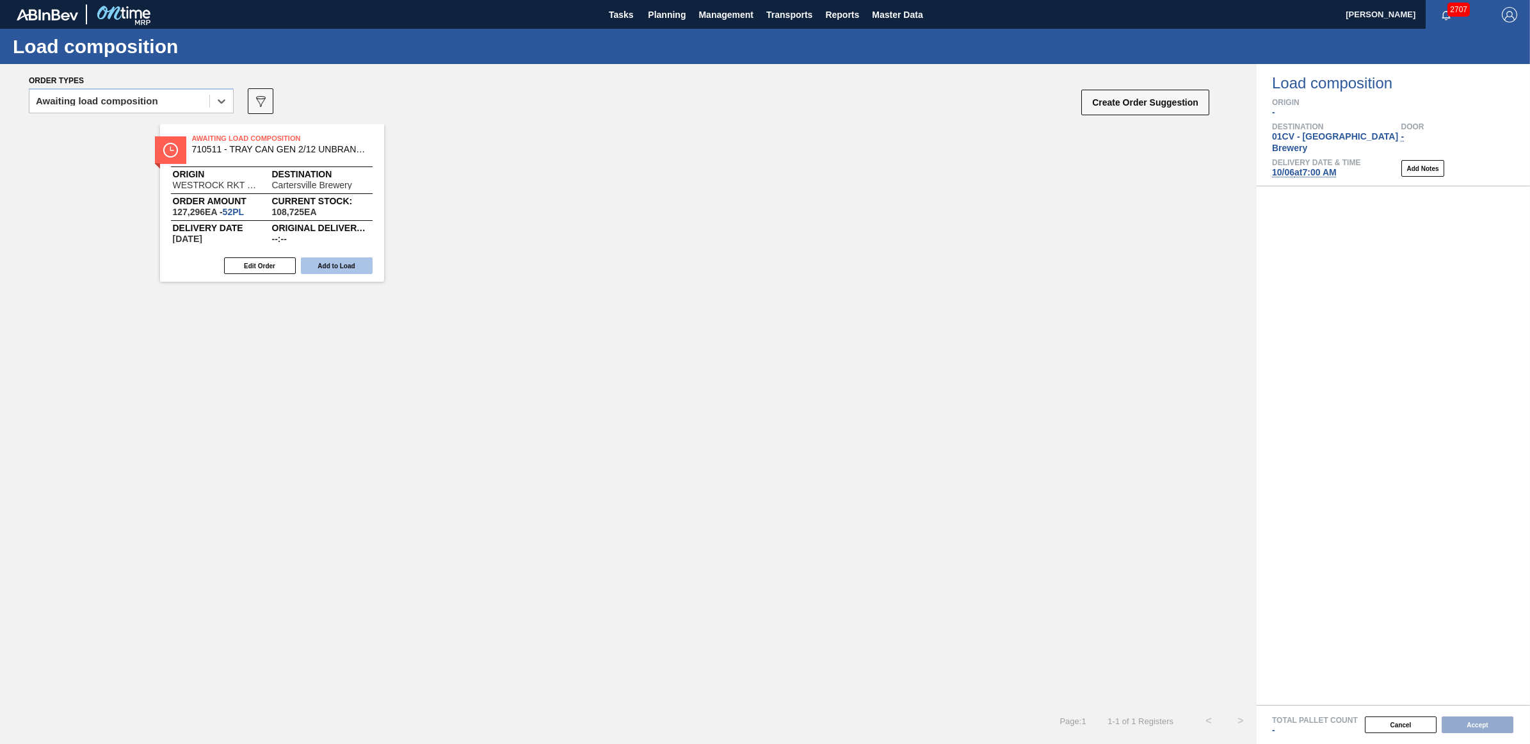
click at [346, 273] on button "Add to Load" at bounding box center [337, 265] width 72 height 17
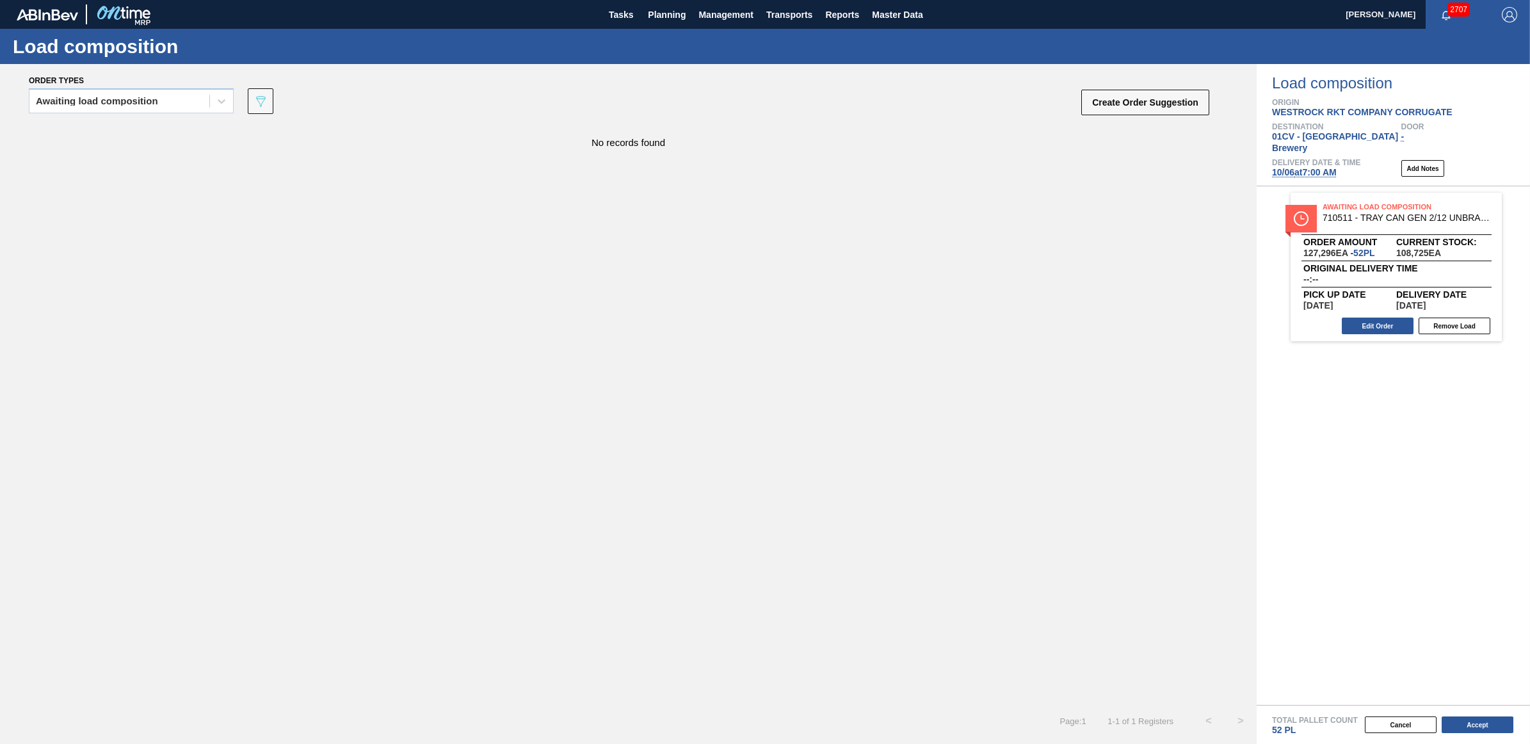
click at [1487, 716] on div "Cancel Accept" at bounding box center [1377, 724] width 273 height 19
click at [1486, 722] on button "Accept" at bounding box center [1478, 724] width 72 height 17
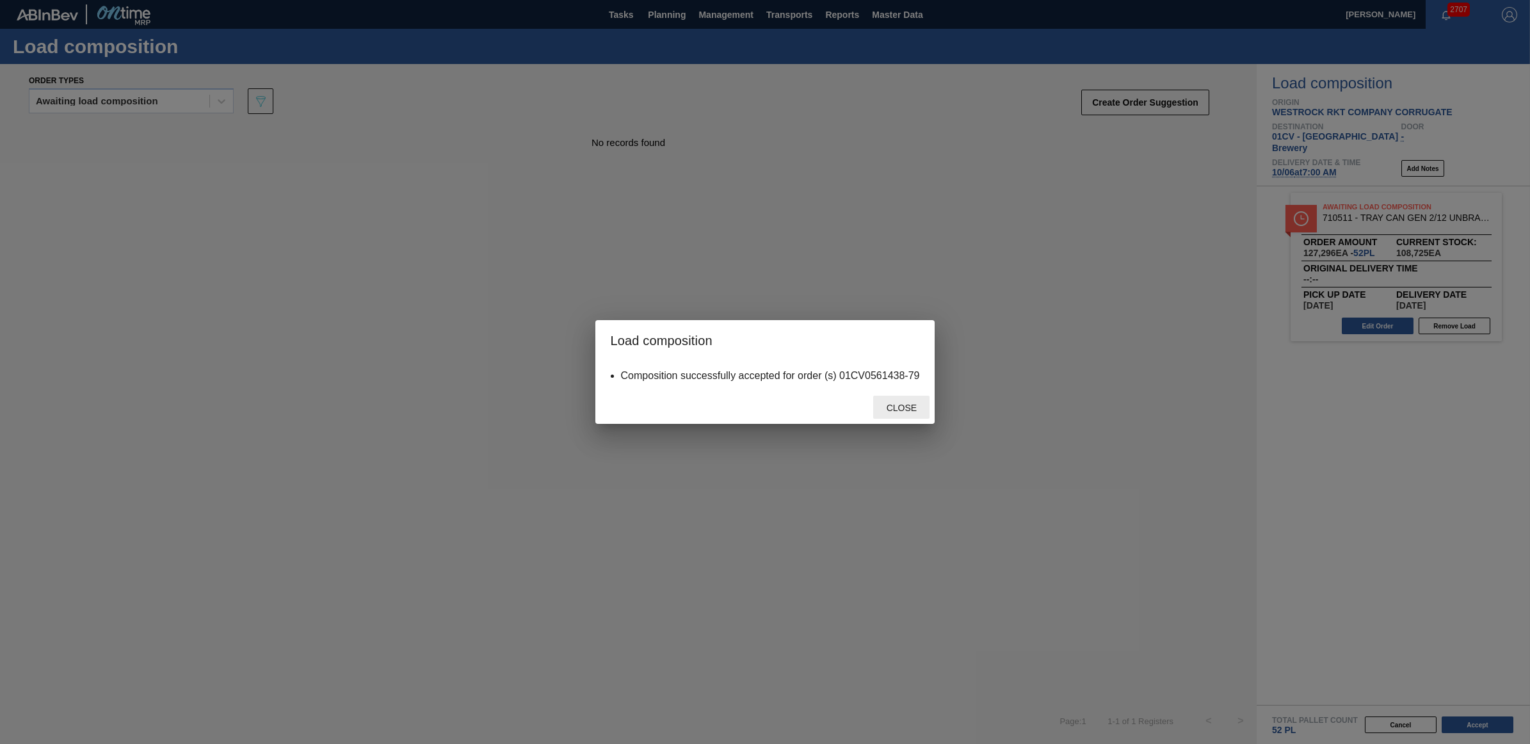
click at [903, 404] on span "Close" at bounding box center [901, 408] width 51 height 10
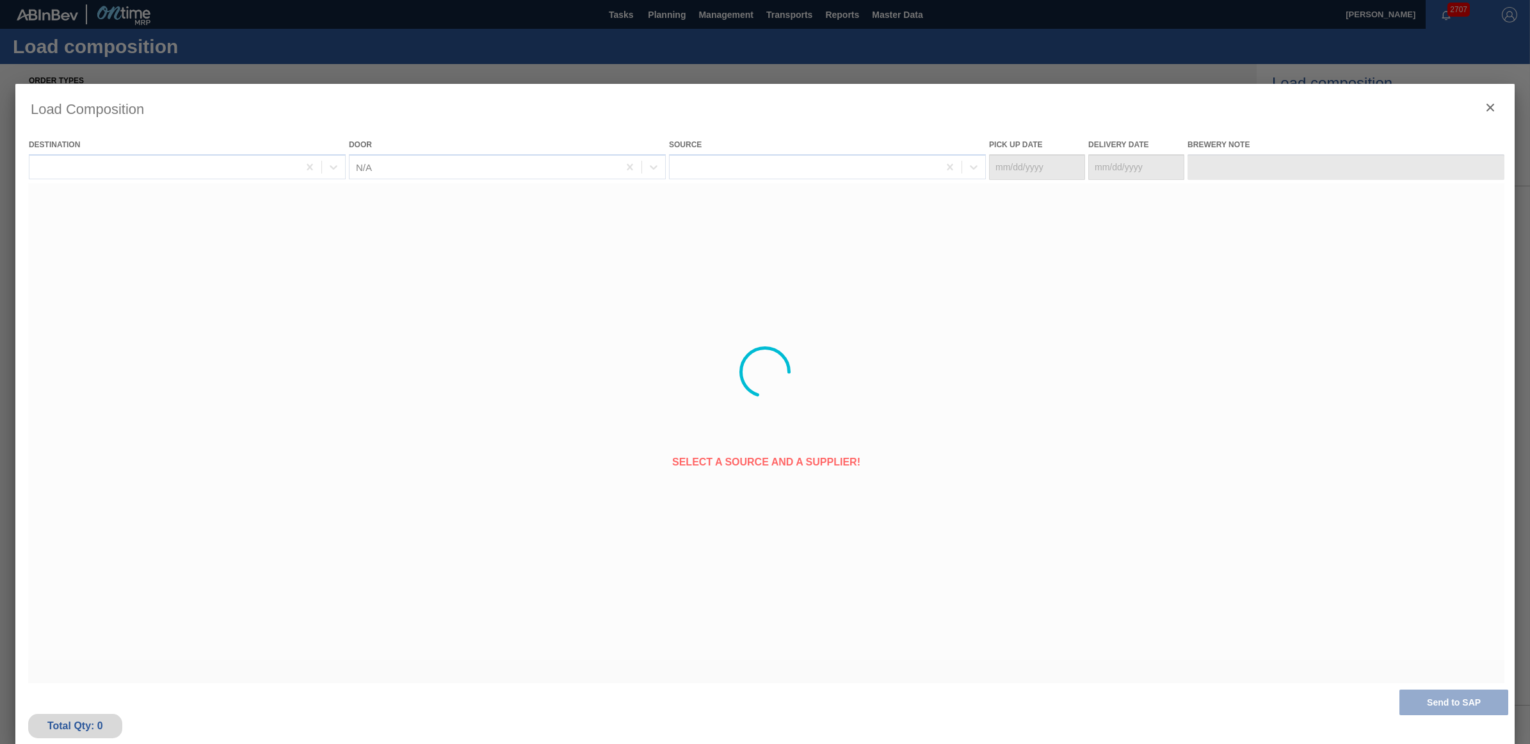
type Date "[DATE]"
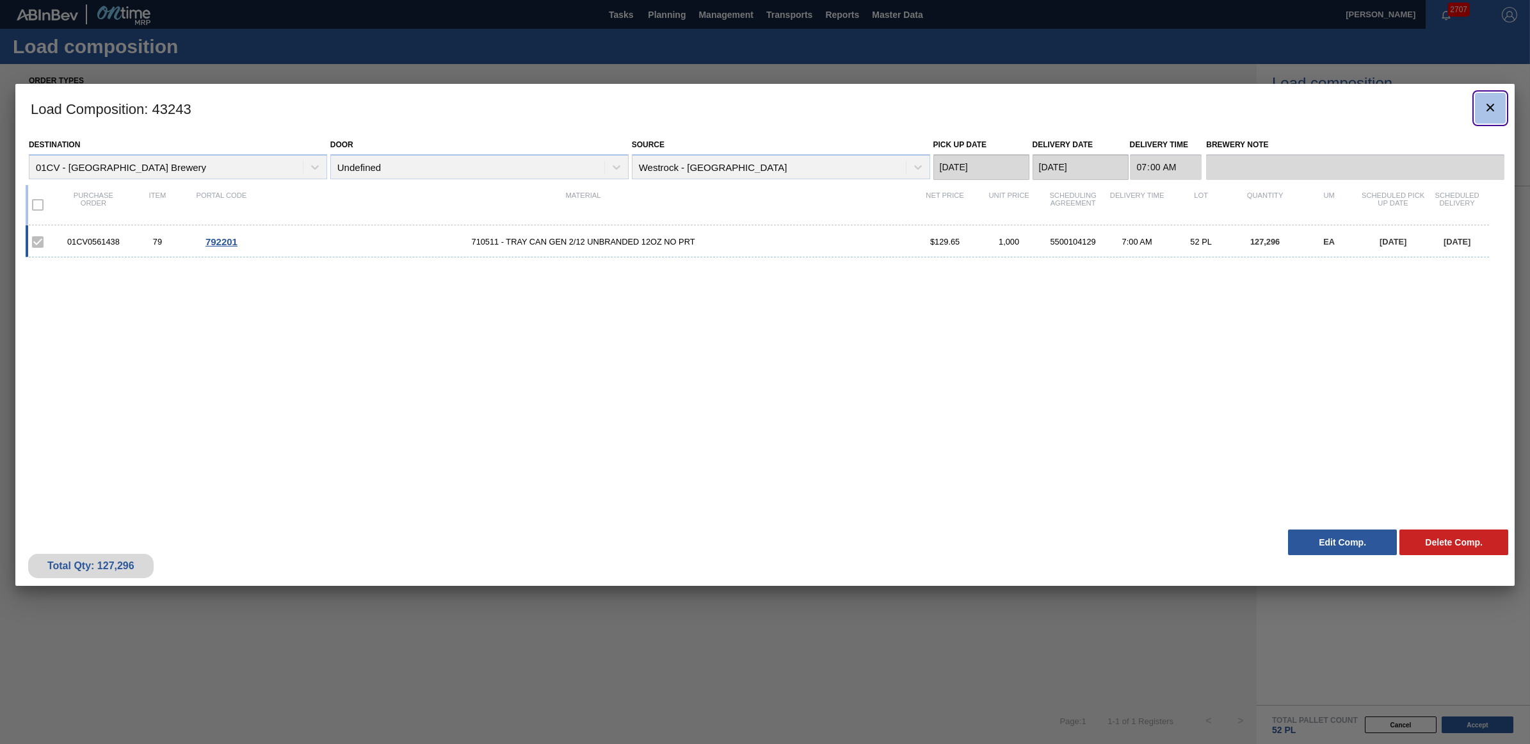
click at [1486, 107] on icon "botão de ícone" at bounding box center [1490, 107] width 15 height 15
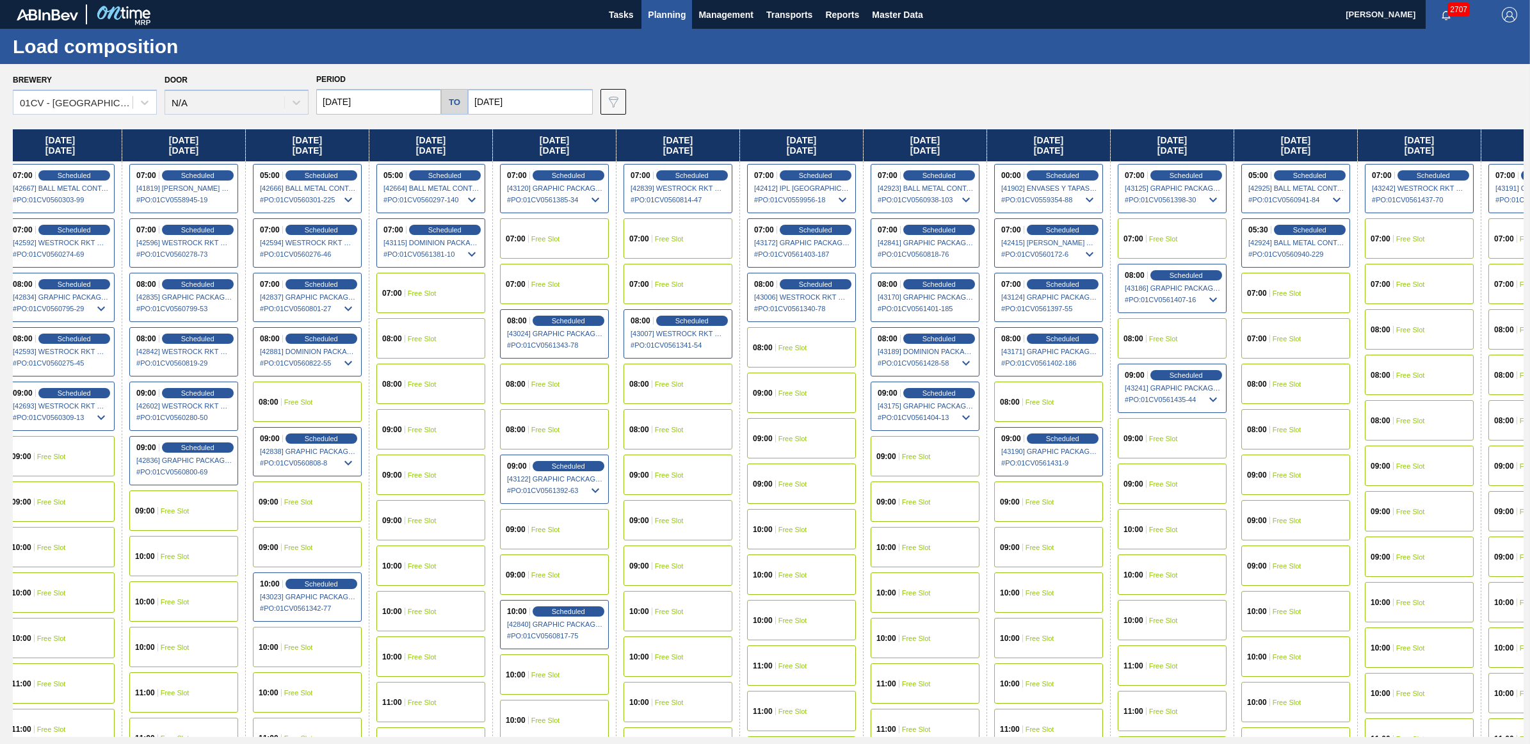
scroll to position [0, 136]
drag, startPoint x: 1292, startPoint y: 136, endPoint x: 1136, endPoint y: 138, distance: 155.6
click at [1136, 138] on div "Monday 09/22/2025 00:00 Scheduled [41897] ENVASES Y TAPAS MODELO S A DE - 00082…" at bounding box center [768, 432] width 1511 height 607
click at [1303, 344] on div "07:00 Free Slot" at bounding box center [1297, 338] width 109 height 40
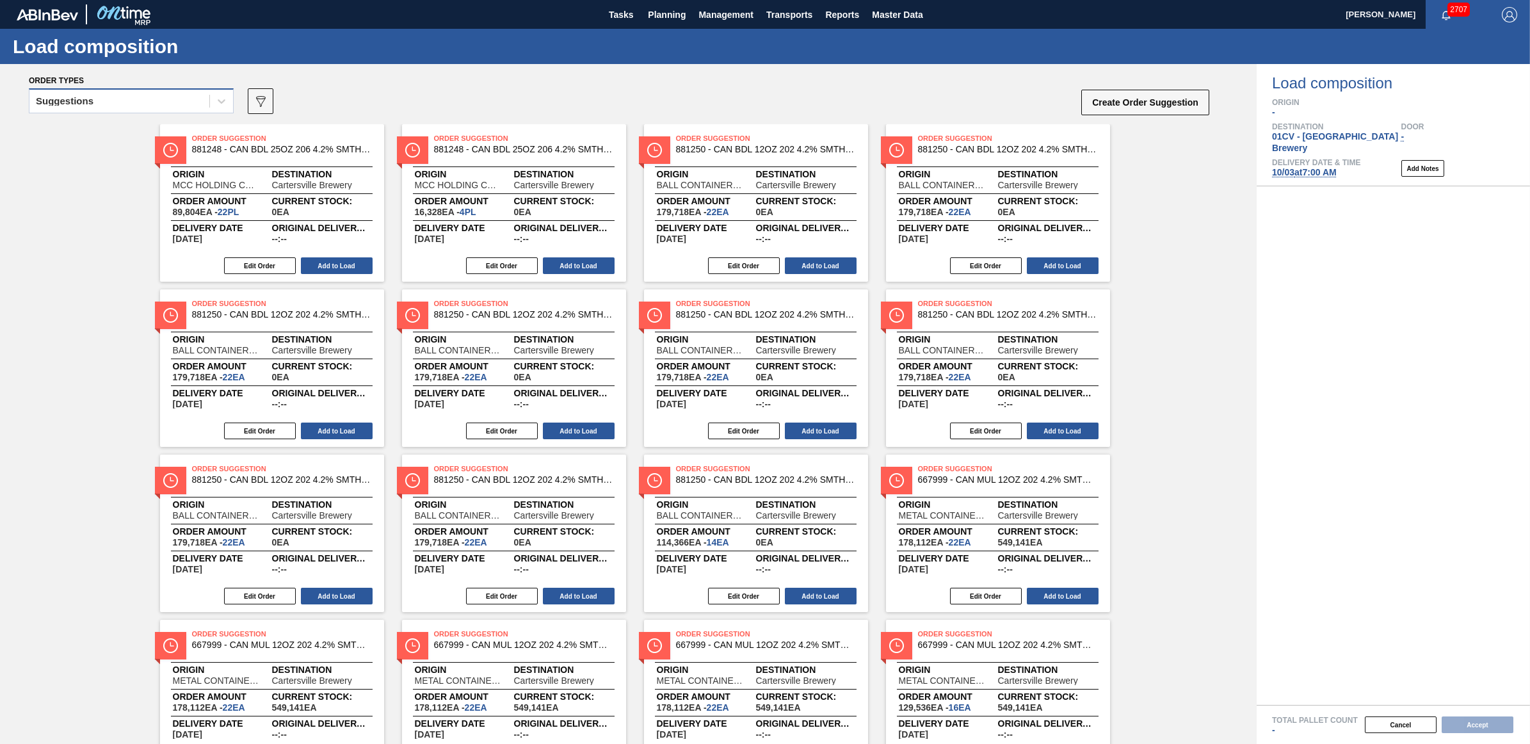
click at [197, 97] on div "Suggestions" at bounding box center [119, 101] width 180 height 19
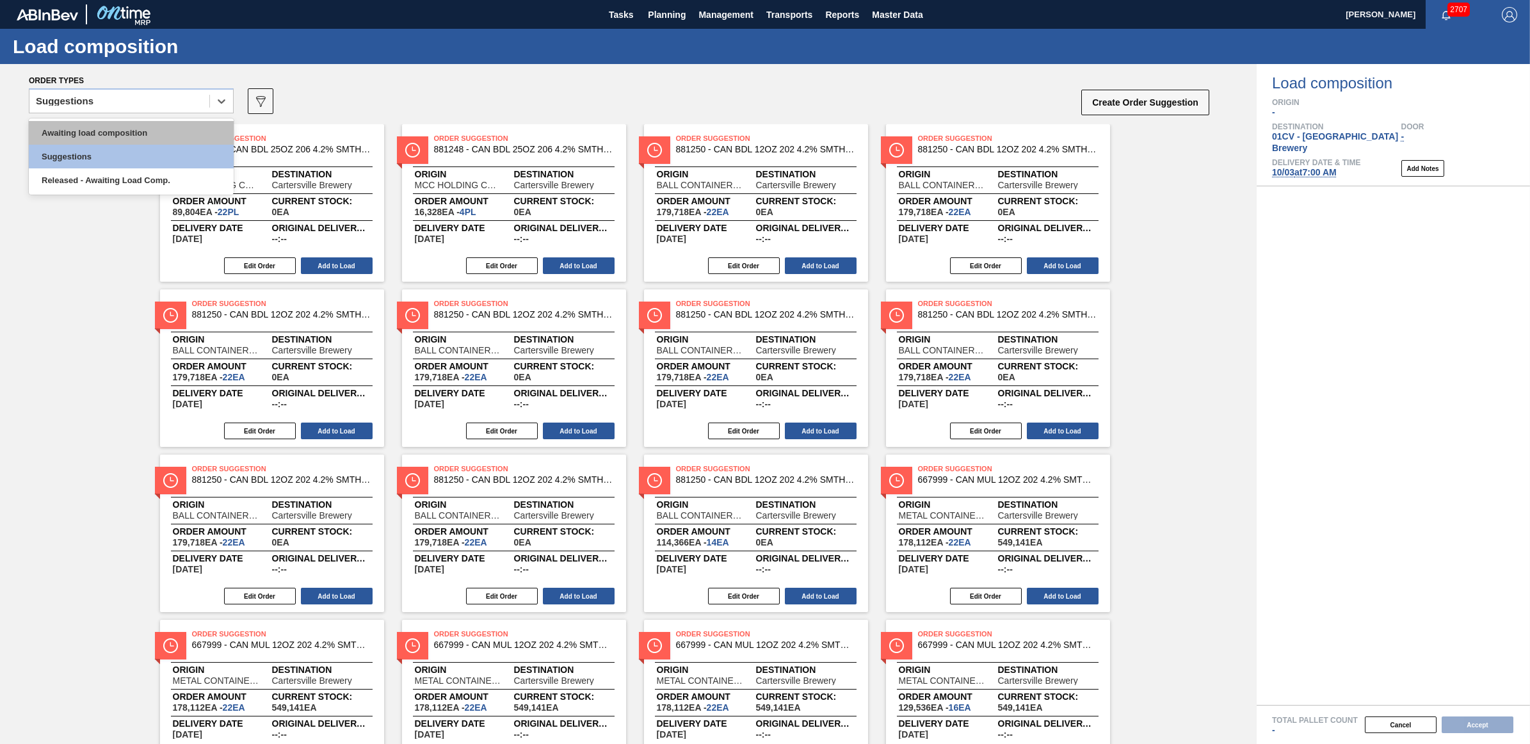
click at [183, 135] on div "Awaiting load composition" at bounding box center [131, 133] width 205 height 24
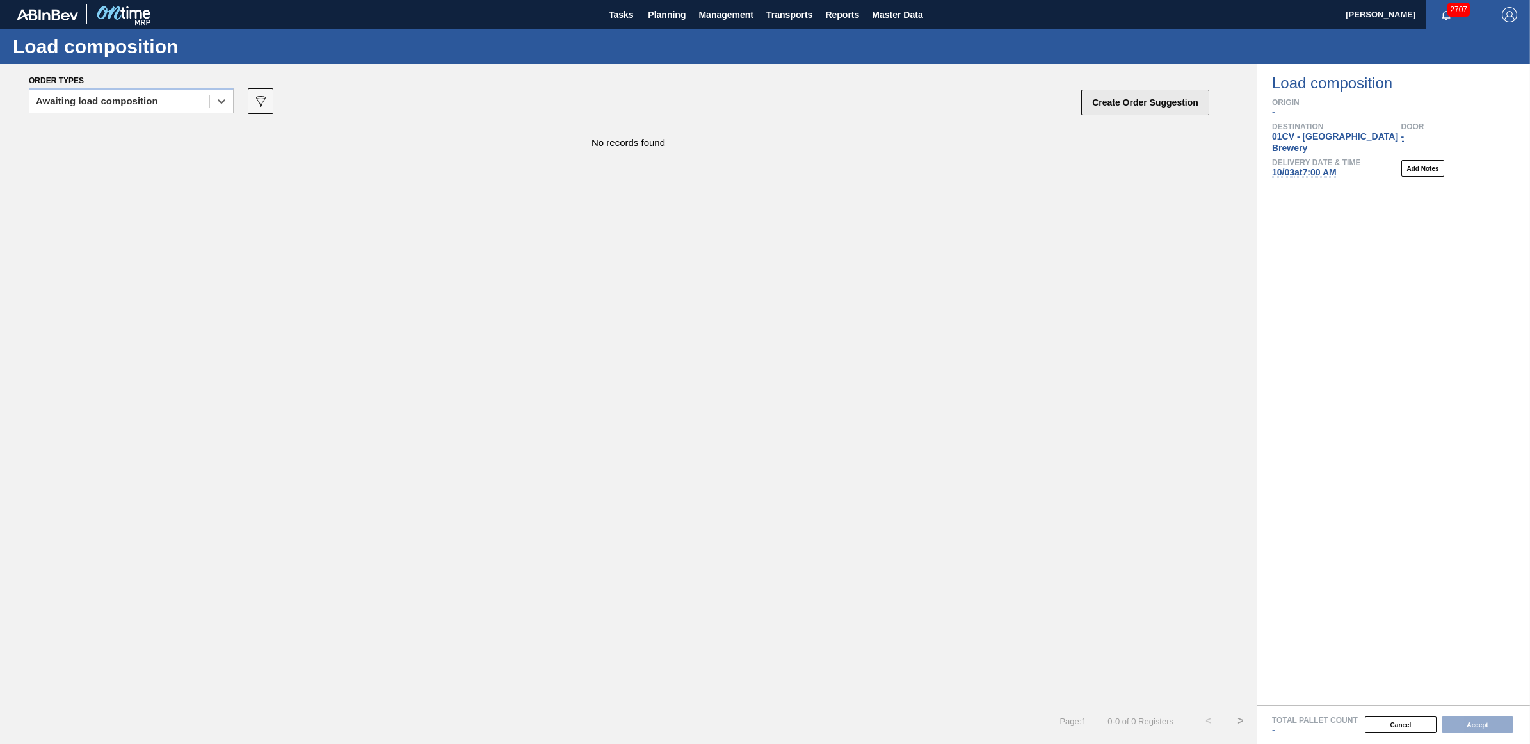
click at [1179, 92] on button "Create Order Suggestion" at bounding box center [1145, 103] width 128 height 26
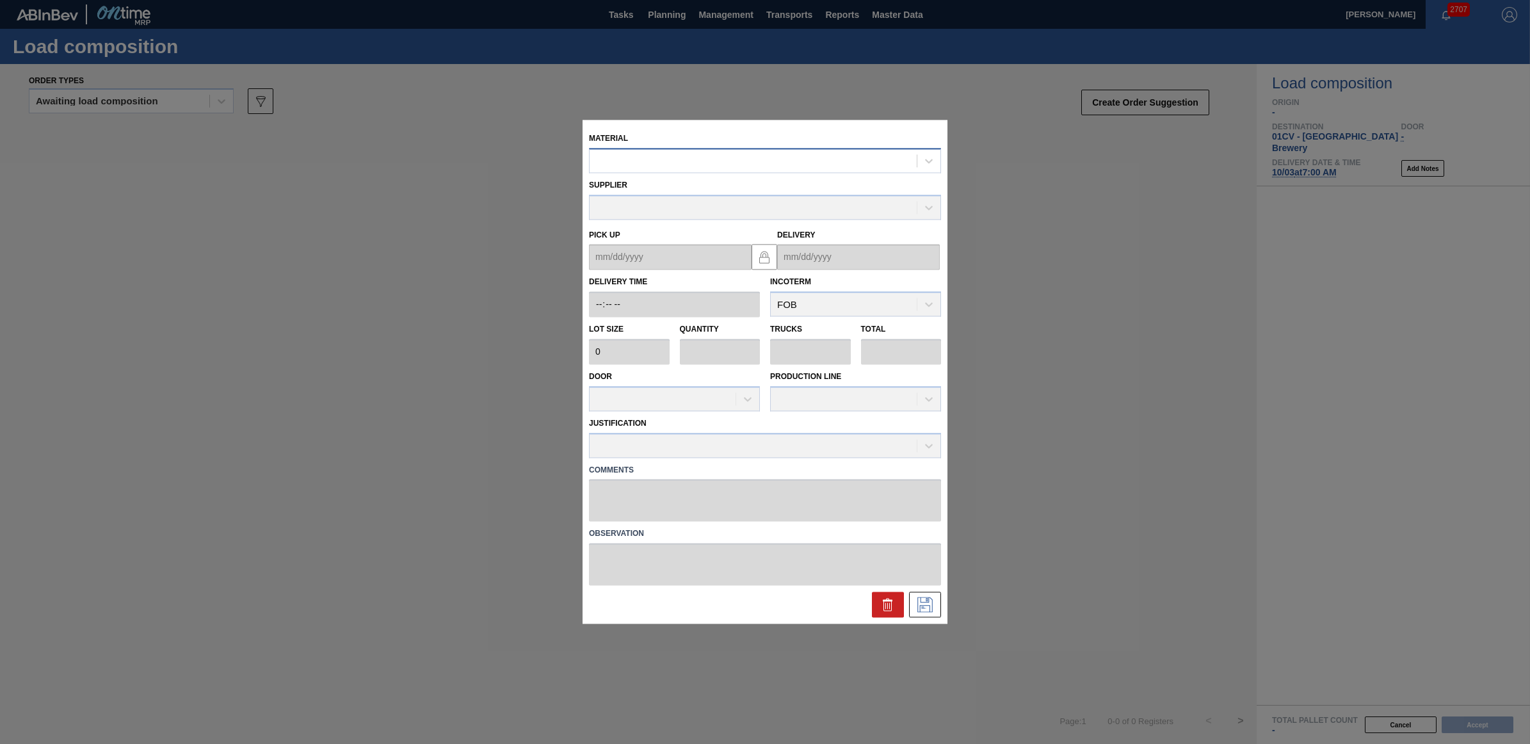
click at [634, 160] on div at bounding box center [753, 161] width 327 height 19
type input "7"
type input "77"
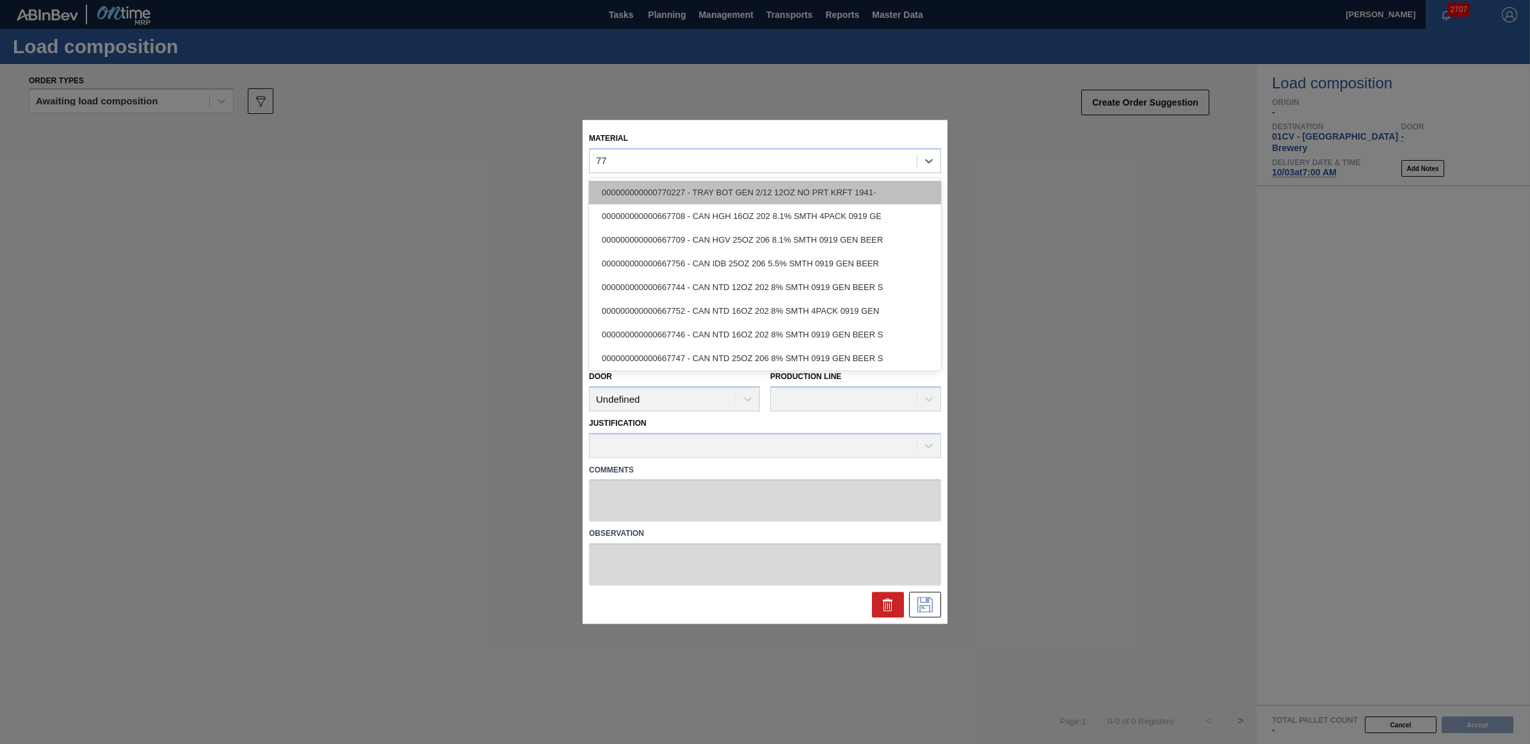
click at [655, 183] on div "000000000000770227 - TRAY BOT GEN 2/12 12OZ NO PRT KRFT 1941-" at bounding box center [765, 193] width 352 height 24
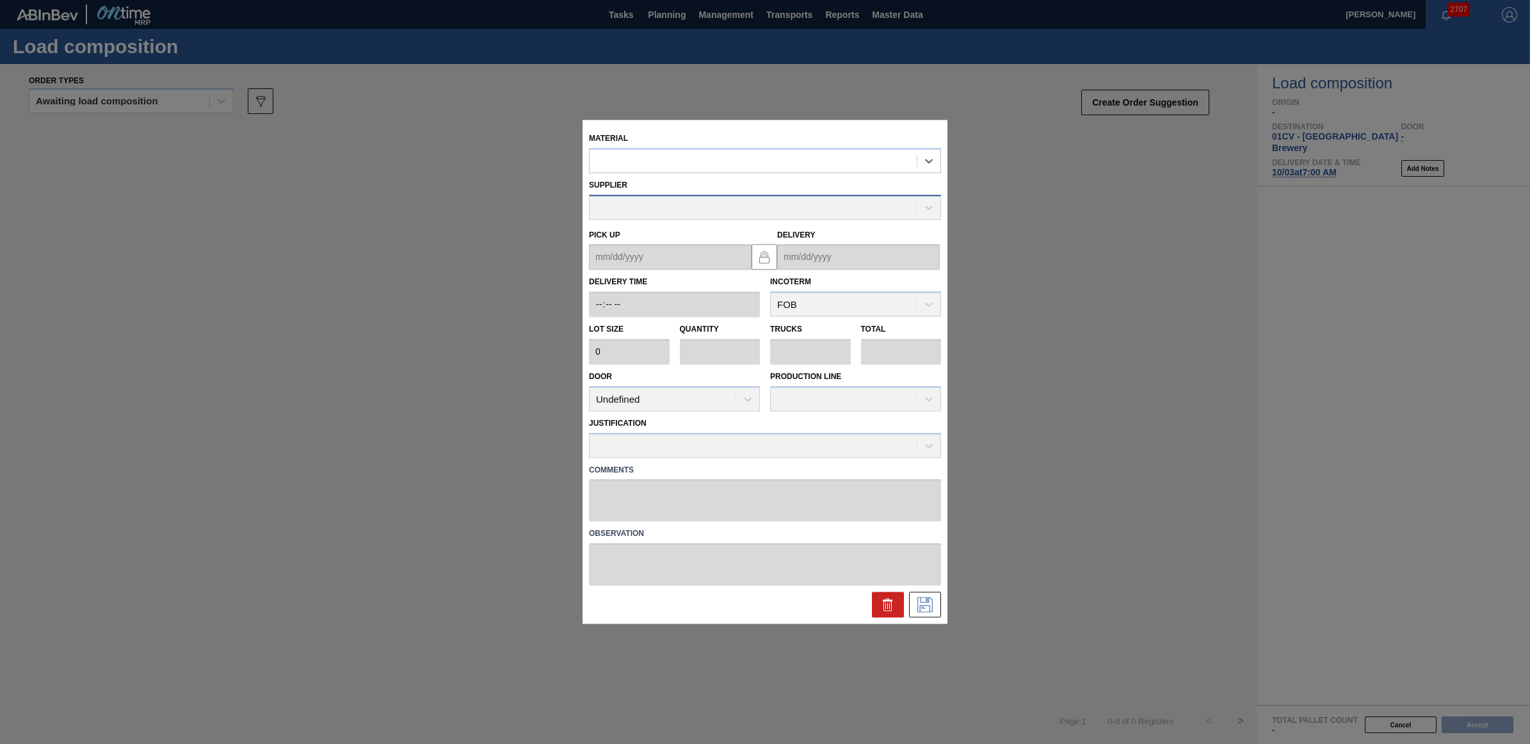
type input "2,304"
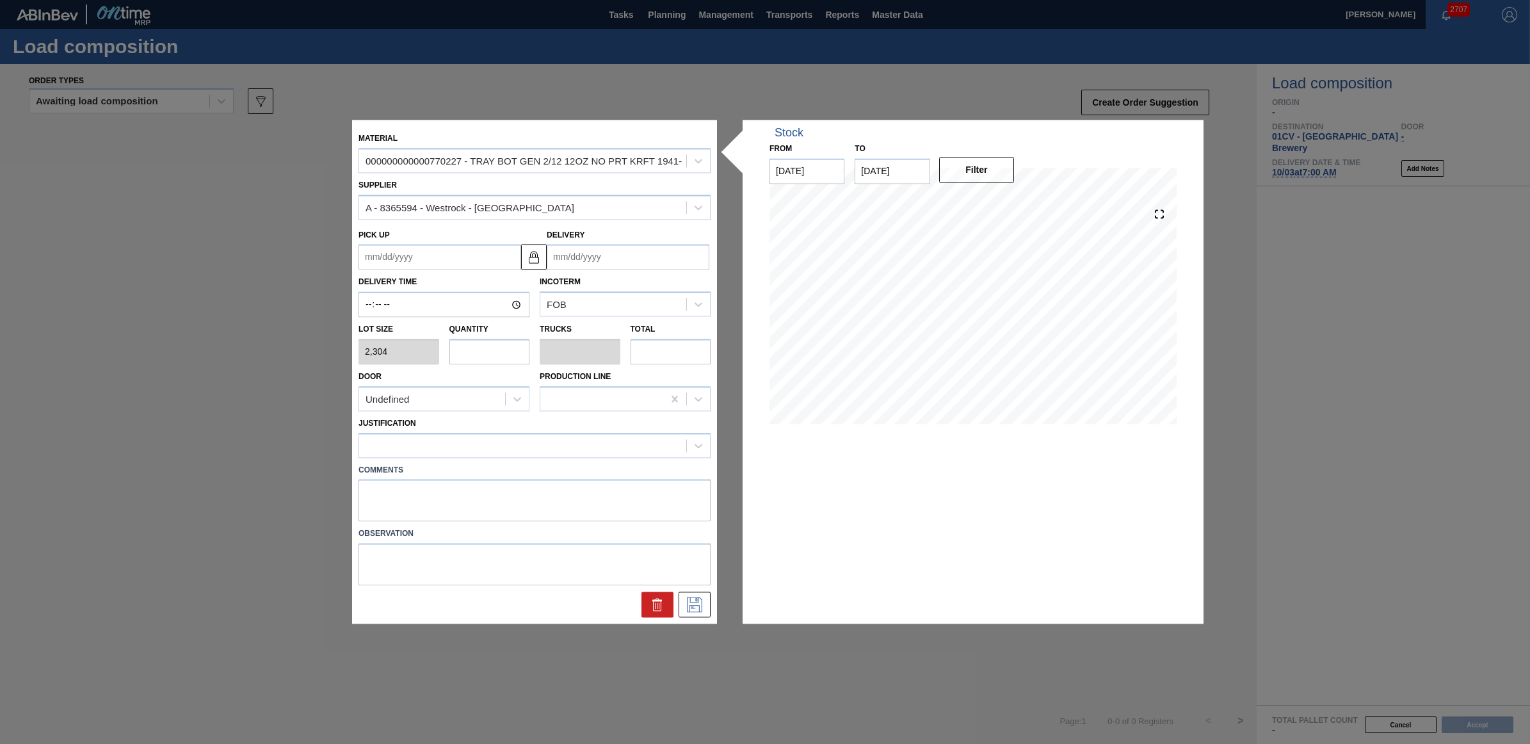
click at [494, 353] on input "text" at bounding box center [489, 352] width 81 height 26
type input "5"
type input "0.096"
type input "11,520"
type input "52"
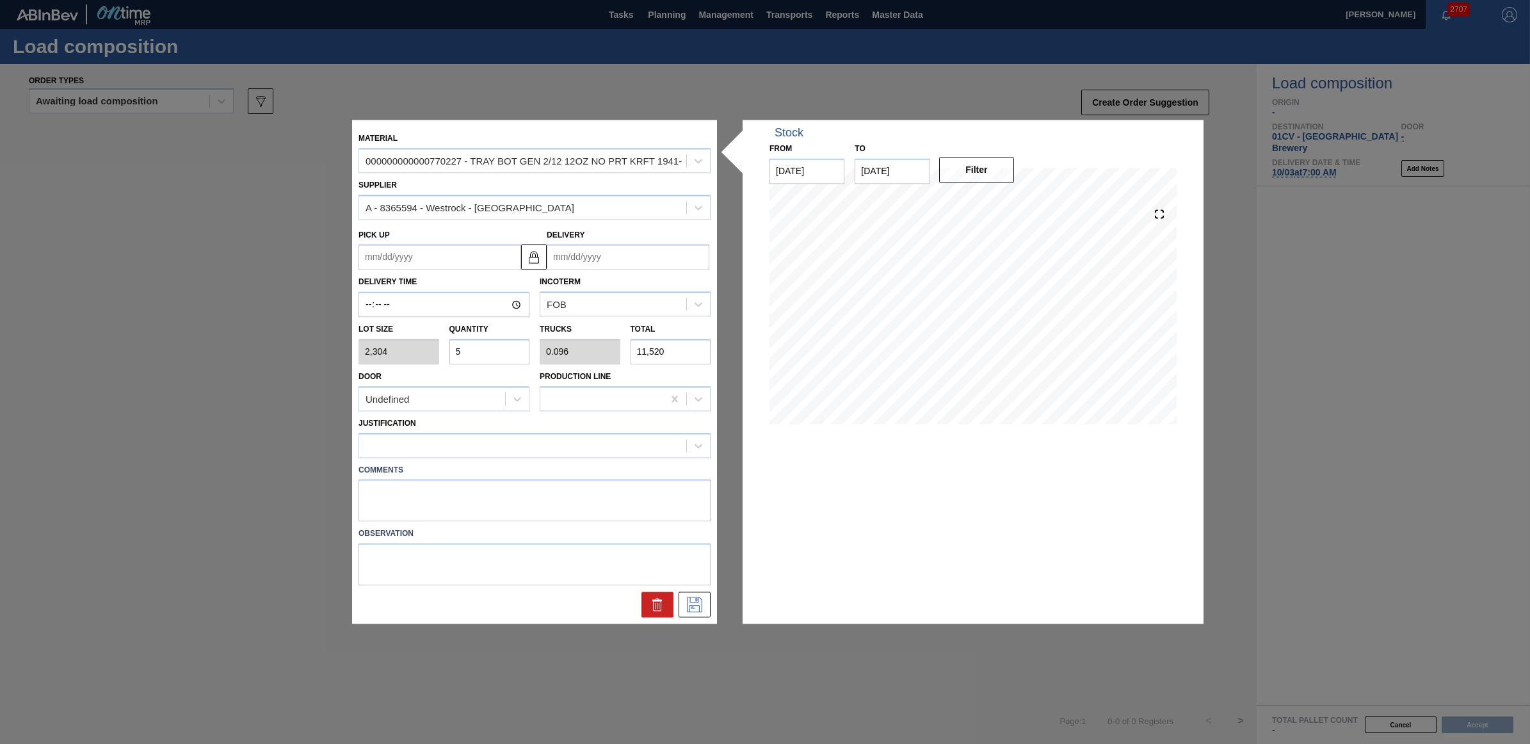
type input "1"
type input "119,808"
type input "52"
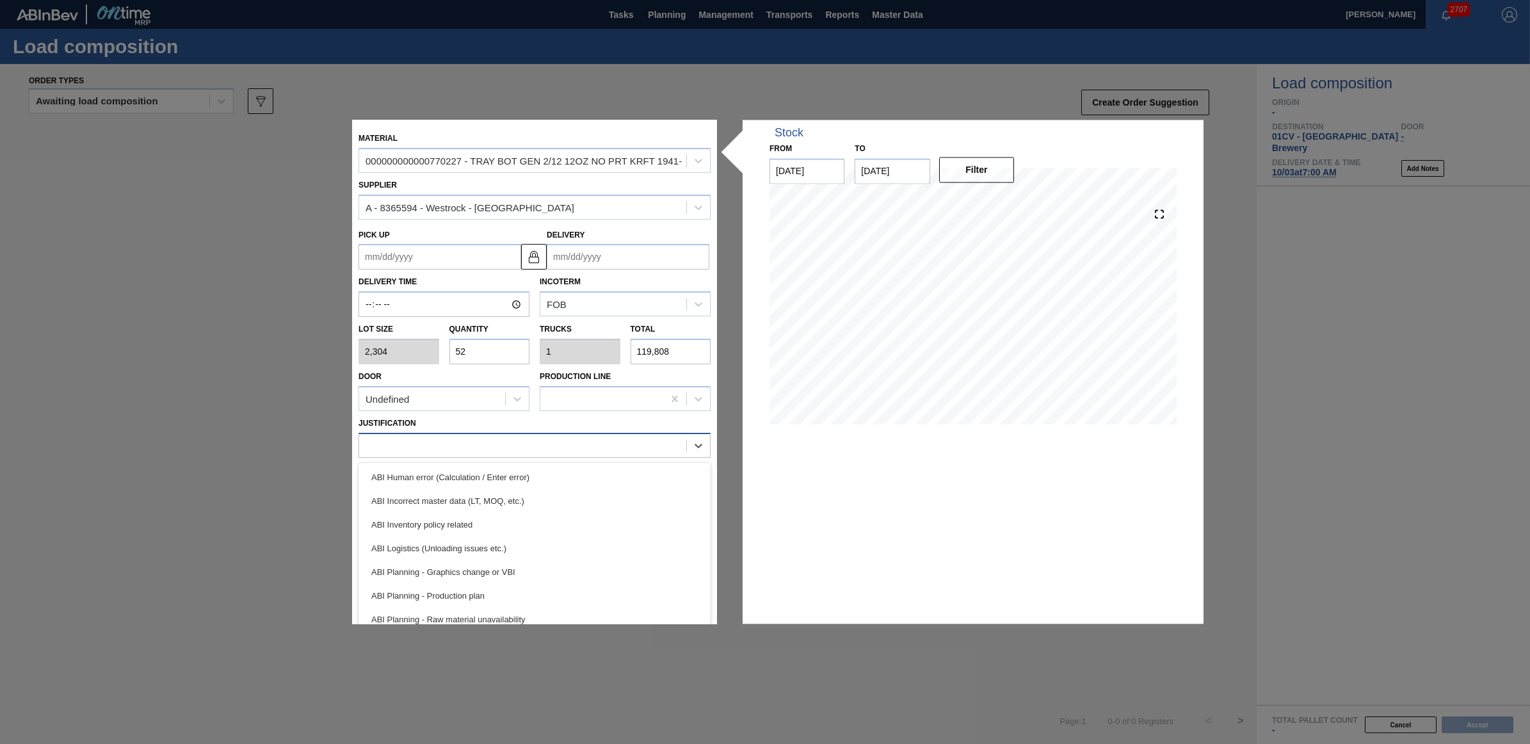
click at [477, 447] on div at bounding box center [522, 445] width 327 height 19
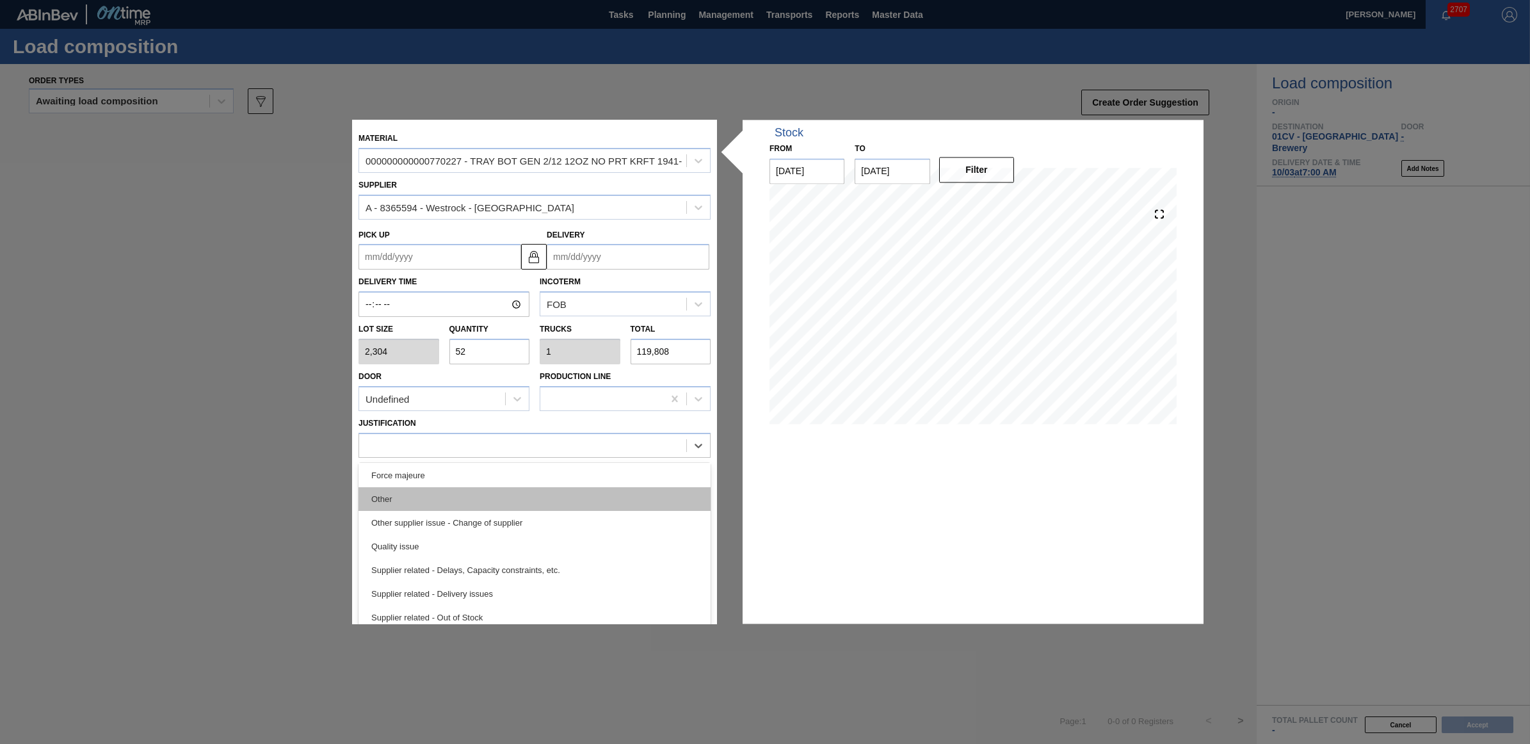
scroll to position [159, 0]
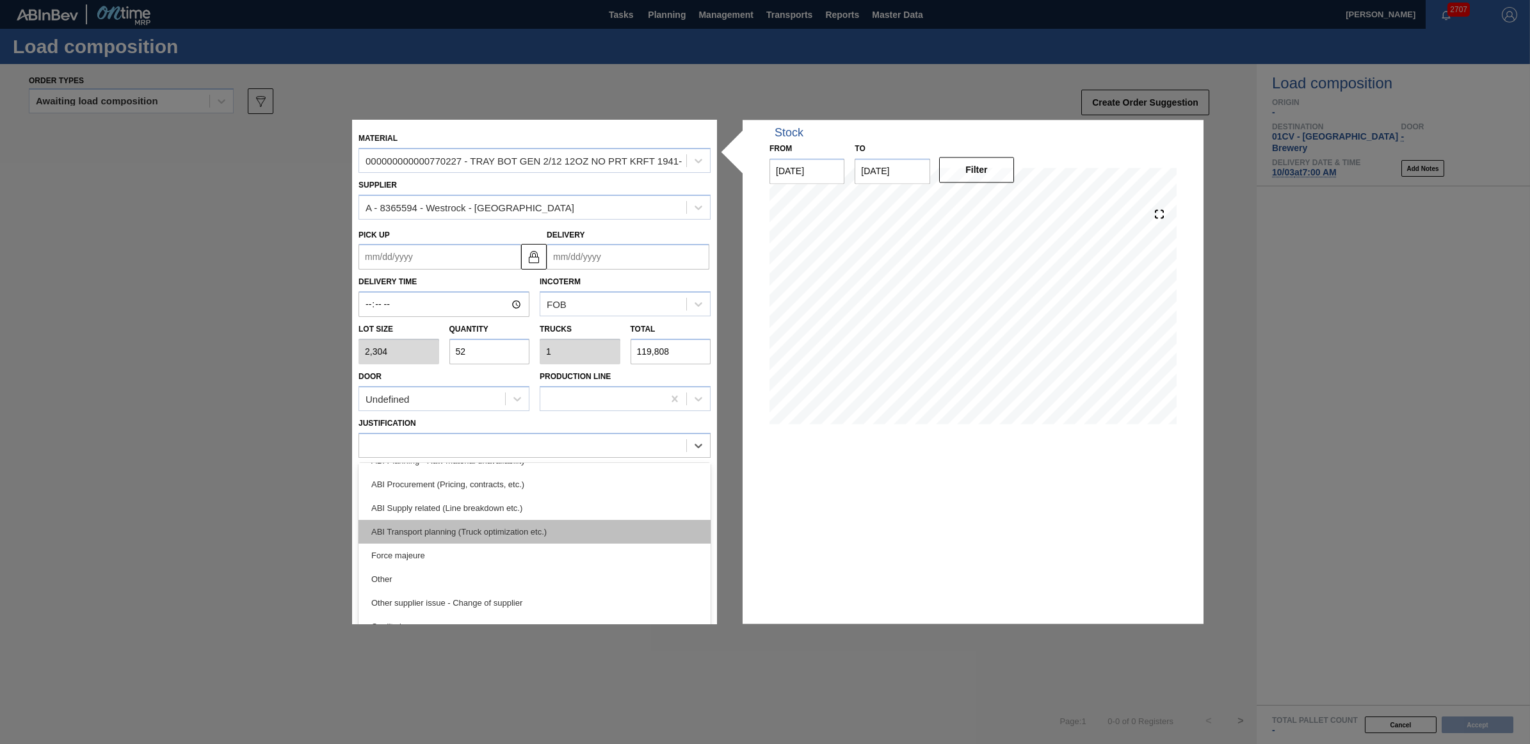
click at [510, 525] on div "ABI Transport planning (Truck optimization etc.)" at bounding box center [534, 532] width 352 height 24
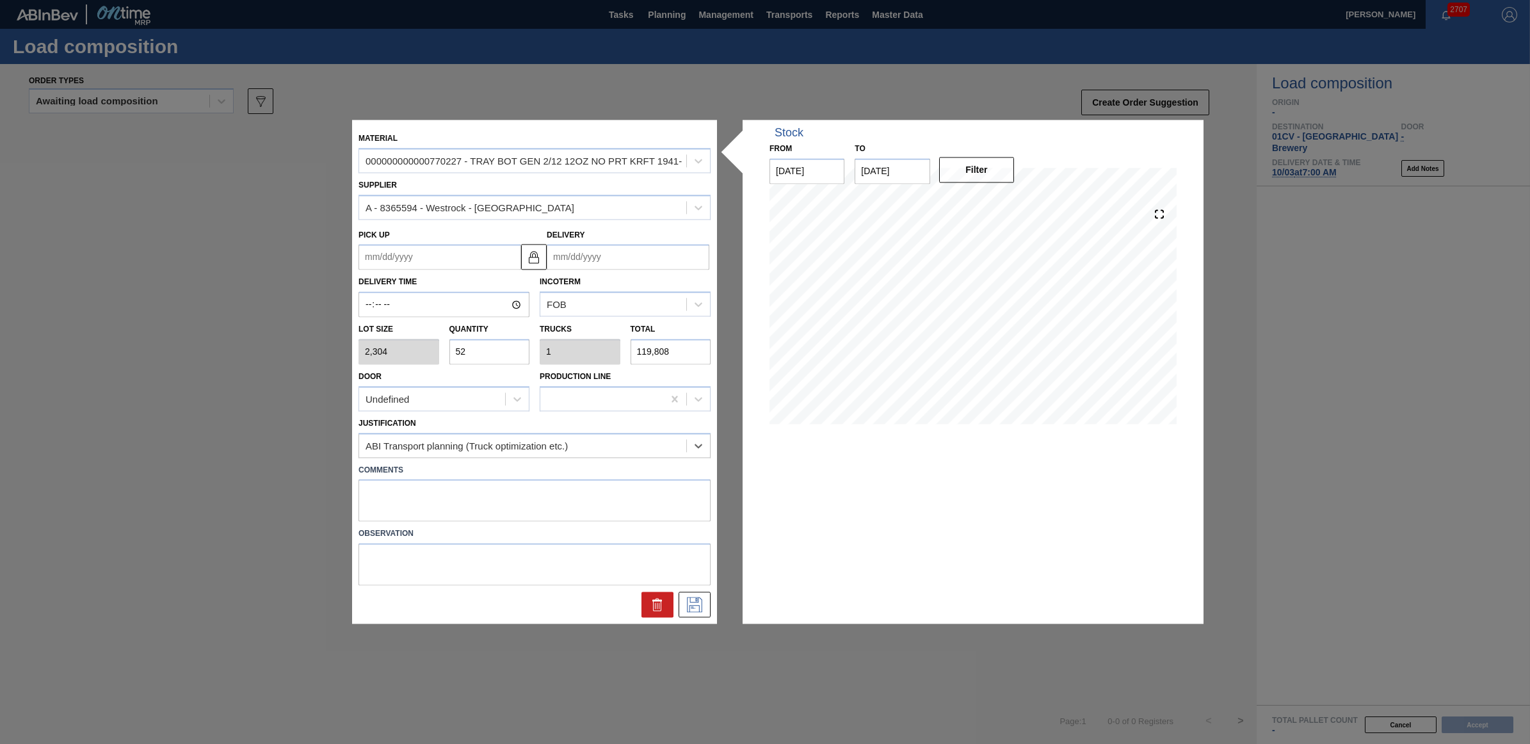
click at [622, 254] on input "Delivery" at bounding box center [628, 258] width 163 height 26
click at [621, 331] on div "3" at bounding box center [623, 328] width 17 height 17
type up "09/01/2025"
type input "09/03/2025"
click at [626, 254] on input "09/03/2025" at bounding box center [628, 258] width 163 height 26
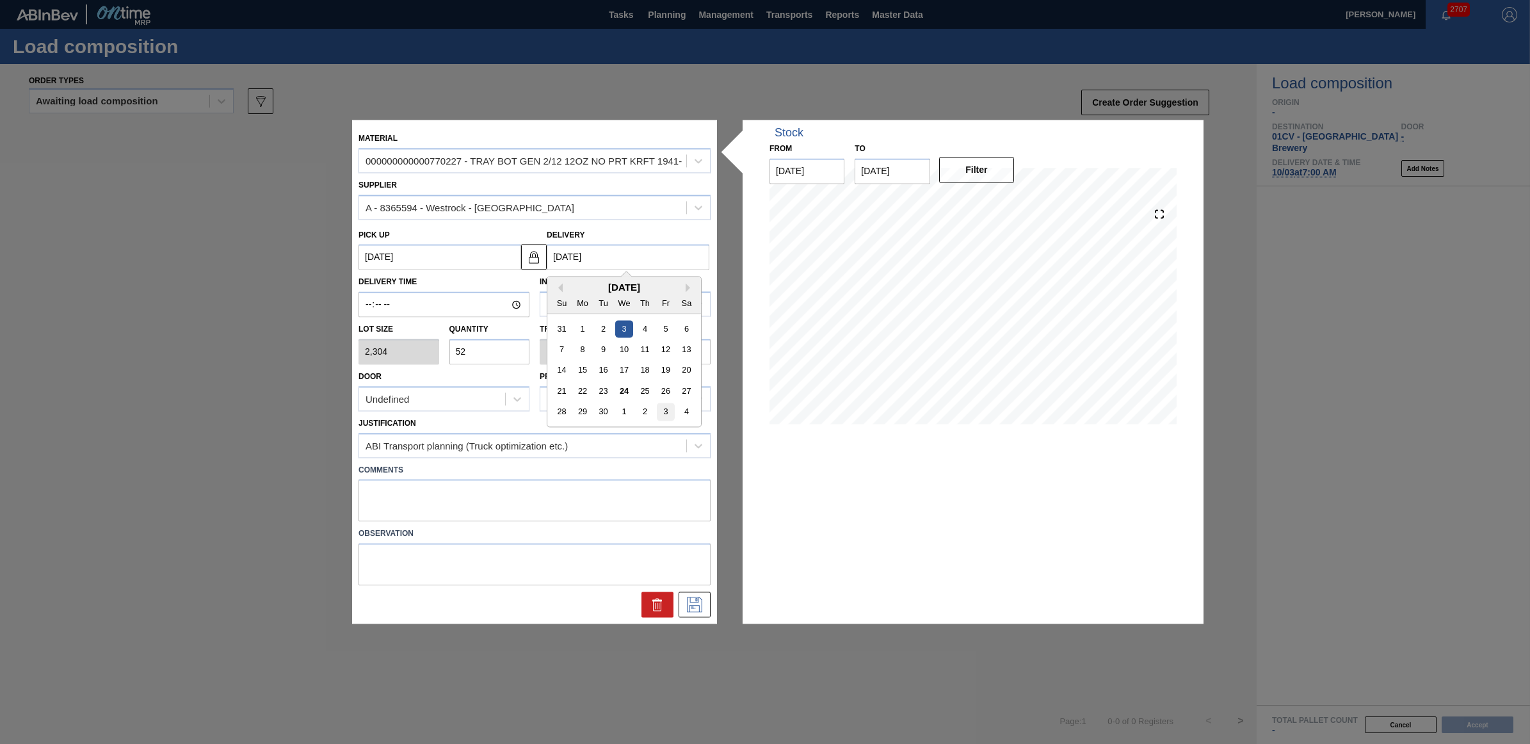
click at [667, 414] on div "3" at bounding box center [665, 411] width 17 height 17
type up "[DATE]"
type input "[DATE]"
click at [693, 608] on icon at bounding box center [694, 604] width 20 height 15
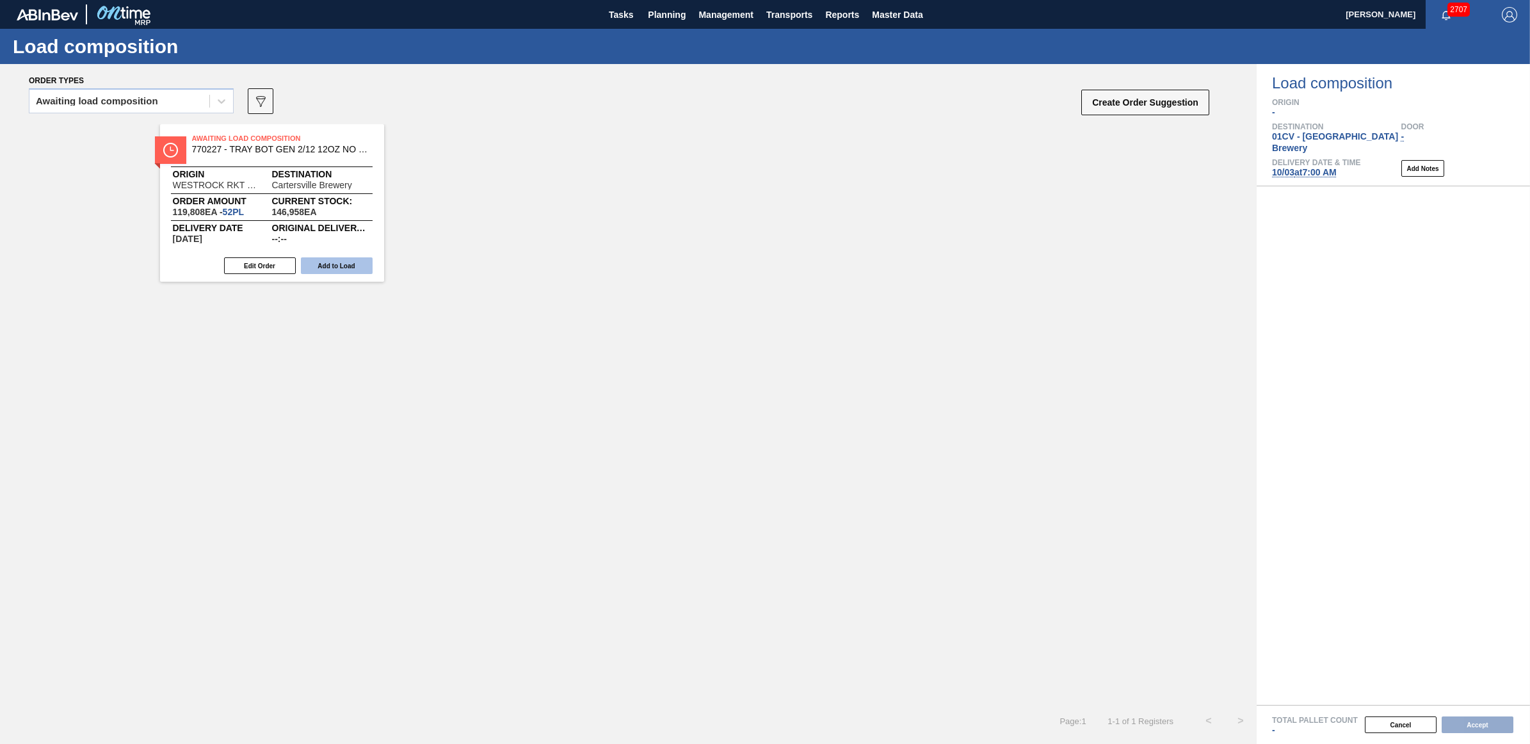
click at [323, 262] on button "Add to Load" at bounding box center [337, 265] width 72 height 17
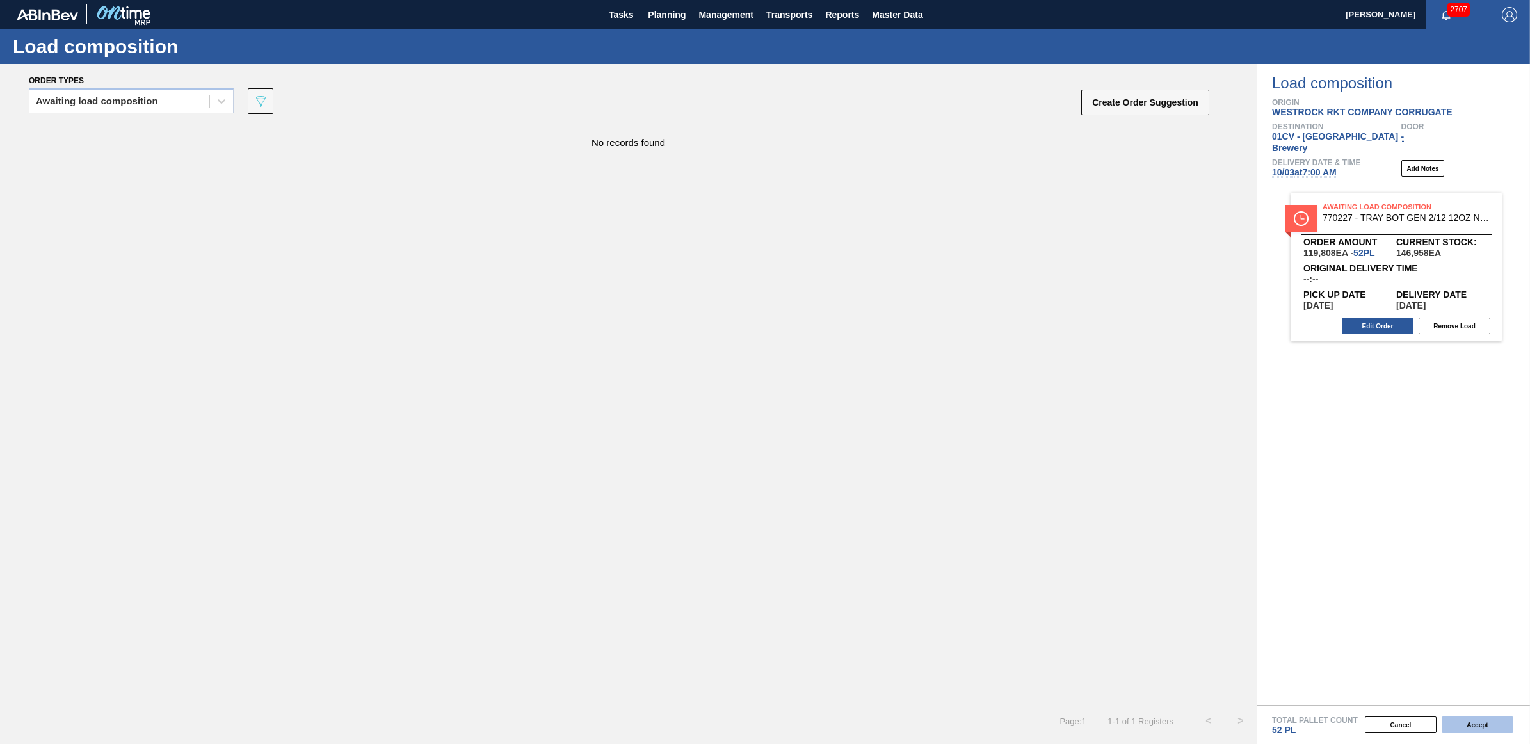
click at [1482, 725] on button "Accept" at bounding box center [1478, 724] width 72 height 17
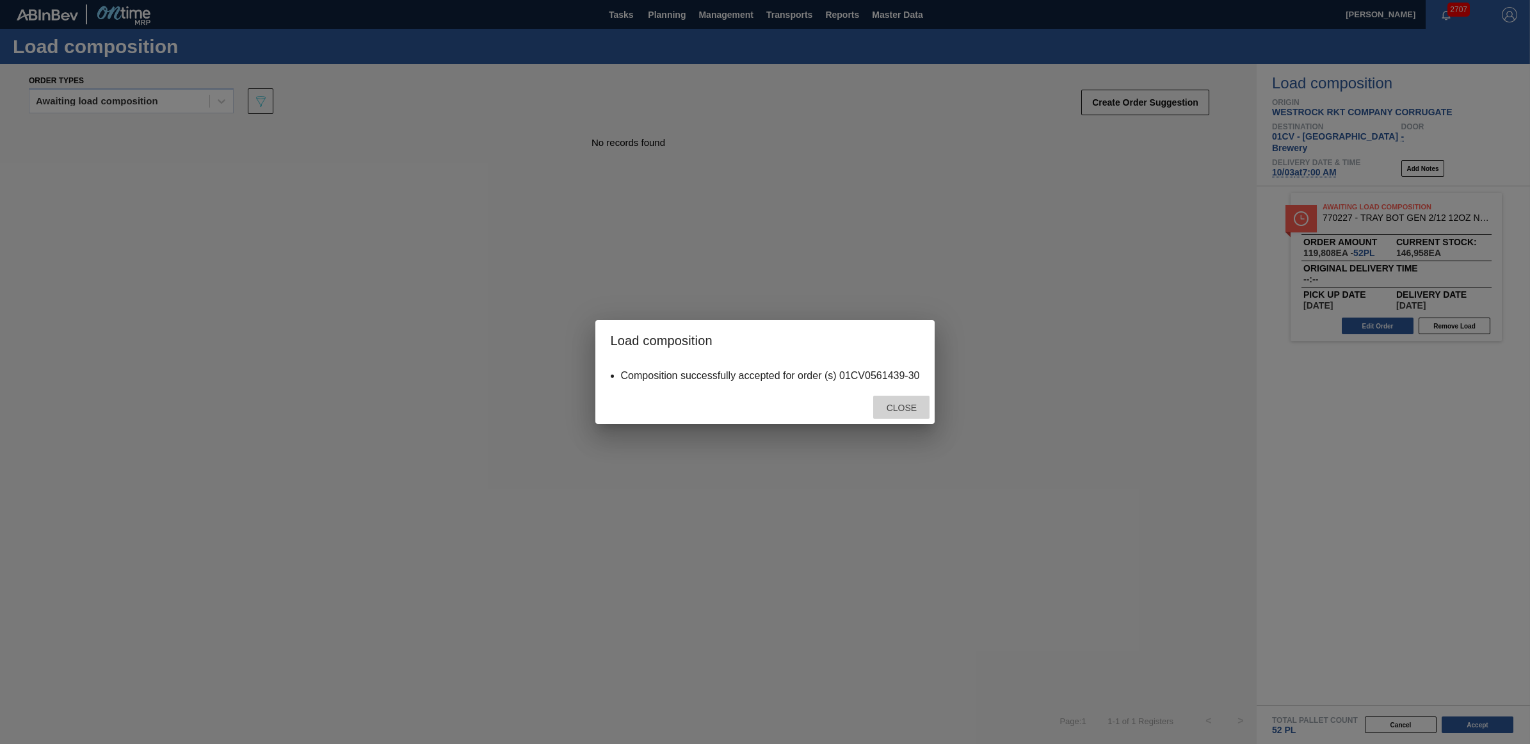
click at [903, 403] on span "Close" at bounding box center [901, 408] width 51 height 10
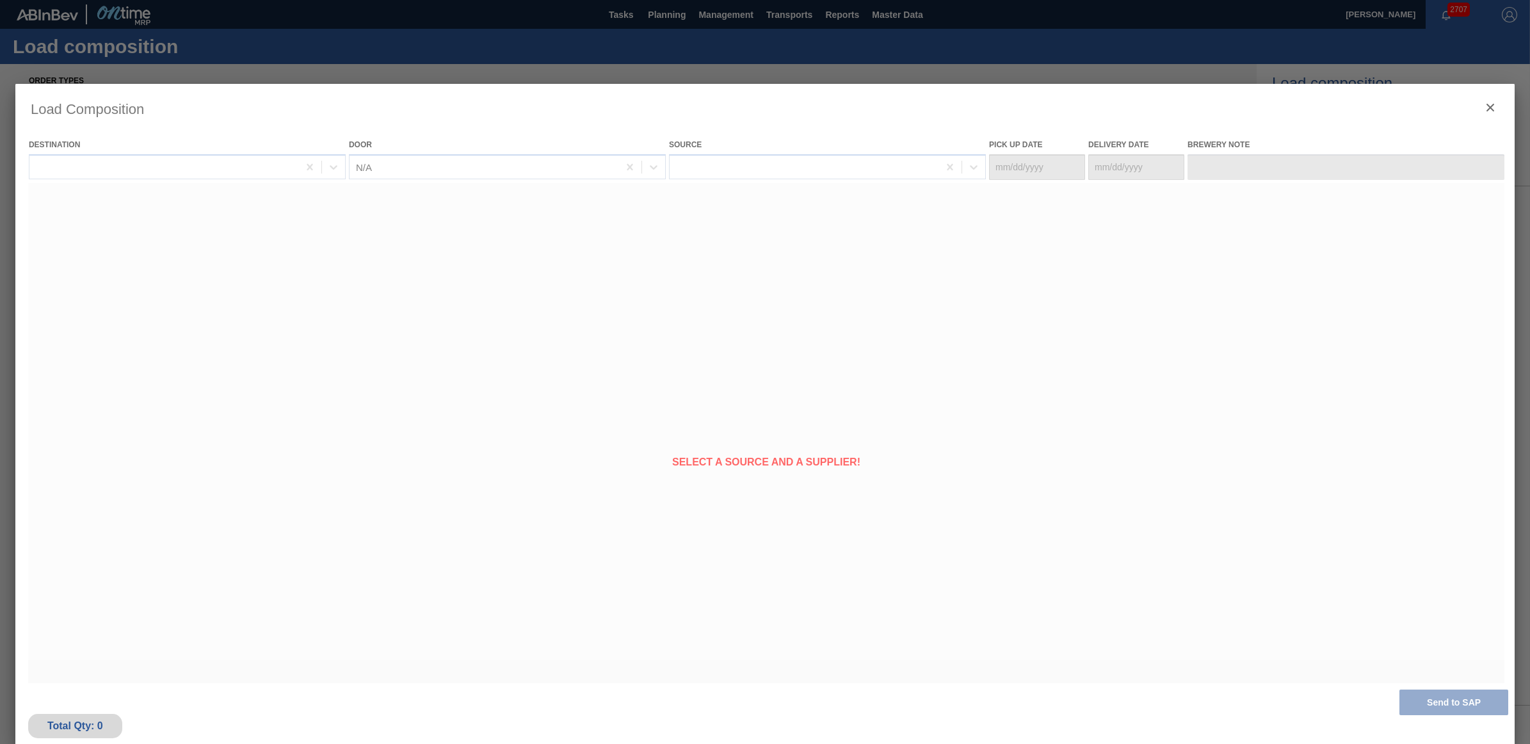
type Date "[DATE]"
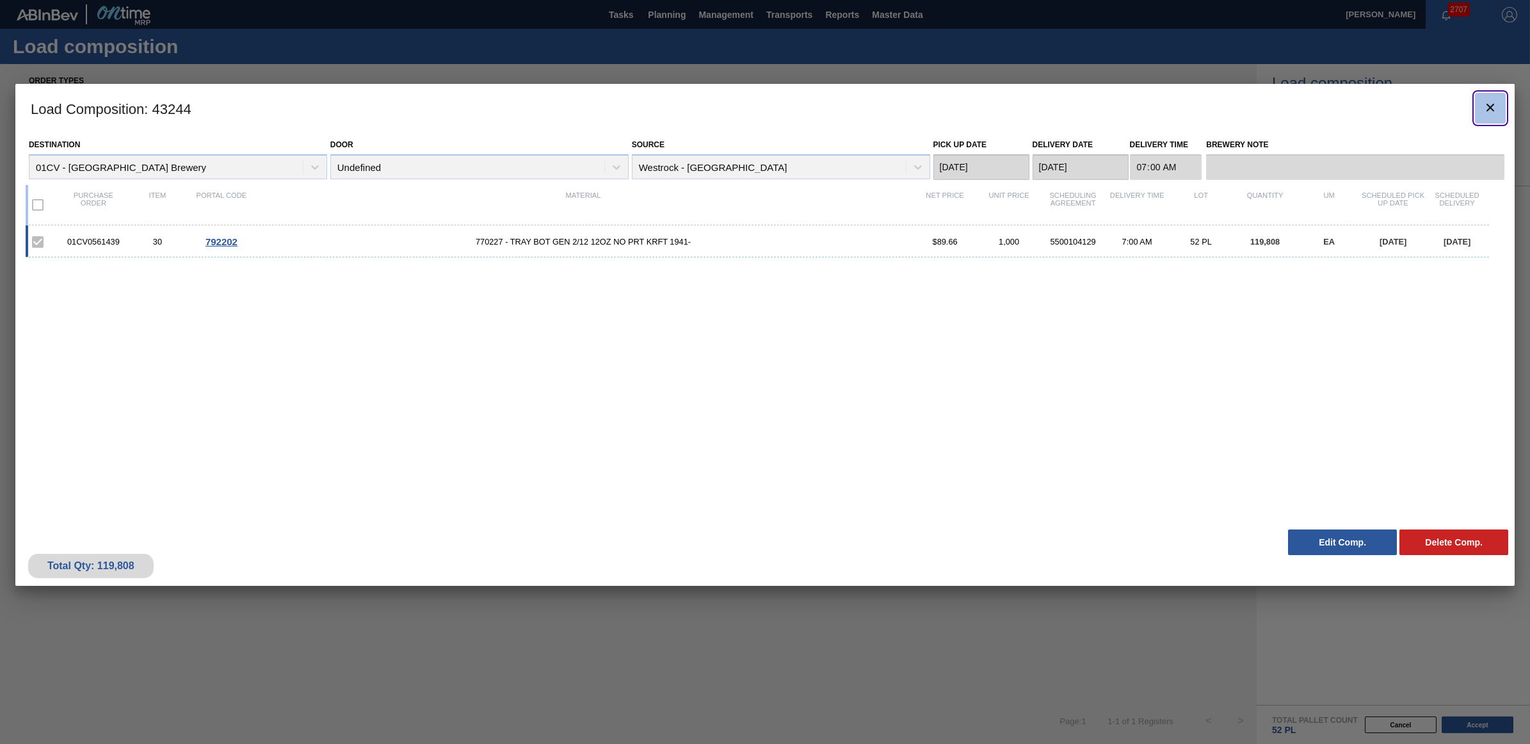
click at [1490, 102] on icon "botão de ícone" at bounding box center [1490, 107] width 15 height 15
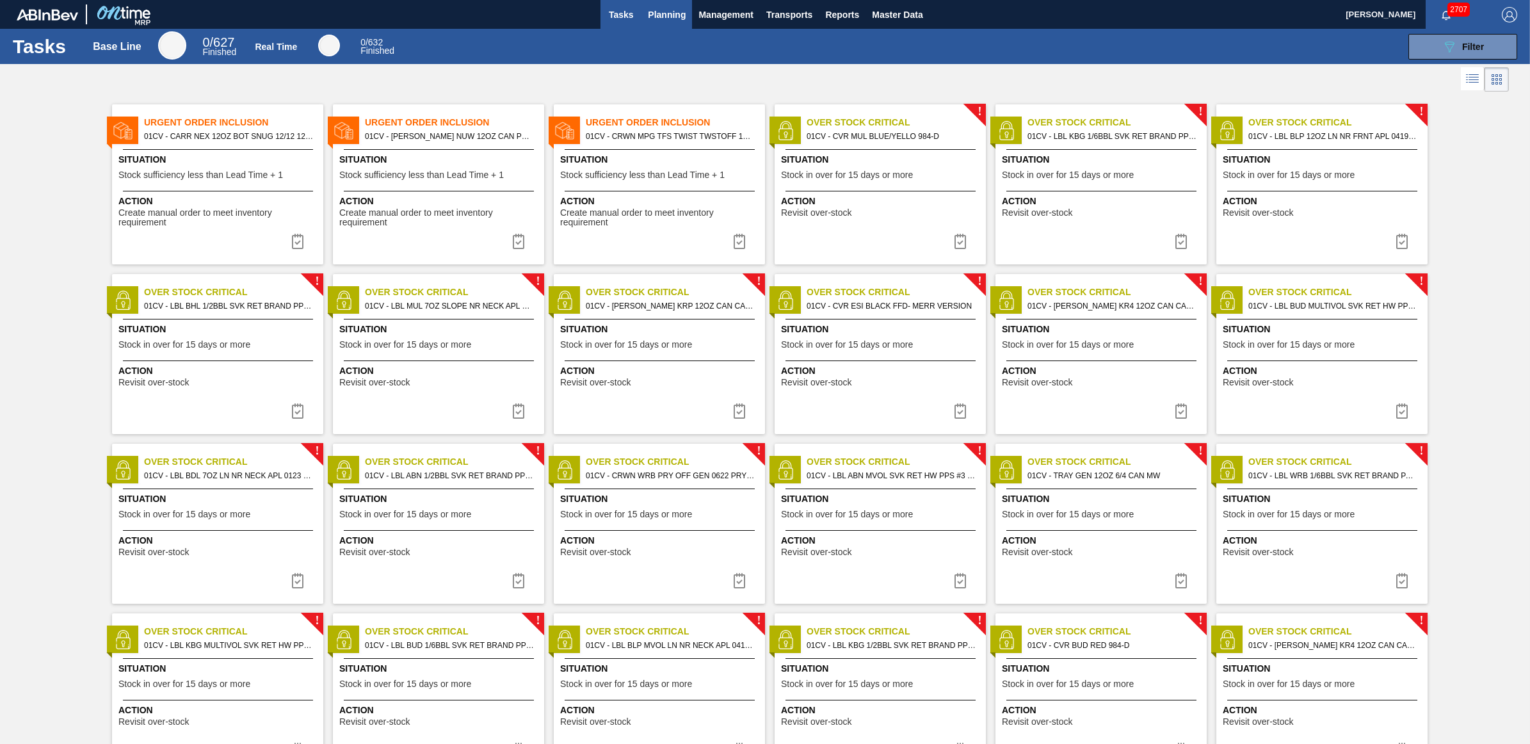
click at [669, 26] on button "Planning" at bounding box center [666, 14] width 51 height 29
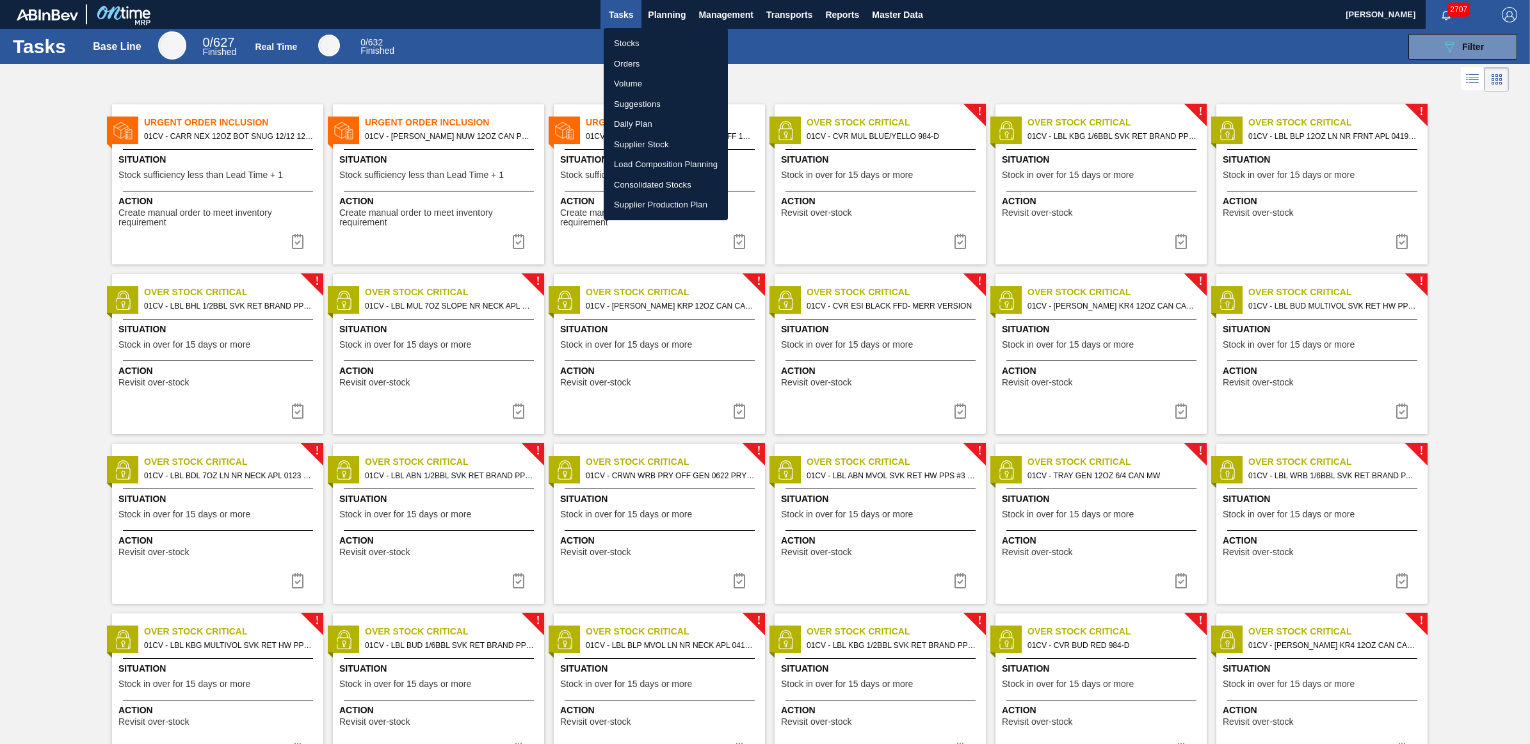
click at [650, 37] on li "Stocks" at bounding box center [666, 43] width 124 height 20
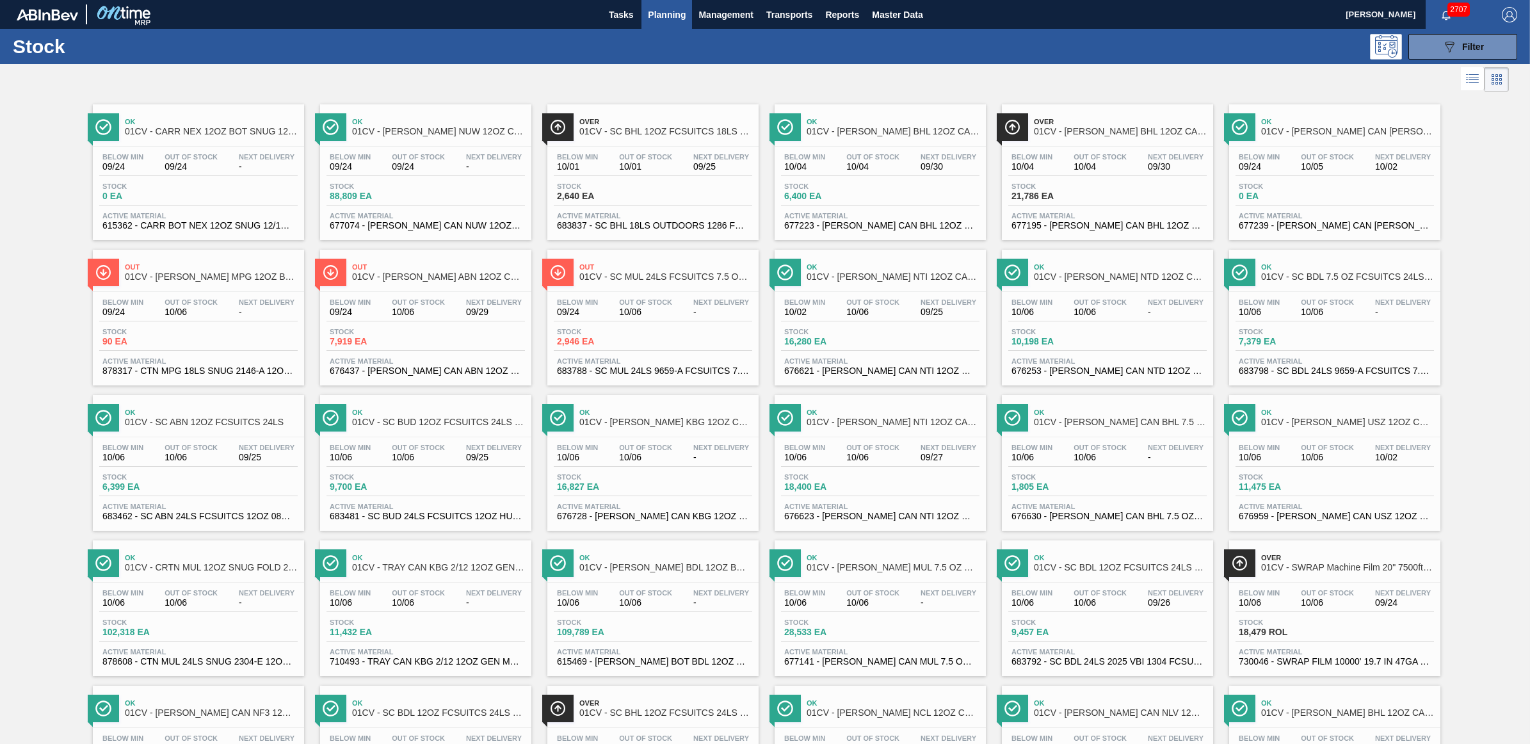
click at [1198, 68] on div at bounding box center [754, 79] width 1509 height 31
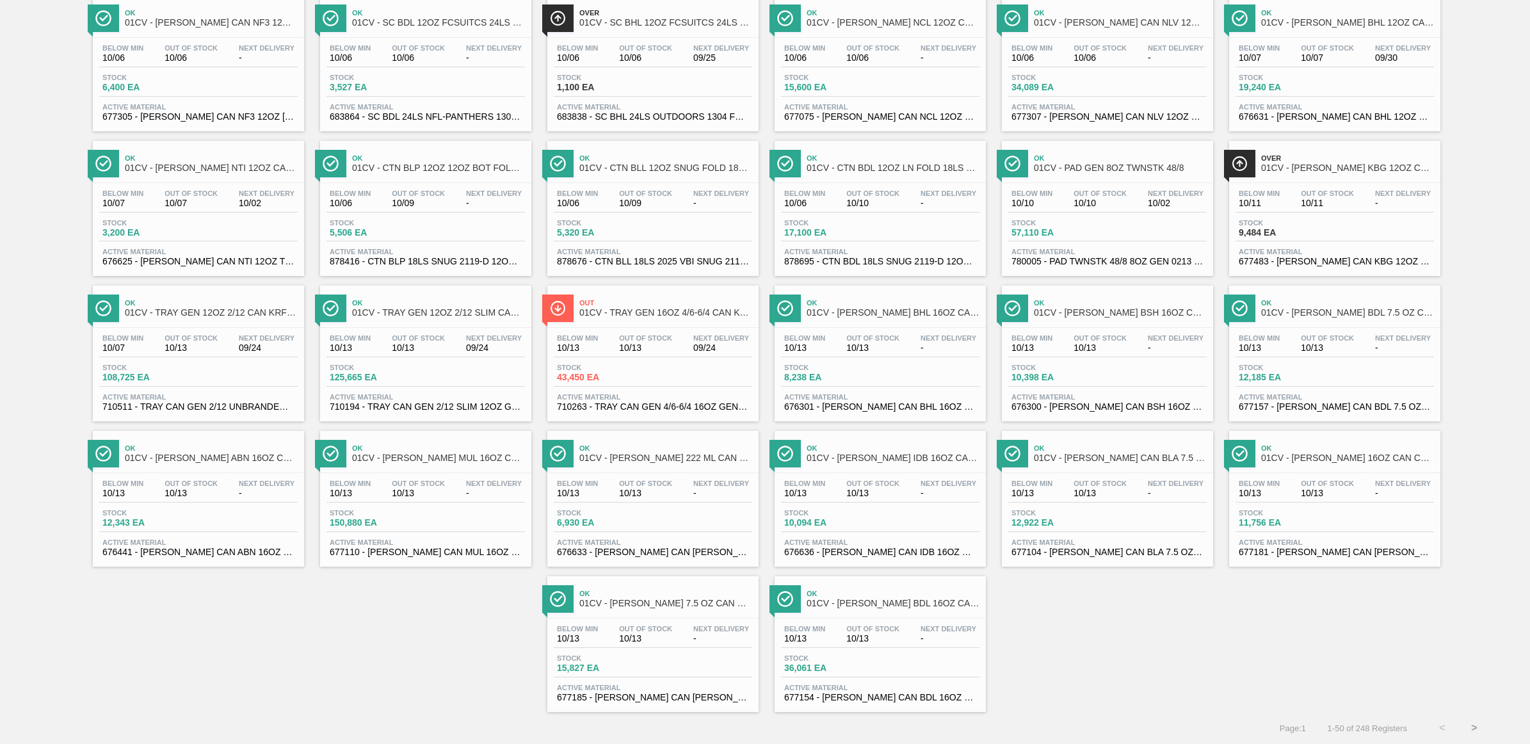
click at [227, 364] on div "Stock 108,725 EA" at bounding box center [198, 375] width 198 height 23
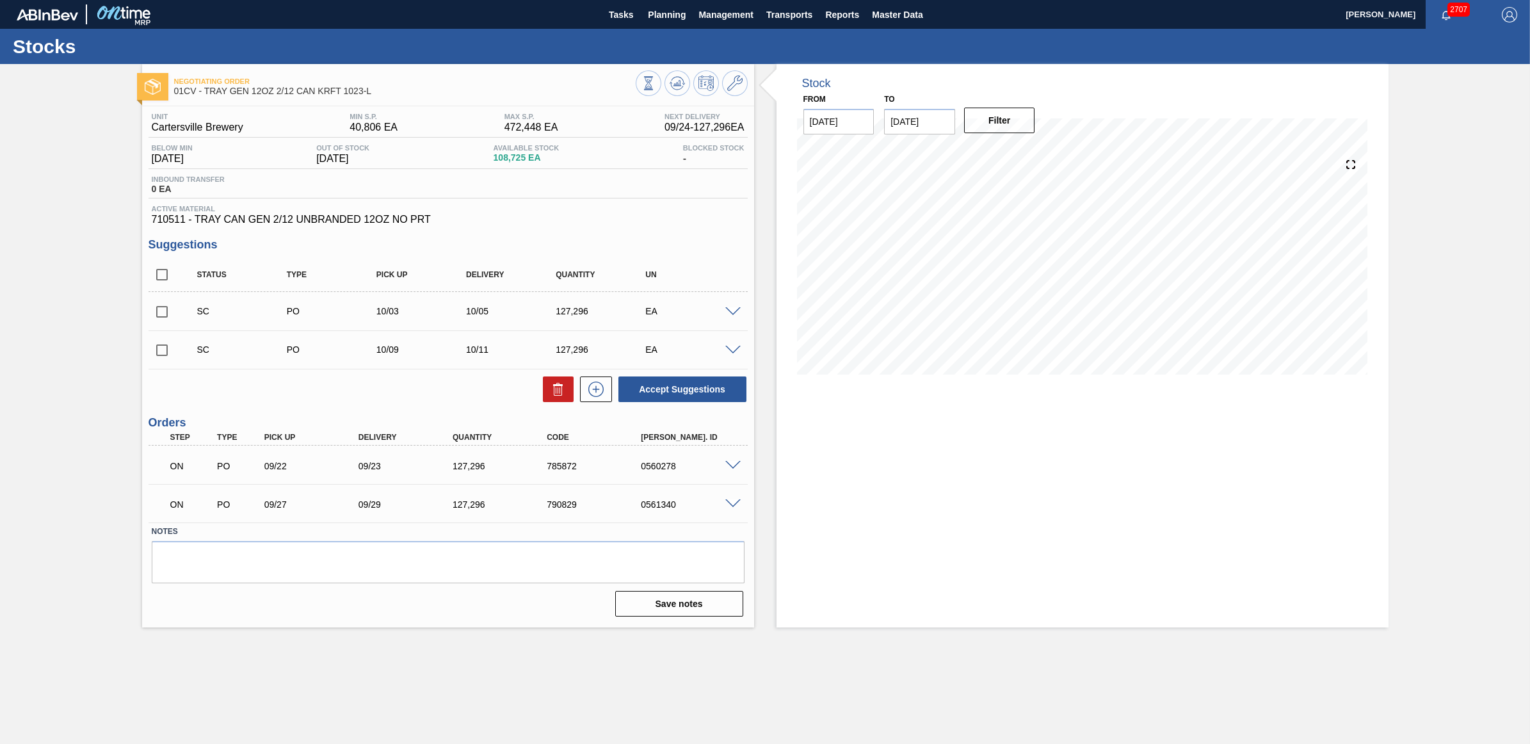
click at [158, 319] on input "checkbox" at bounding box center [162, 311] width 27 height 27
click at [680, 408] on div "Unit Cartersville Brewery MIN S.P. 40,806 EA MAX S.P. 472,448 EA Next Delivery …" at bounding box center [448, 363] width 612 height 515
click at [669, 385] on button "Accept Suggestions" at bounding box center [682, 389] width 128 height 26
checkbox input "false"
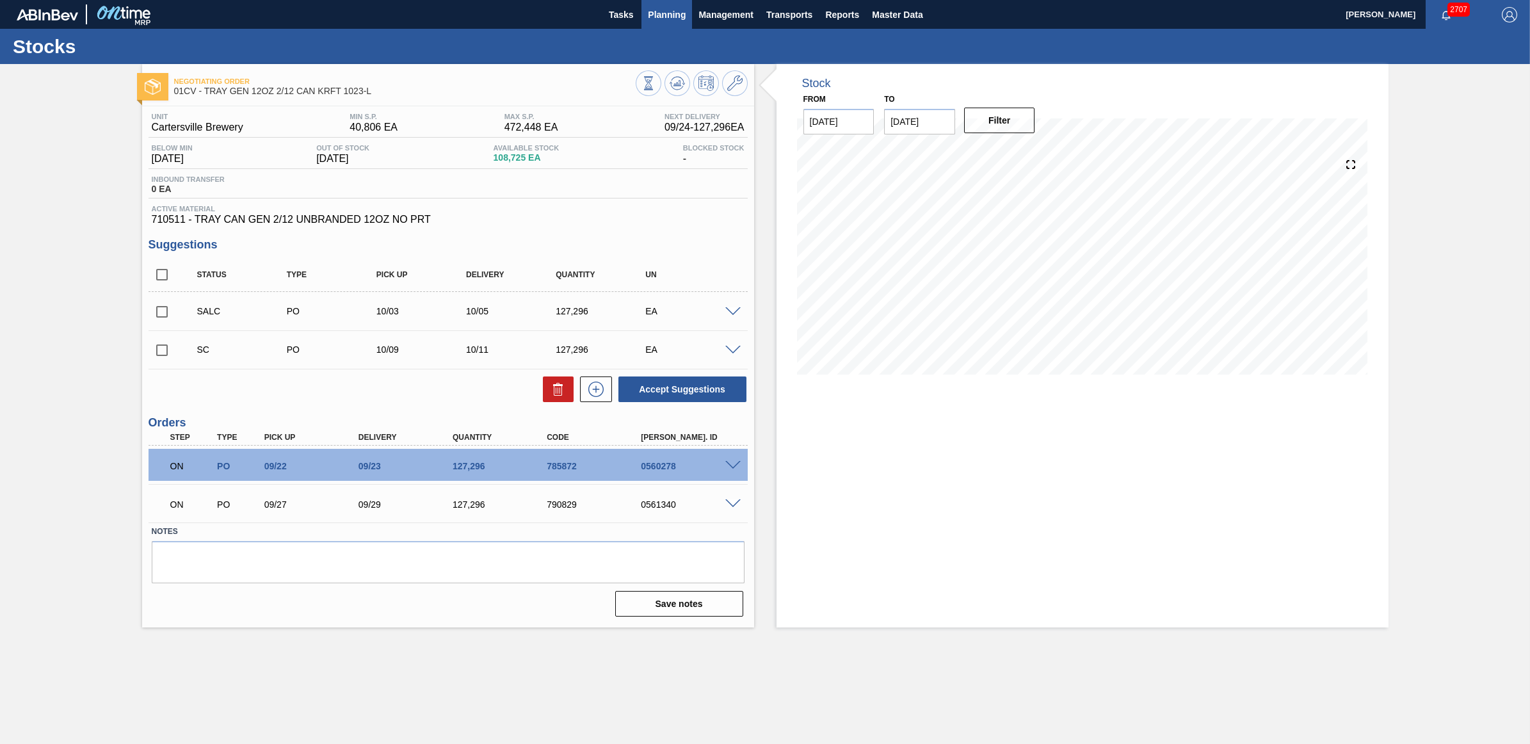
click at [658, 5] on button "Planning" at bounding box center [666, 14] width 51 height 29
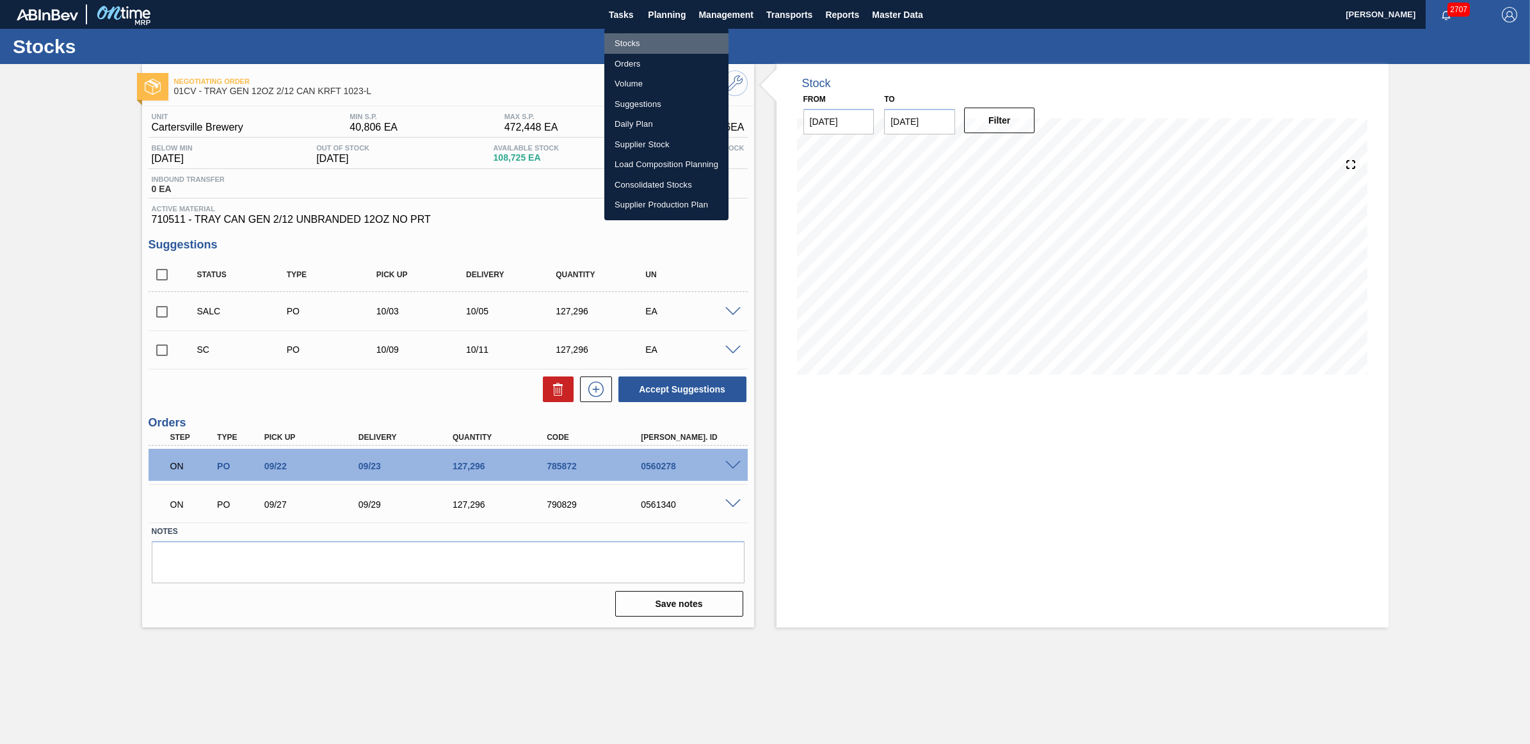
click at [661, 46] on li "Stocks" at bounding box center [666, 43] width 124 height 20
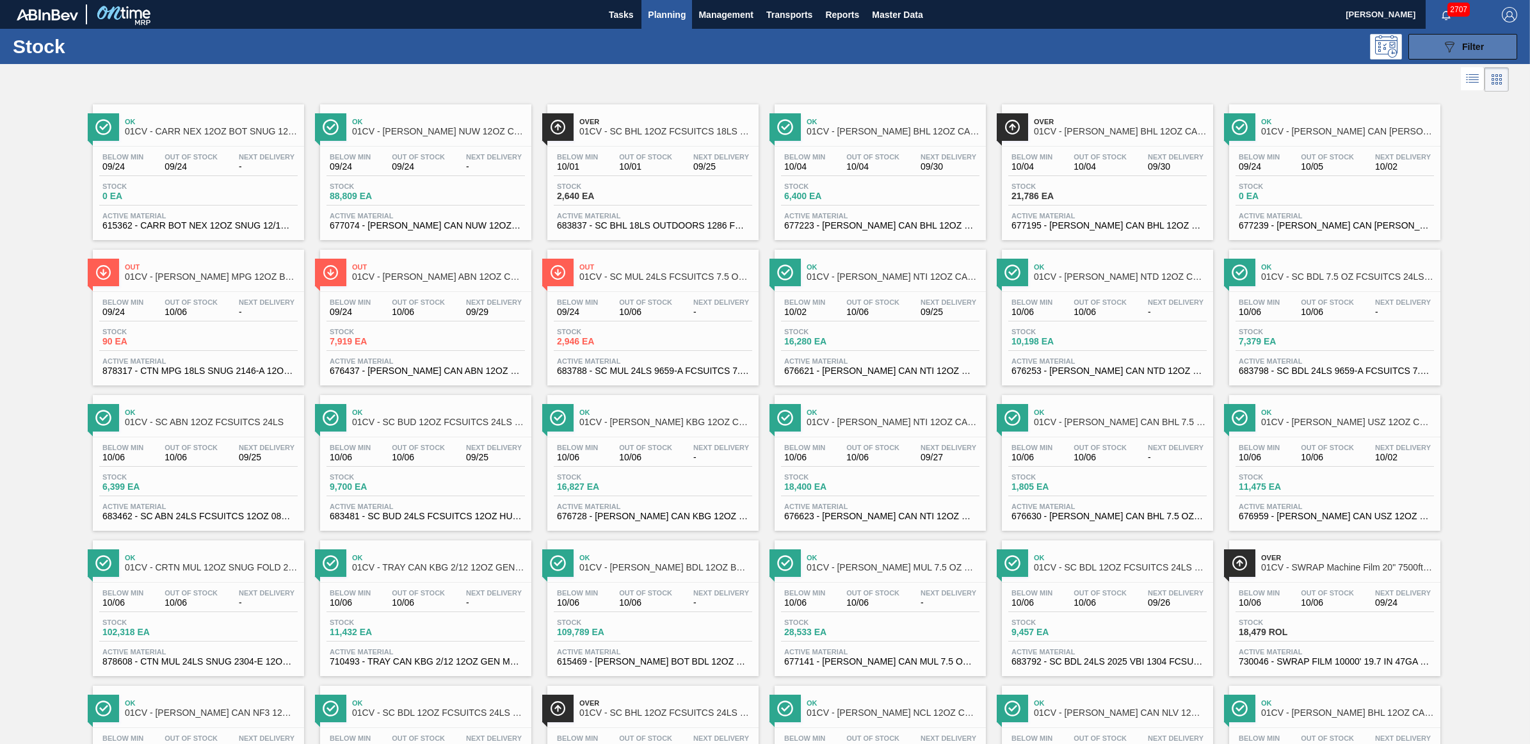
click at [1444, 55] on button "089F7B8B-B2A5-4AFE-B5C0-19BA573D28AC Filter" at bounding box center [1462, 47] width 109 height 26
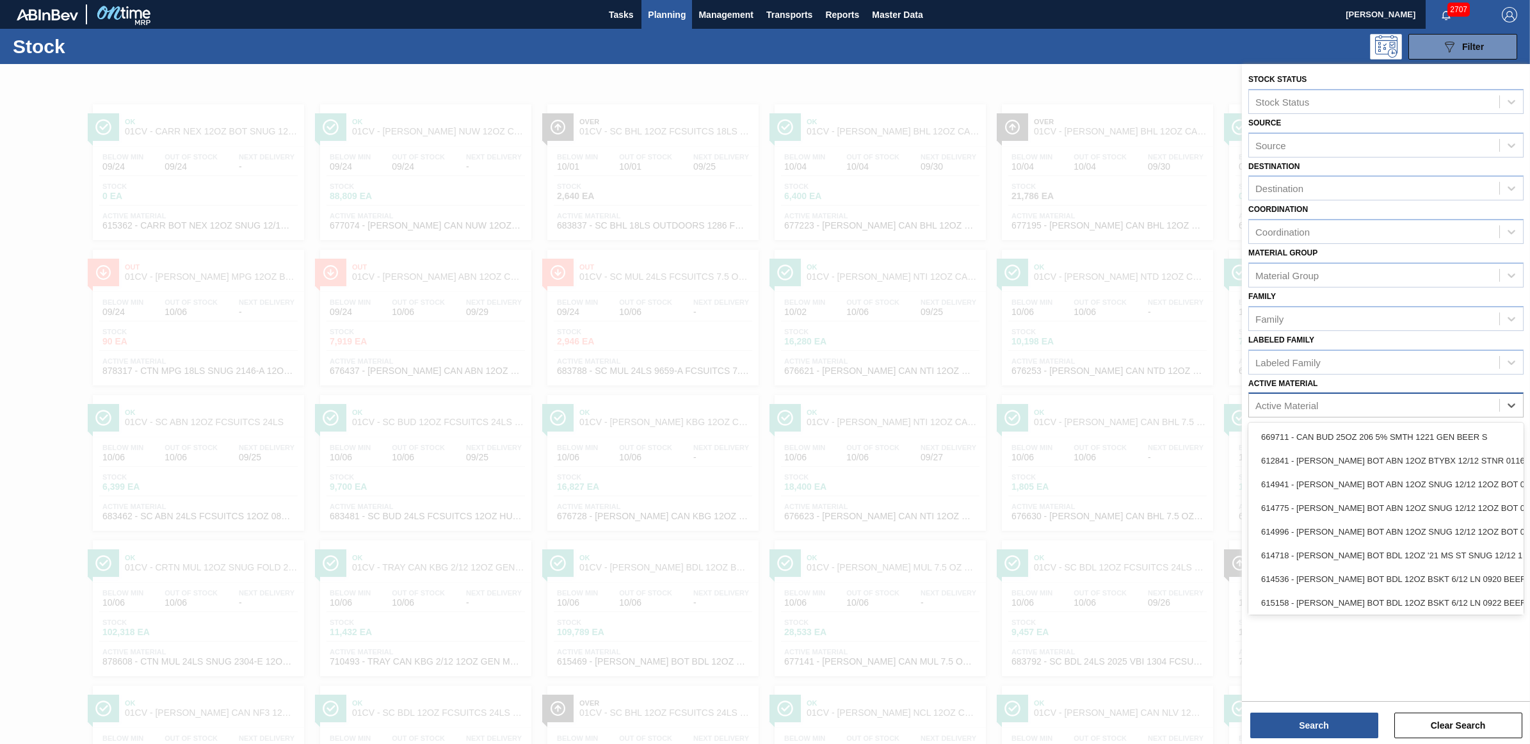
click at [1330, 392] on div "Active Material" at bounding box center [1385, 404] width 275 height 25
type Material "7702"
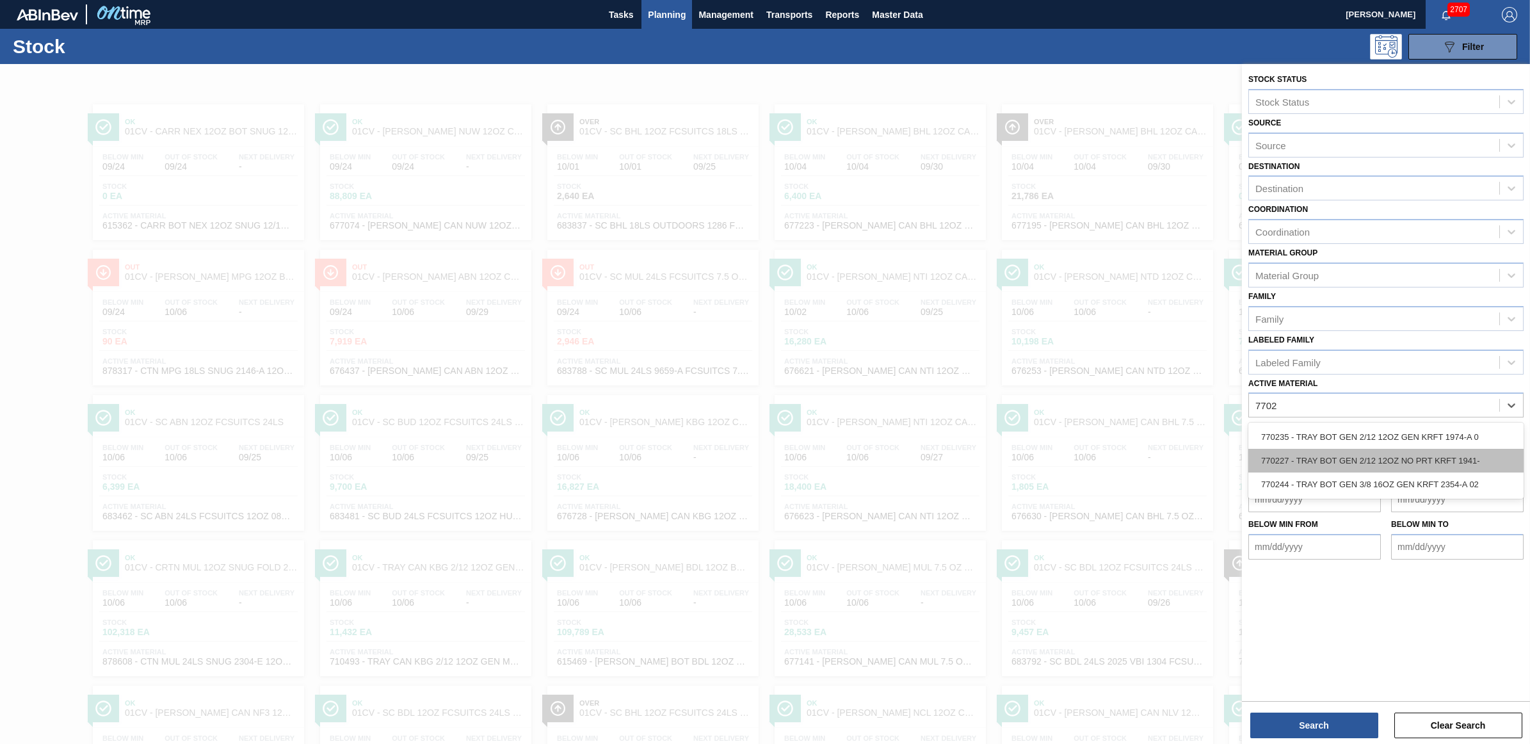
click at [1321, 465] on div "770227 - TRAY BOT GEN 2/12 12OZ NO PRT KRFT 1941-" at bounding box center [1385, 461] width 275 height 24
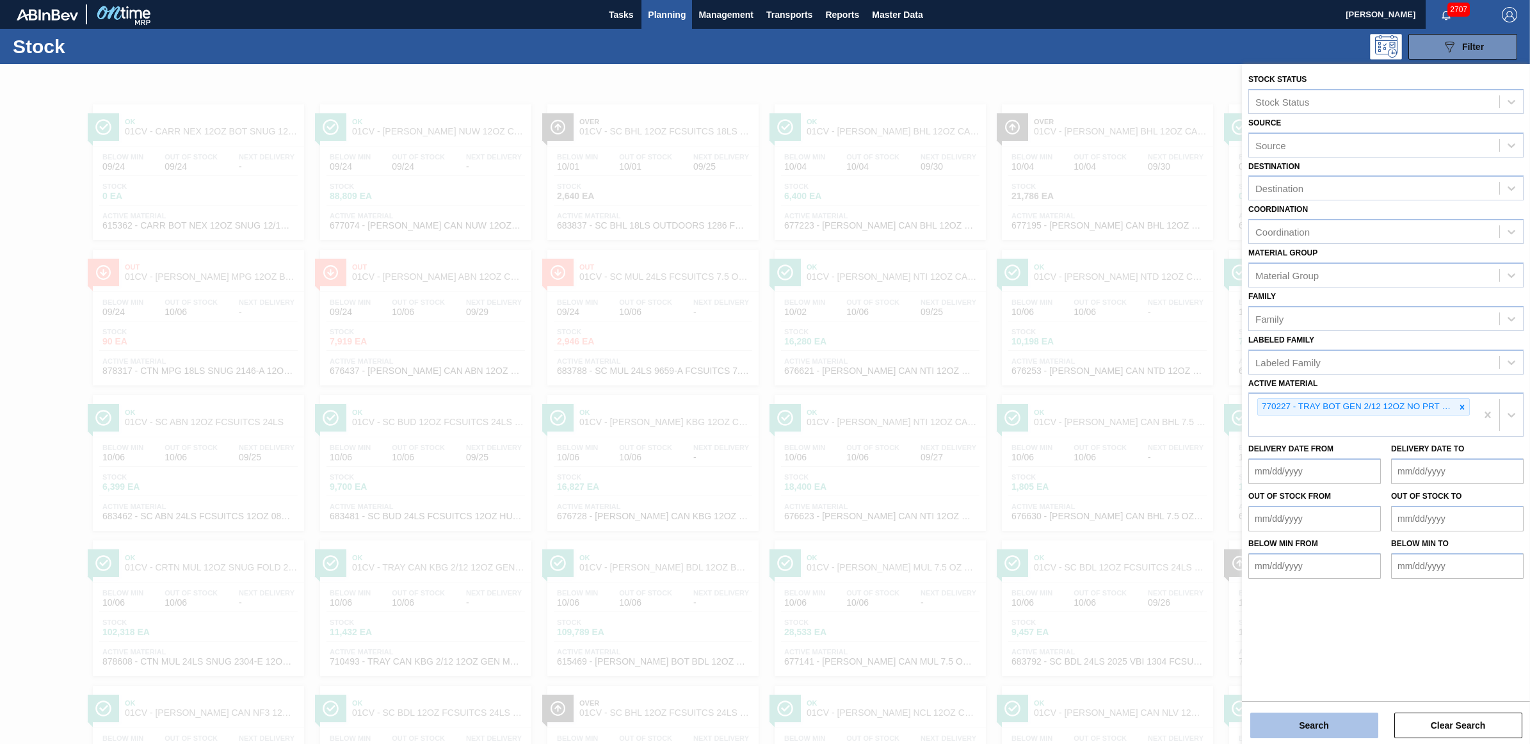
click at [1317, 727] on button "Search" at bounding box center [1314, 725] width 128 height 26
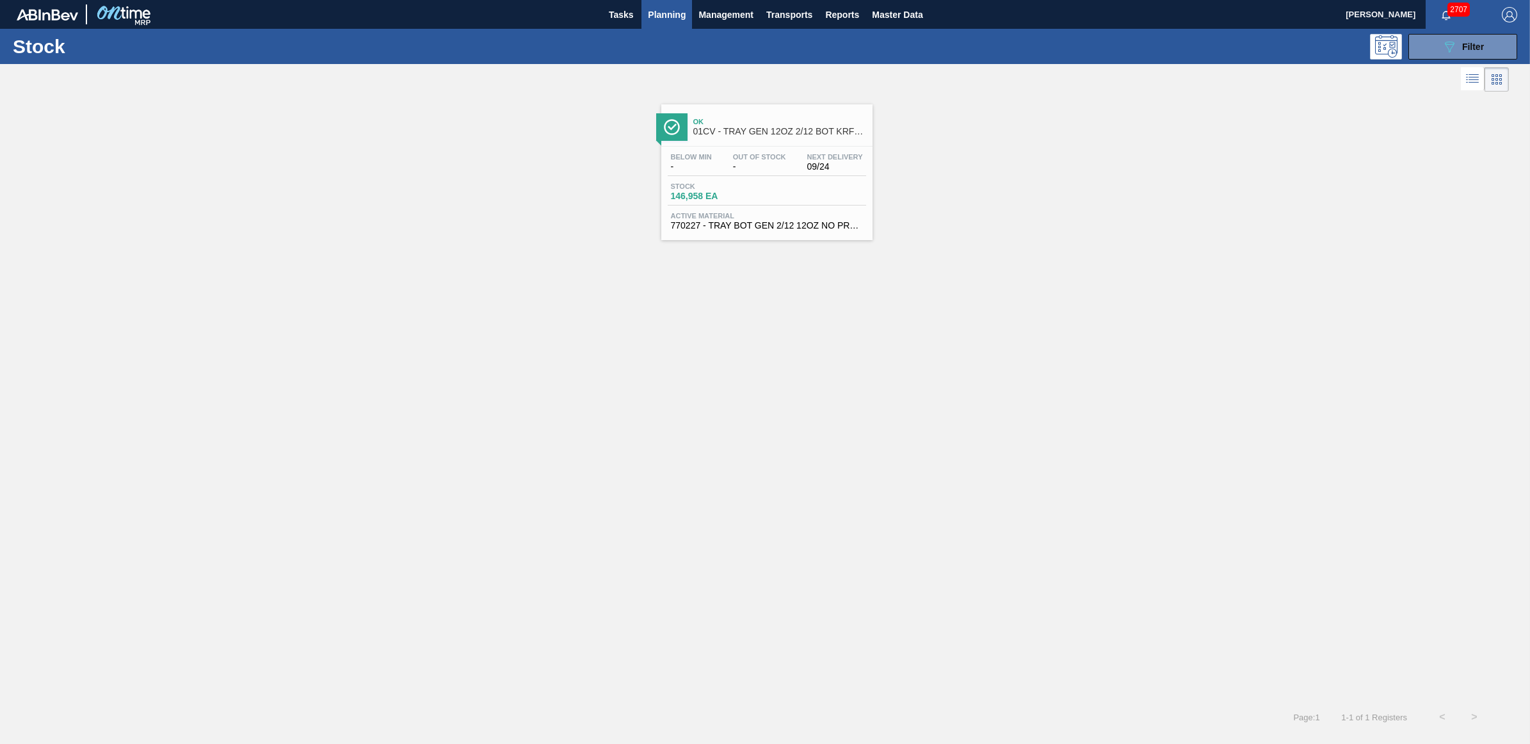
click at [798, 165] on div "Below Min - Out Of Stock - Next Delivery 09/24" at bounding box center [767, 164] width 198 height 23
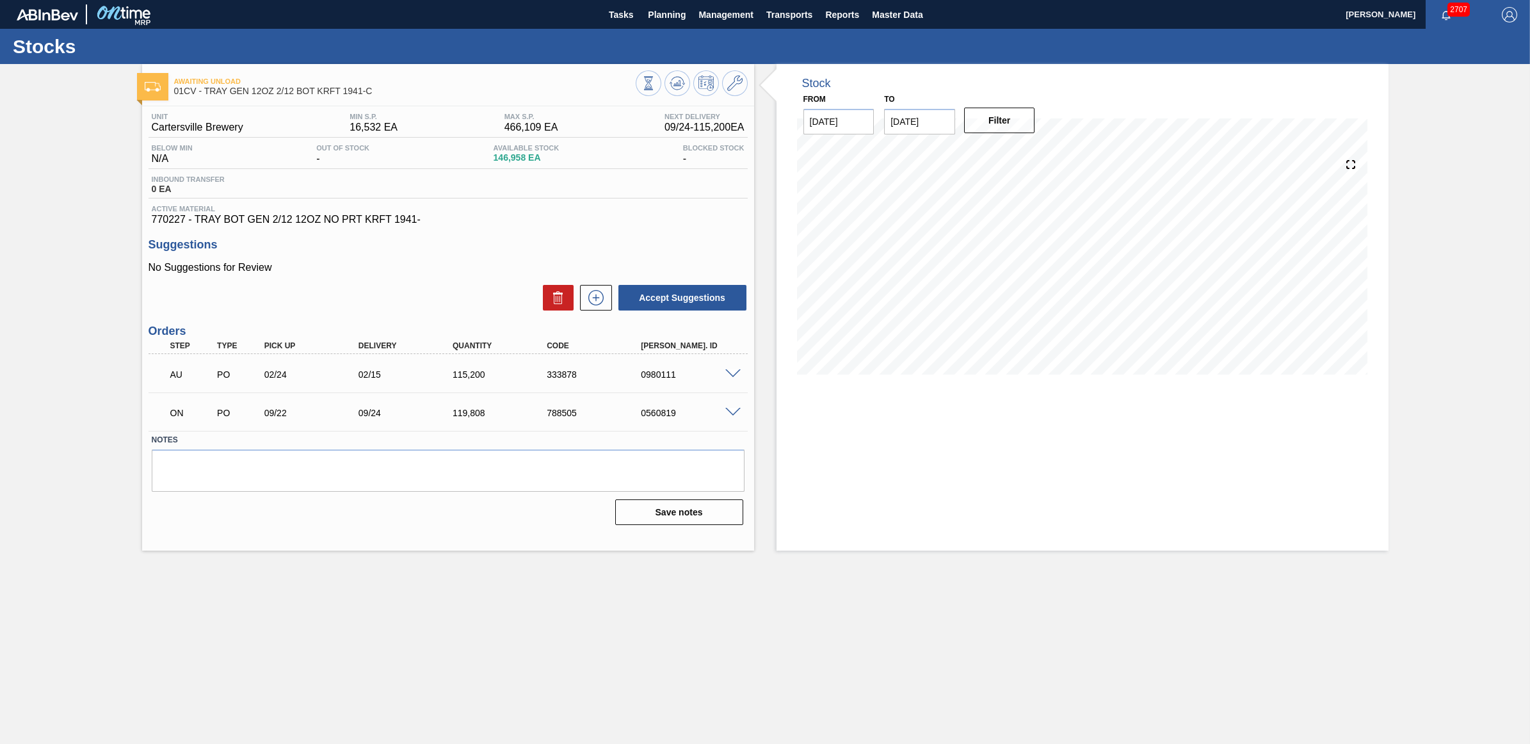
click at [909, 128] on input "[DATE]" at bounding box center [919, 122] width 71 height 26
click at [1027, 232] on div "18" at bounding box center [1023, 234] width 17 height 17
click at [676, 79] on icon at bounding box center [677, 83] width 15 height 15
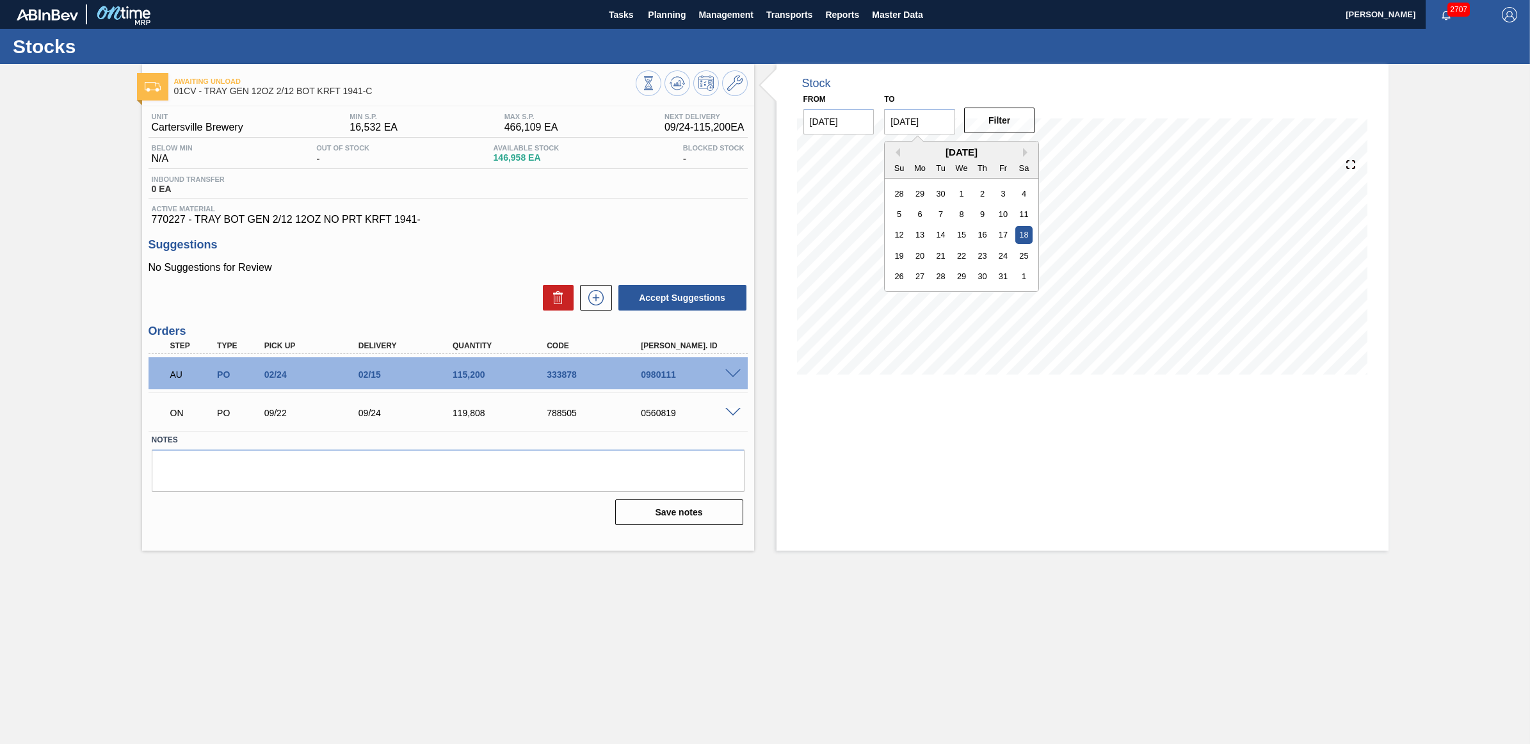
click at [912, 114] on input "[DATE]" at bounding box center [919, 122] width 71 height 26
click at [1023, 253] on div "25" at bounding box center [1023, 255] width 17 height 17
type input "10/25/2025"
click at [680, 77] on icon at bounding box center [677, 83] width 15 height 15
